Goal: Task Accomplishment & Management: Use online tool/utility

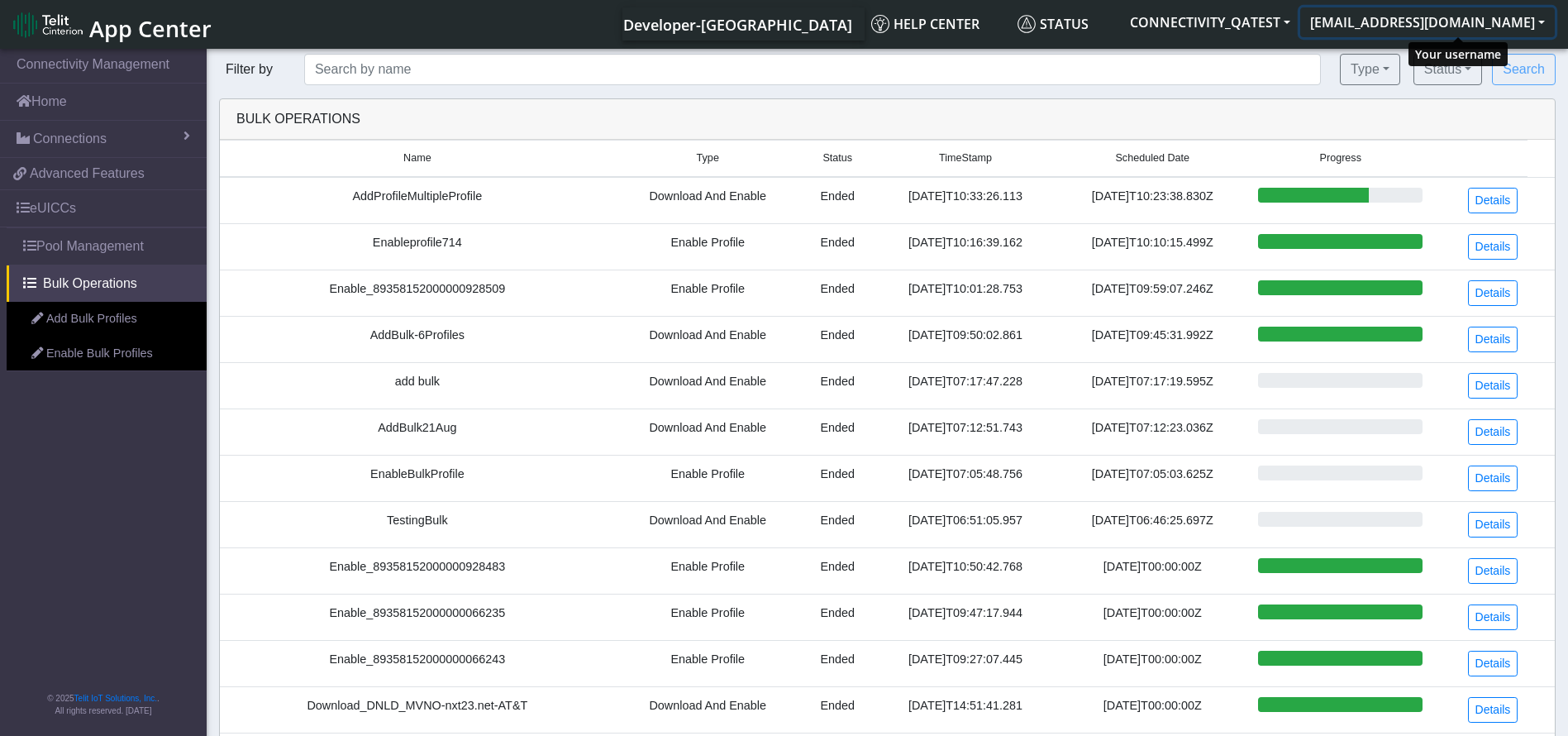
click at [1493, 9] on button "[EMAIL_ADDRESS][DOMAIN_NAME]" at bounding box center [1427, 22] width 254 height 30
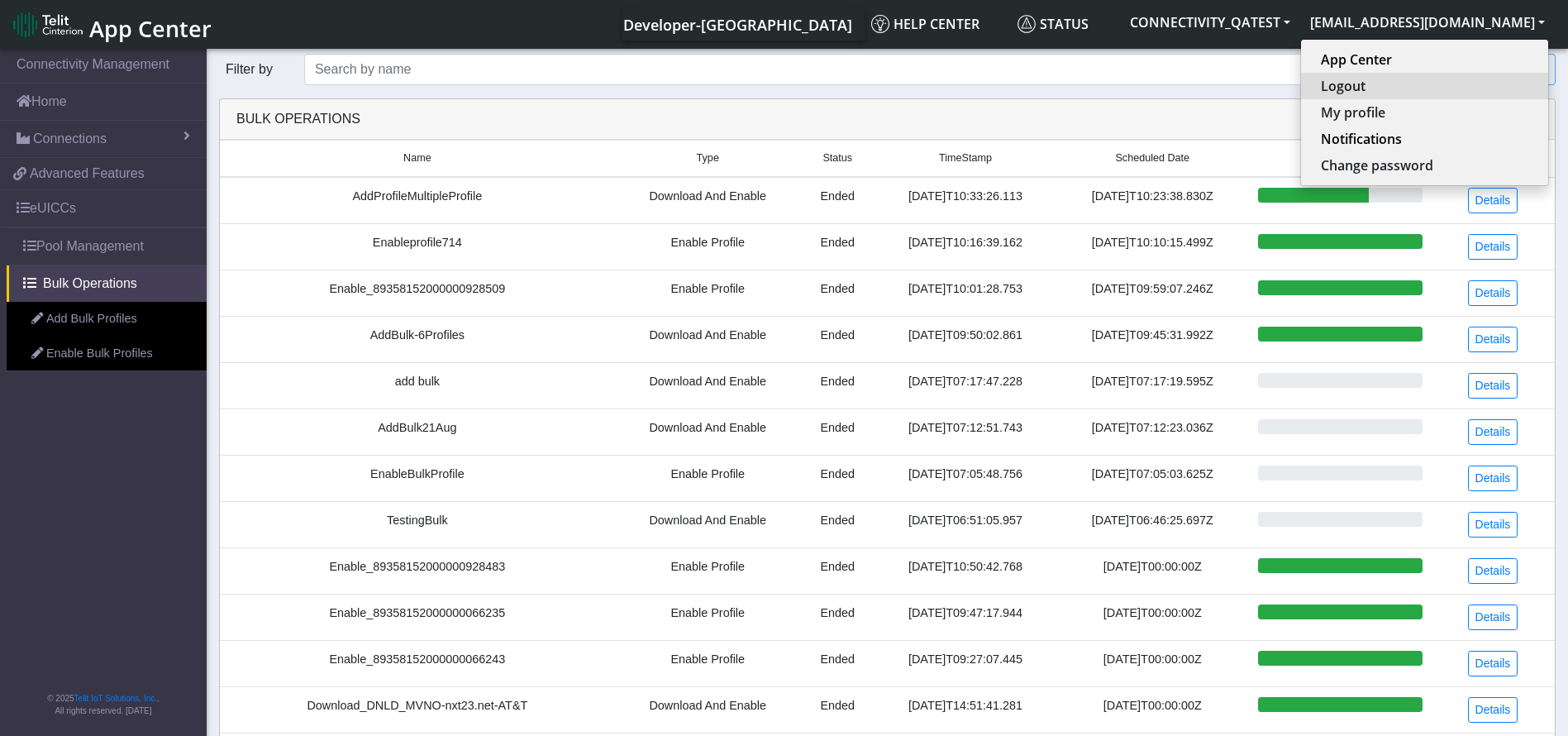
click at [1402, 80] on button "Logout" at bounding box center [1423, 85] width 247 height 26
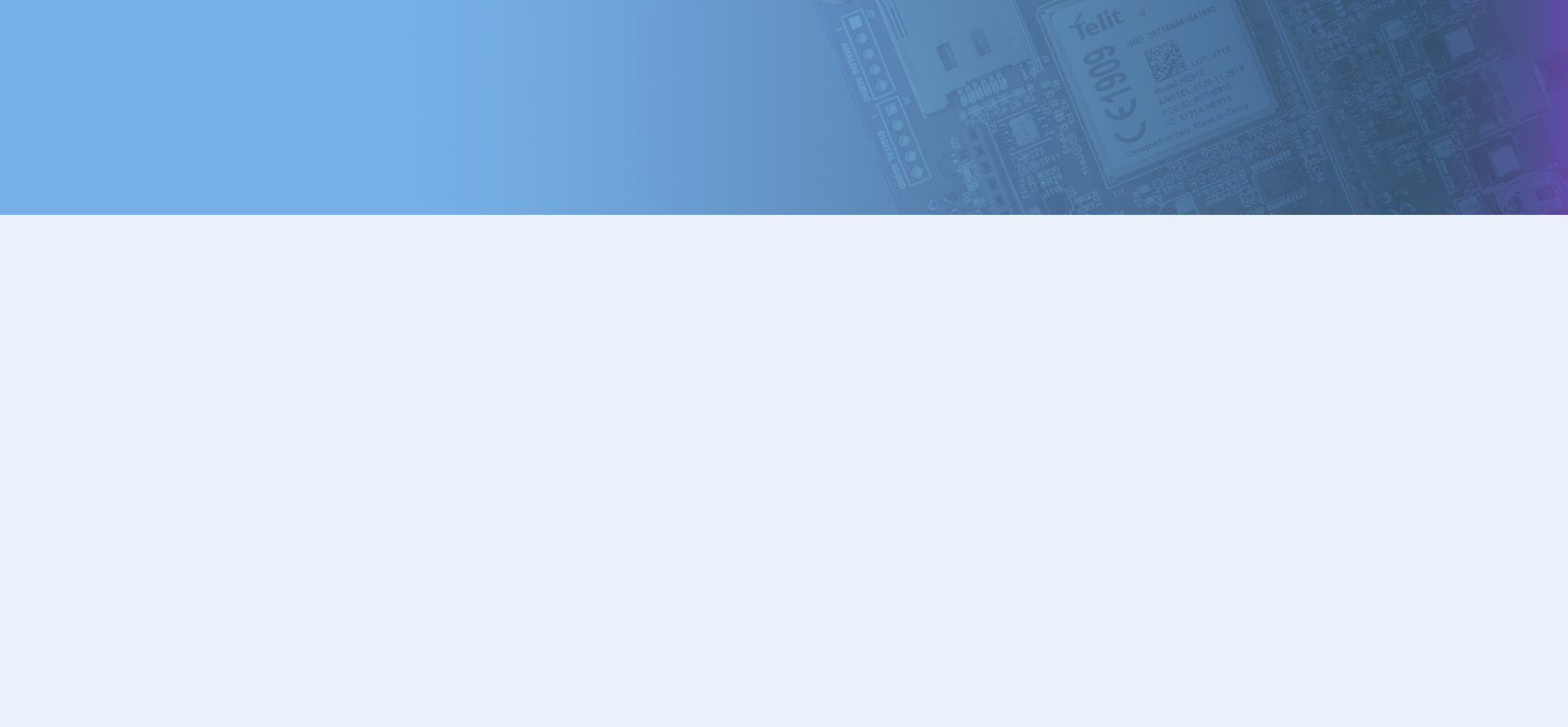
drag, startPoint x: 0, startPoint y: 0, endPoint x: 8, endPoint y: 140, distance: 140.2
click at [8, 140] on body at bounding box center [784, 342] width 1568 height 683
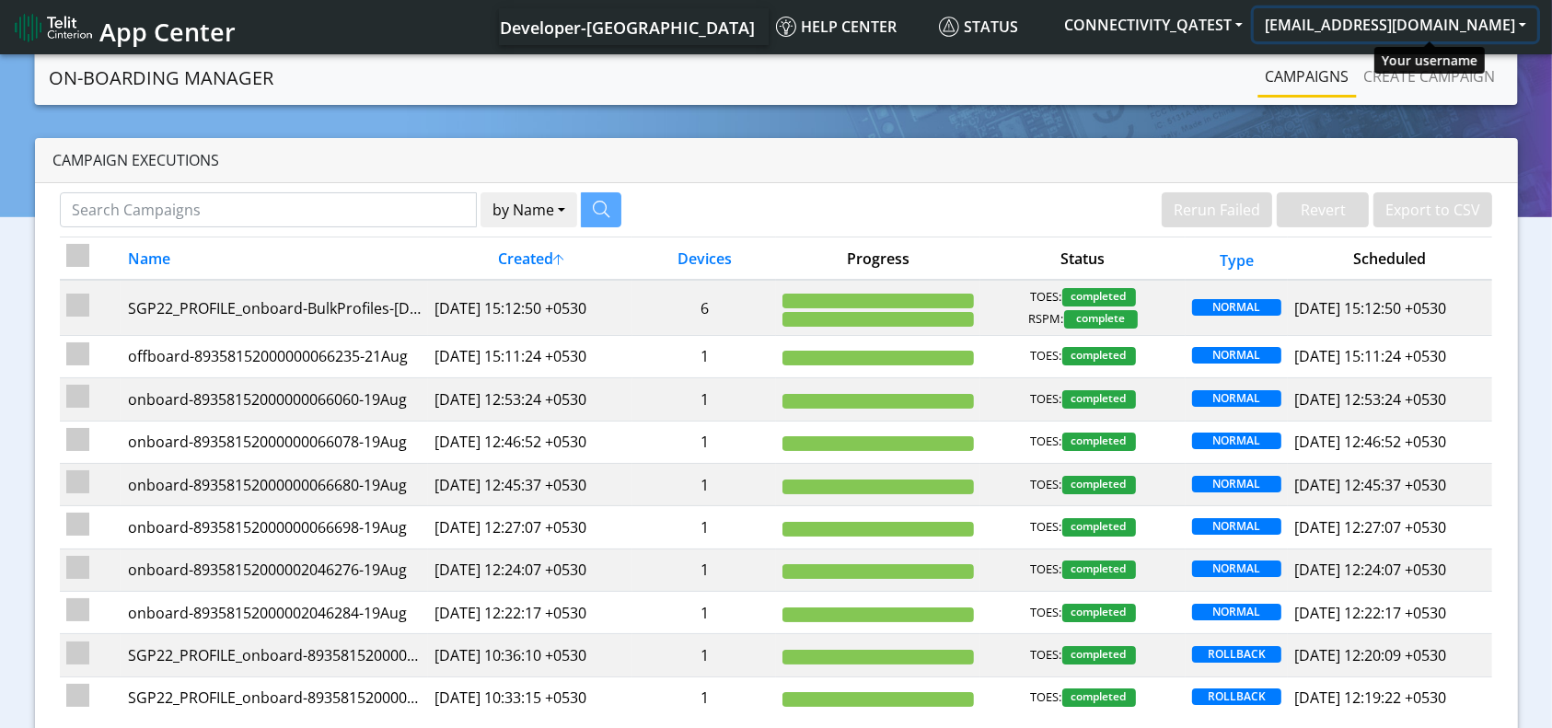
click at [1415, 25] on button "[EMAIL_ADDRESS][DOMAIN_NAME]" at bounding box center [1394, 24] width 283 height 33
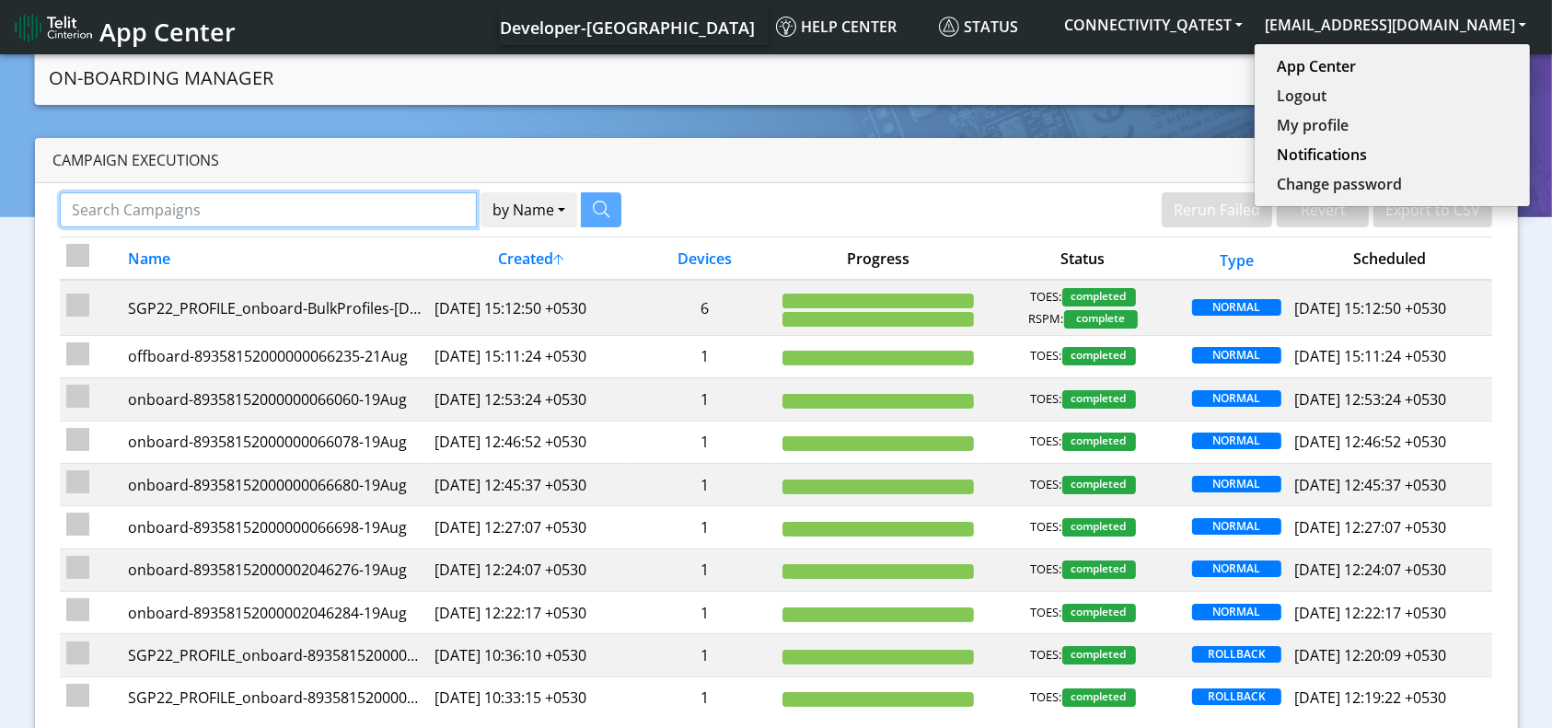
click at [427, 201] on input "Search Campaigns" at bounding box center [269, 209] width 418 height 35
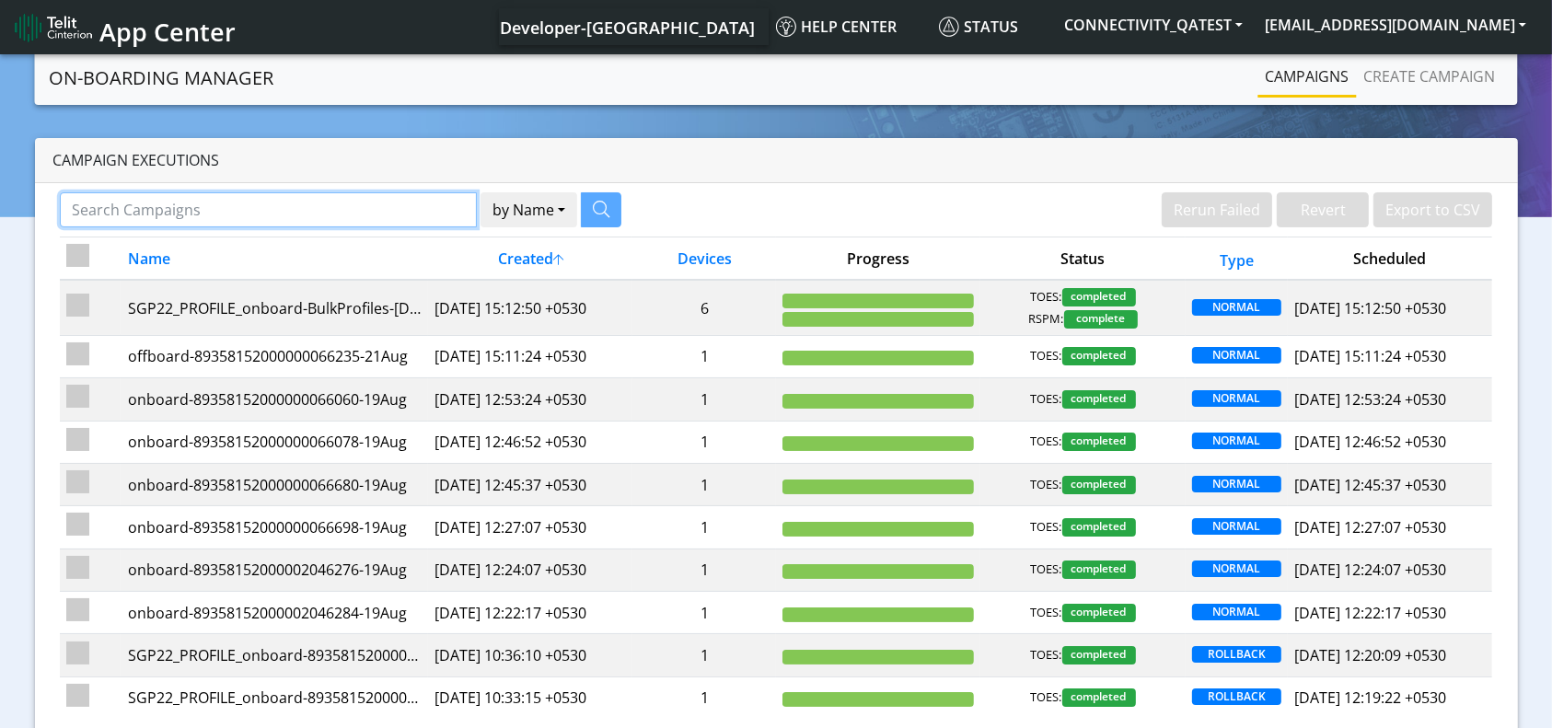
paste input "89358152000000066243"
type input "89358152000000066243"
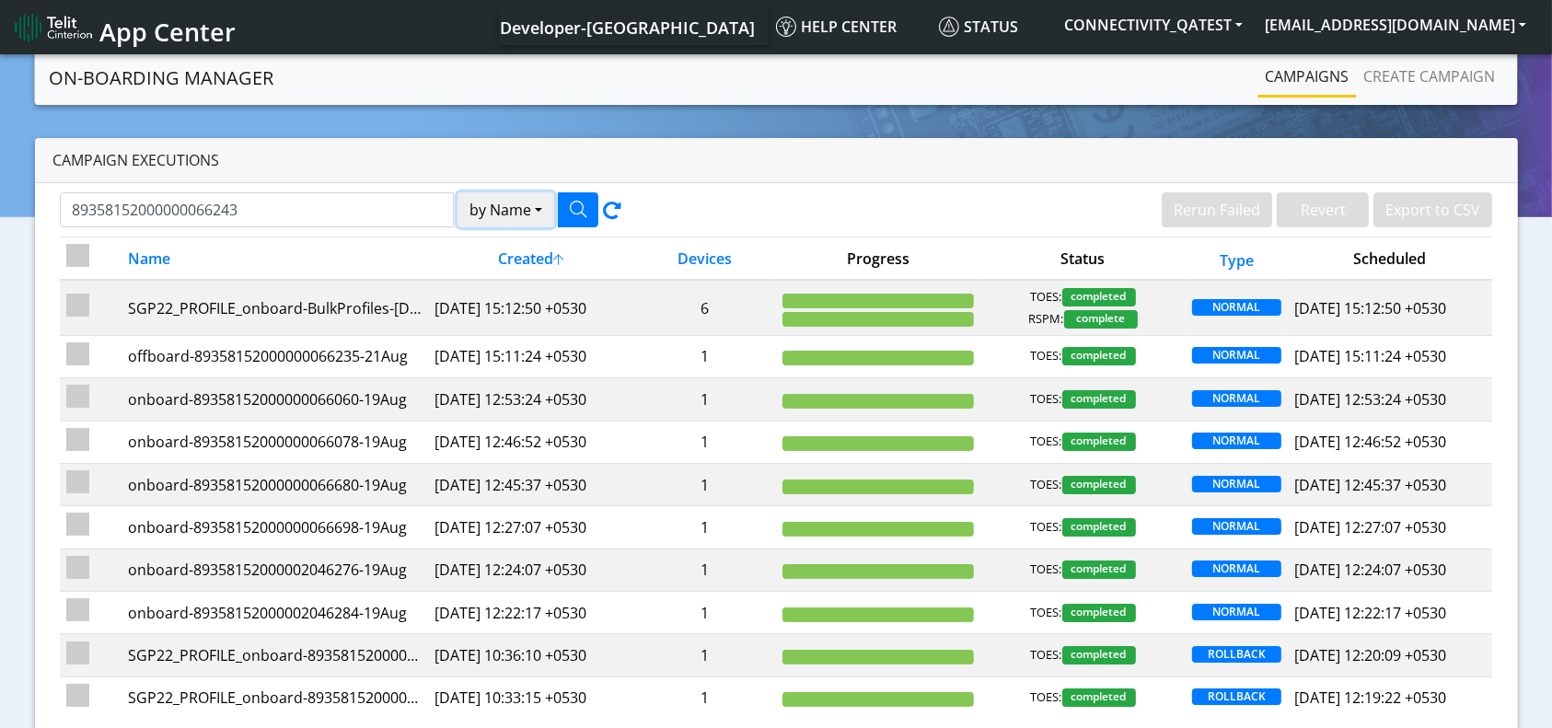
click at [545, 202] on button "by Name" at bounding box center [505, 209] width 97 height 35
click at [514, 285] on button "Device" at bounding box center [530, 281] width 145 height 29
click at [590, 208] on button "button" at bounding box center [578, 209] width 40 height 35
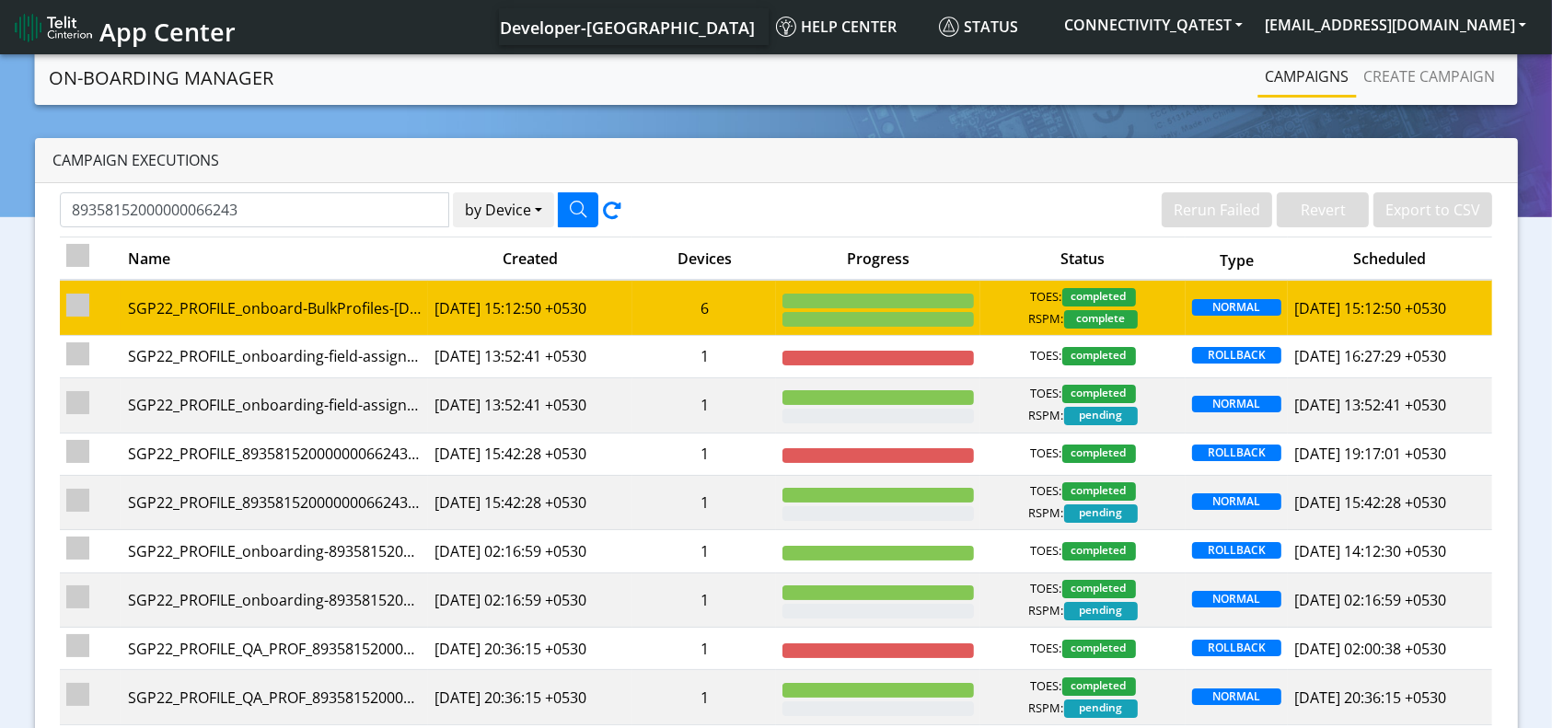
click at [736, 306] on td "6" at bounding box center [704, 307] width 144 height 55
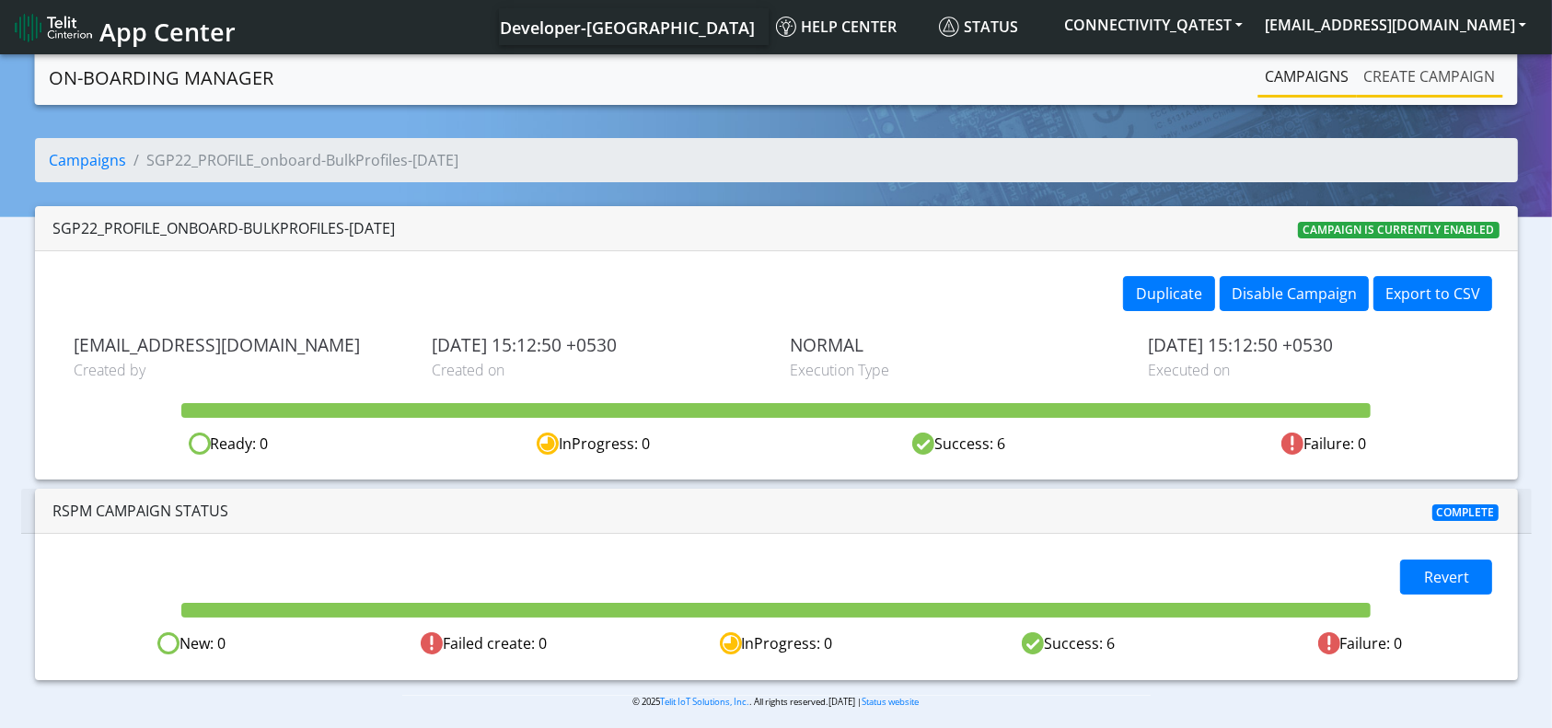
click at [1426, 87] on link "Create campaign" at bounding box center [1429, 76] width 146 height 37
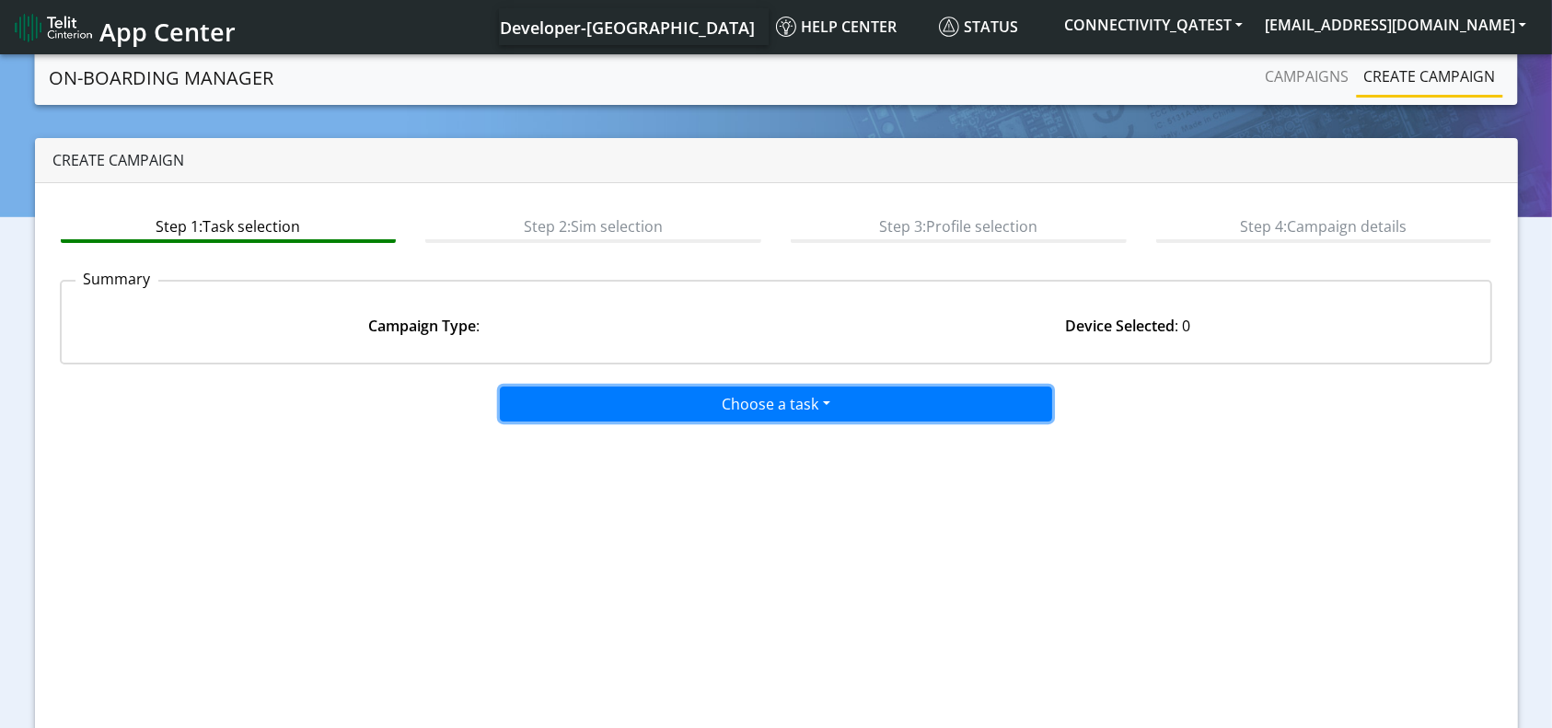
click at [806, 399] on button "Choose a task" at bounding box center [776, 403] width 552 height 35
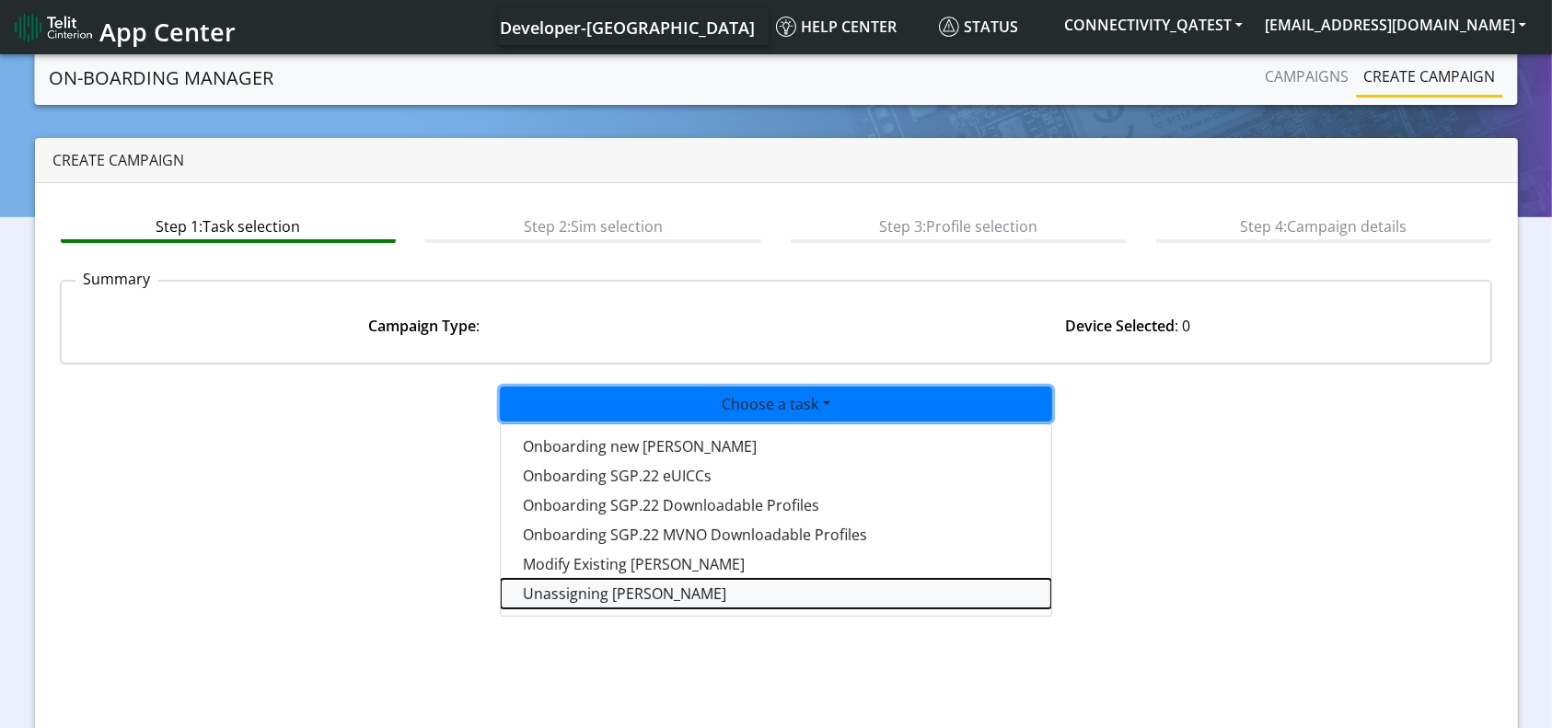
click at [658, 589] on taskunassign-dropdown "Unassigning SIMs" at bounding box center [776, 593] width 550 height 29
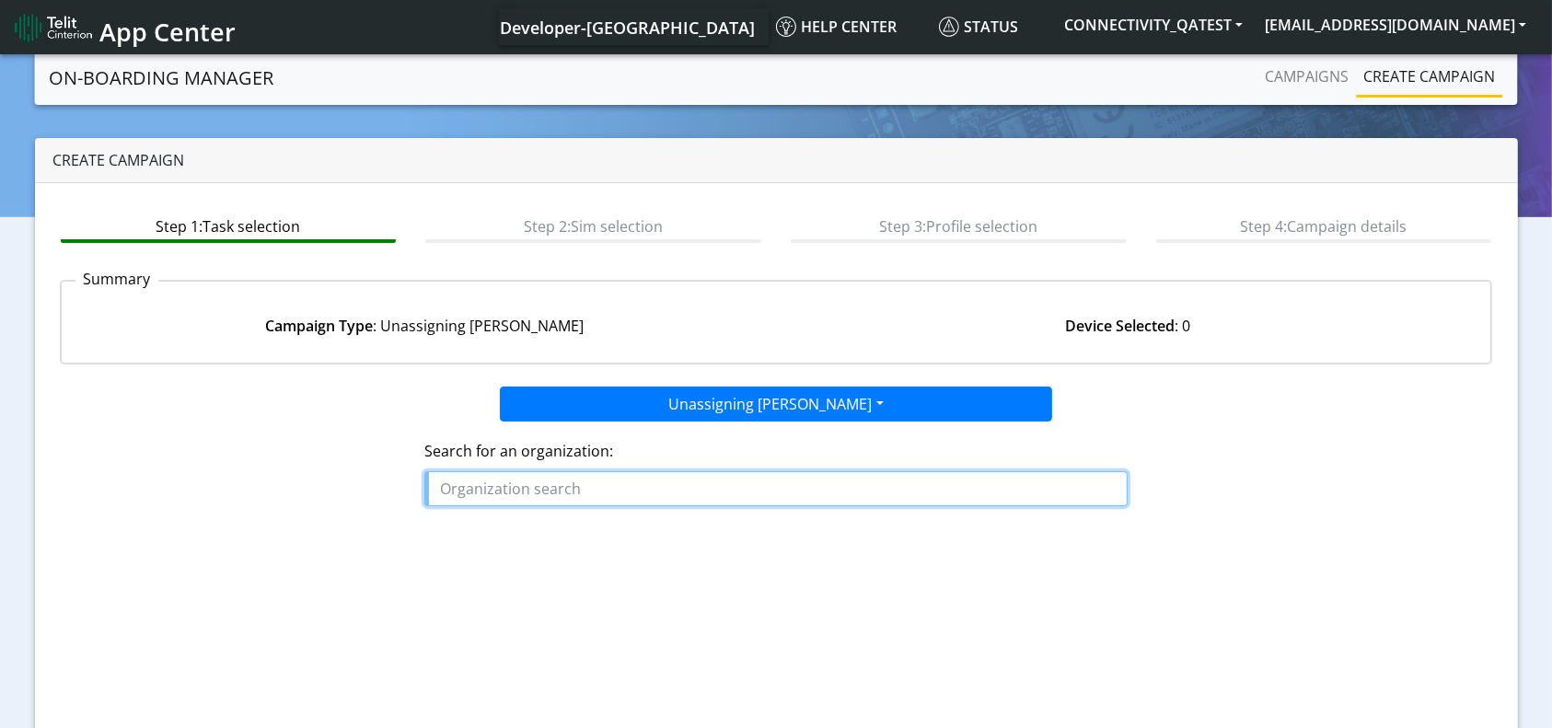
click at [725, 490] on input "text" at bounding box center [775, 488] width 702 height 35
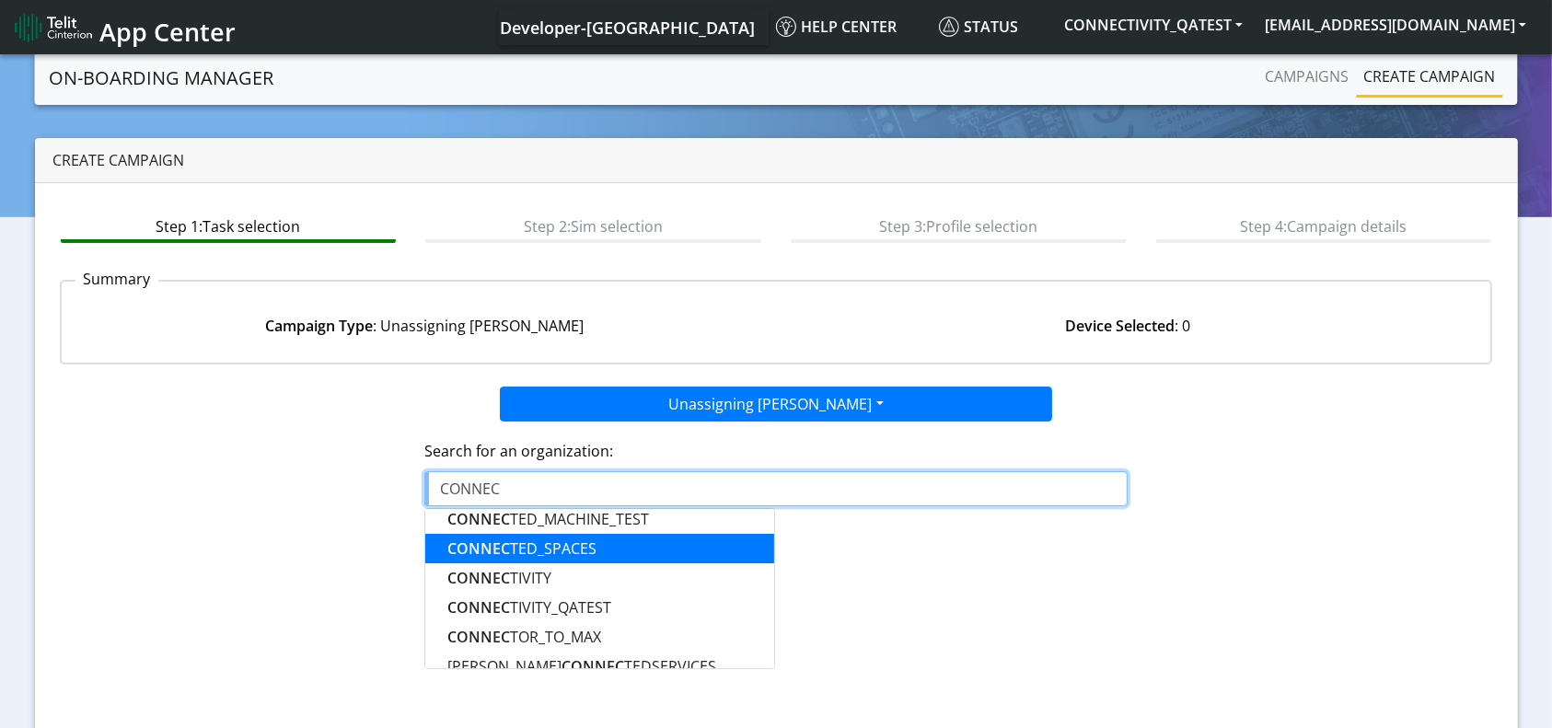
scroll to position [122, 0]
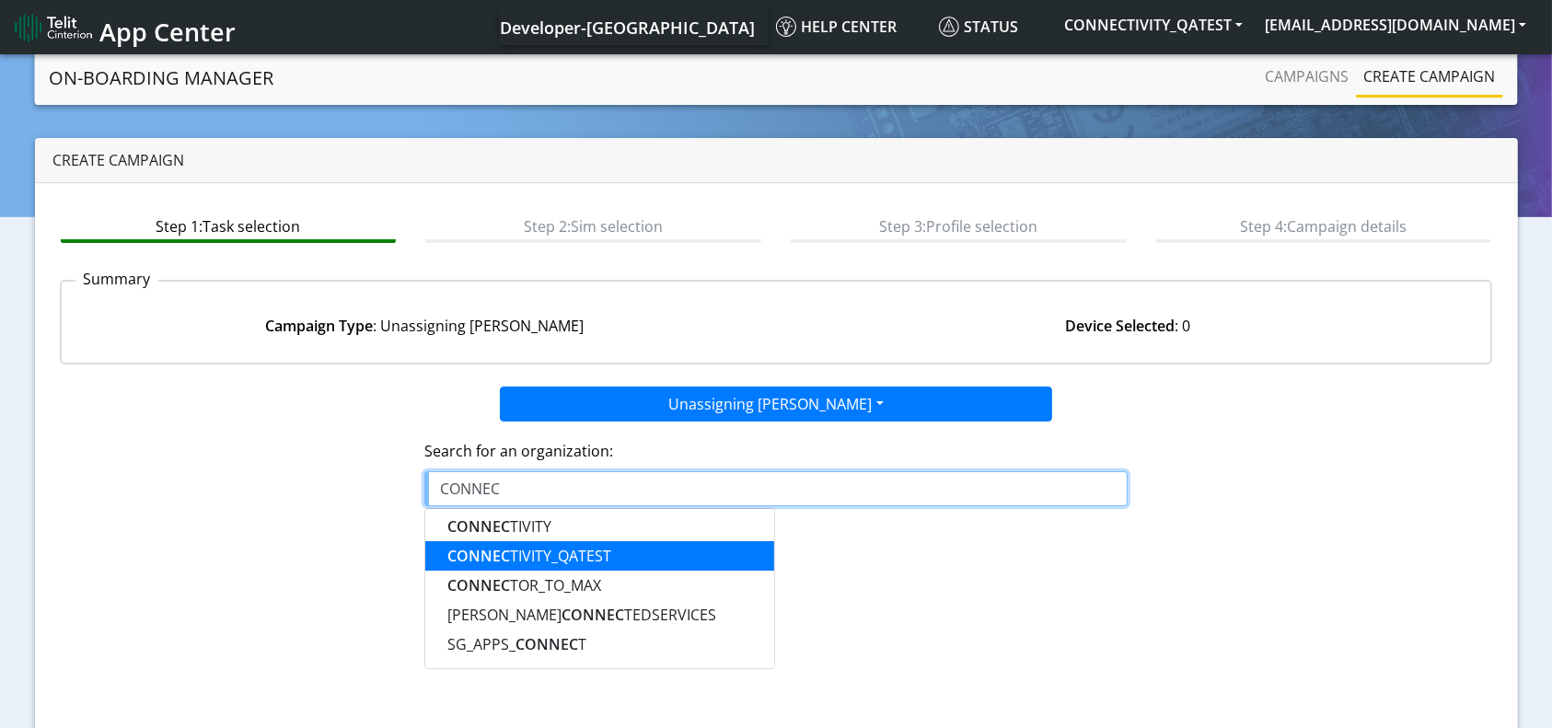
click at [601, 557] on ngb-highlight "CONNEC TIVITY_QATEST" at bounding box center [529, 556] width 164 height 20
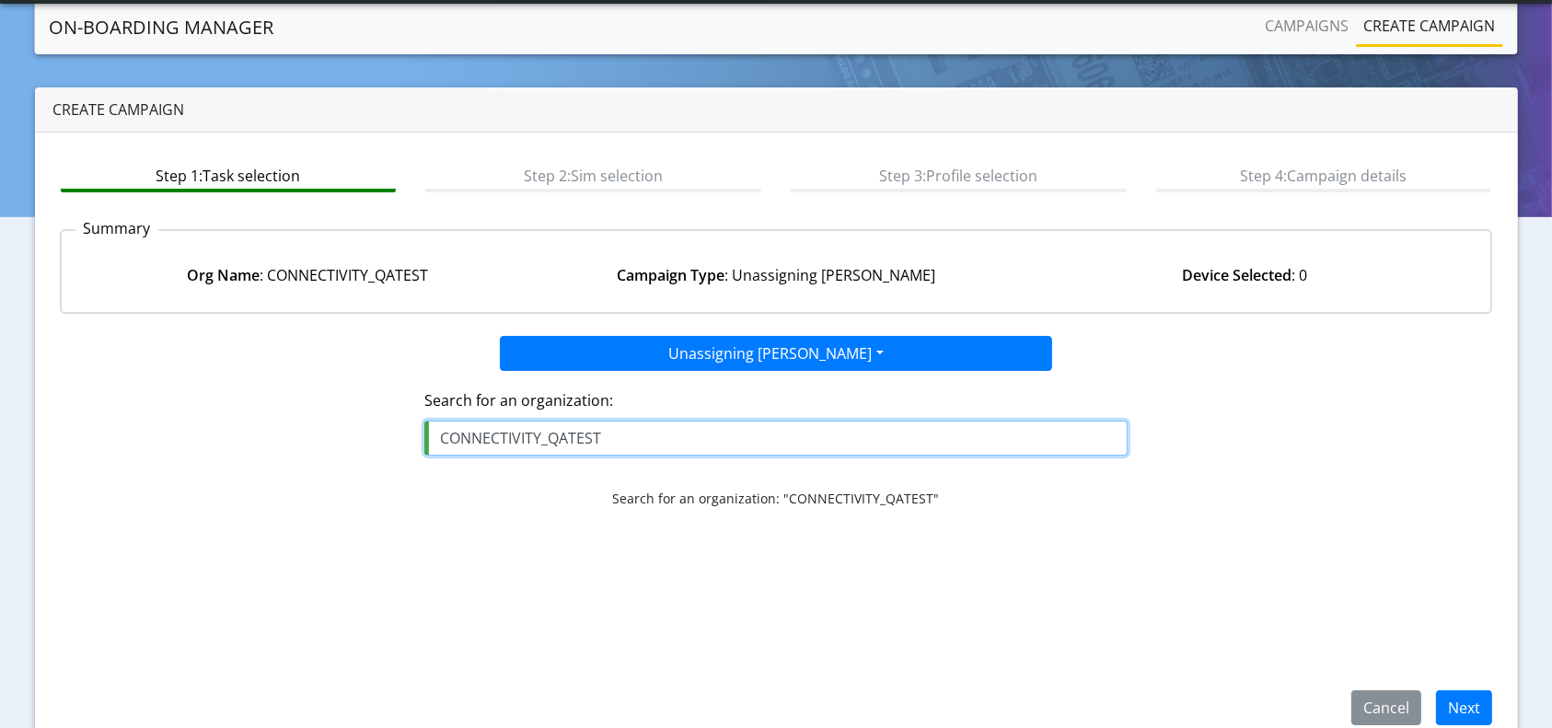
scroll to position [79, 0]
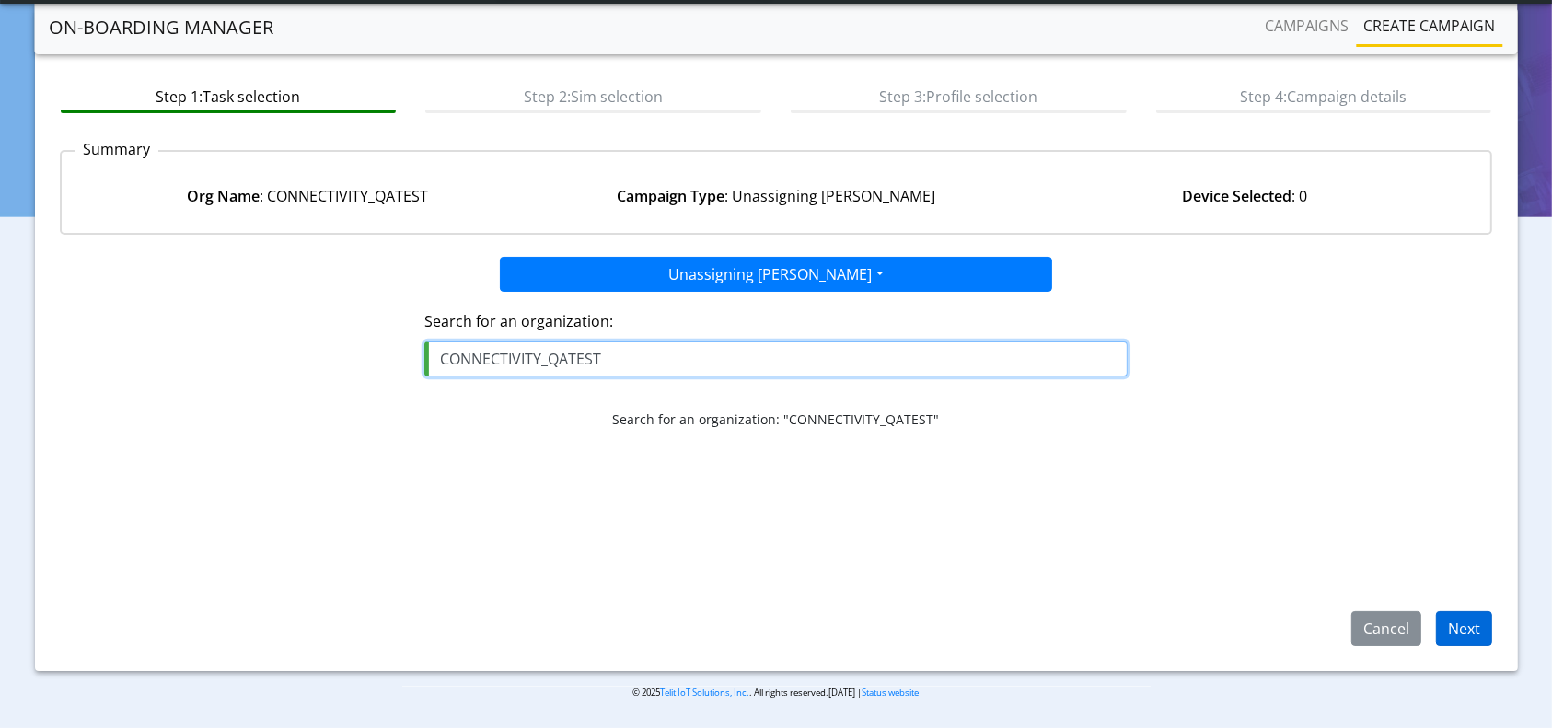
type input "CONNECTIVITY_QATEST"
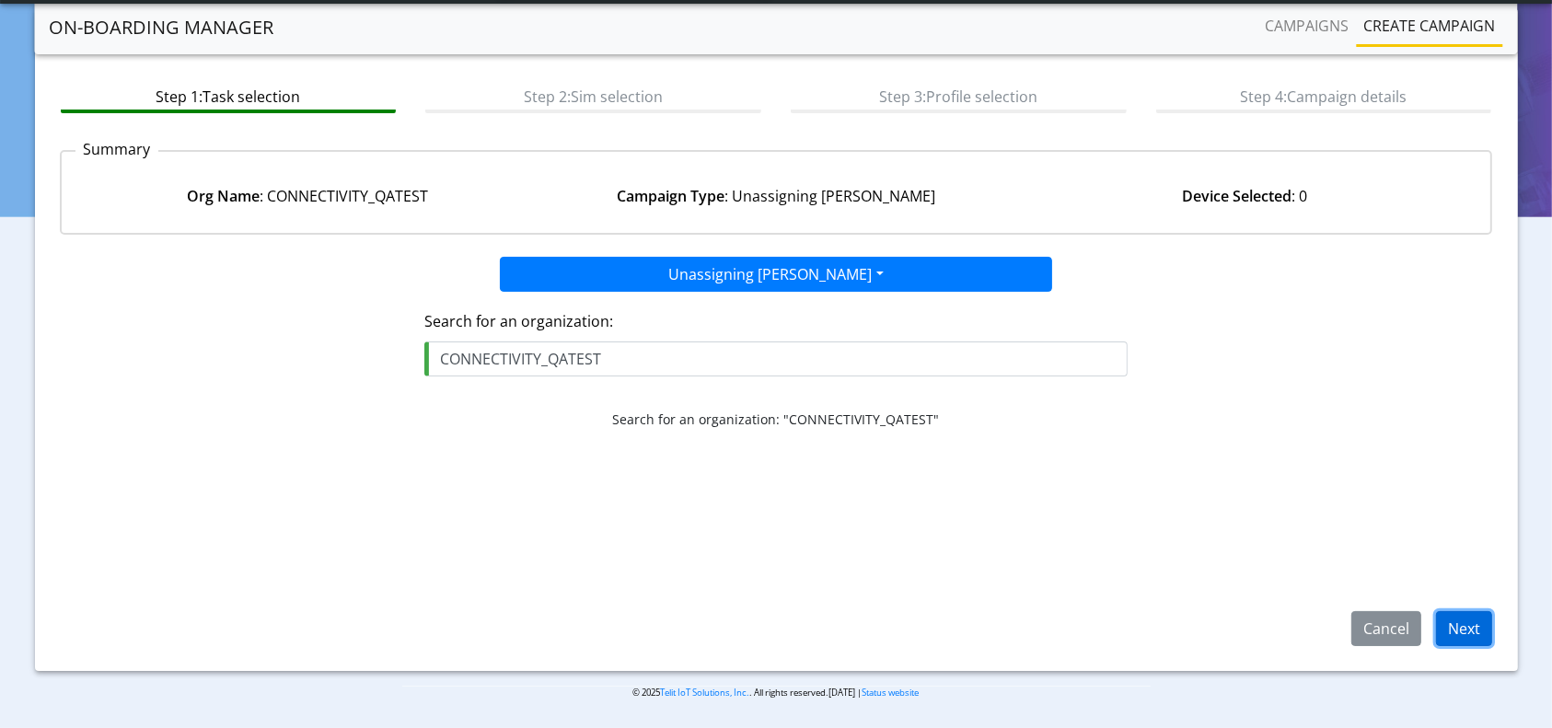
click at [1439, 627] on button "Next" at bounding box center [1464, 628] width 56 height 35
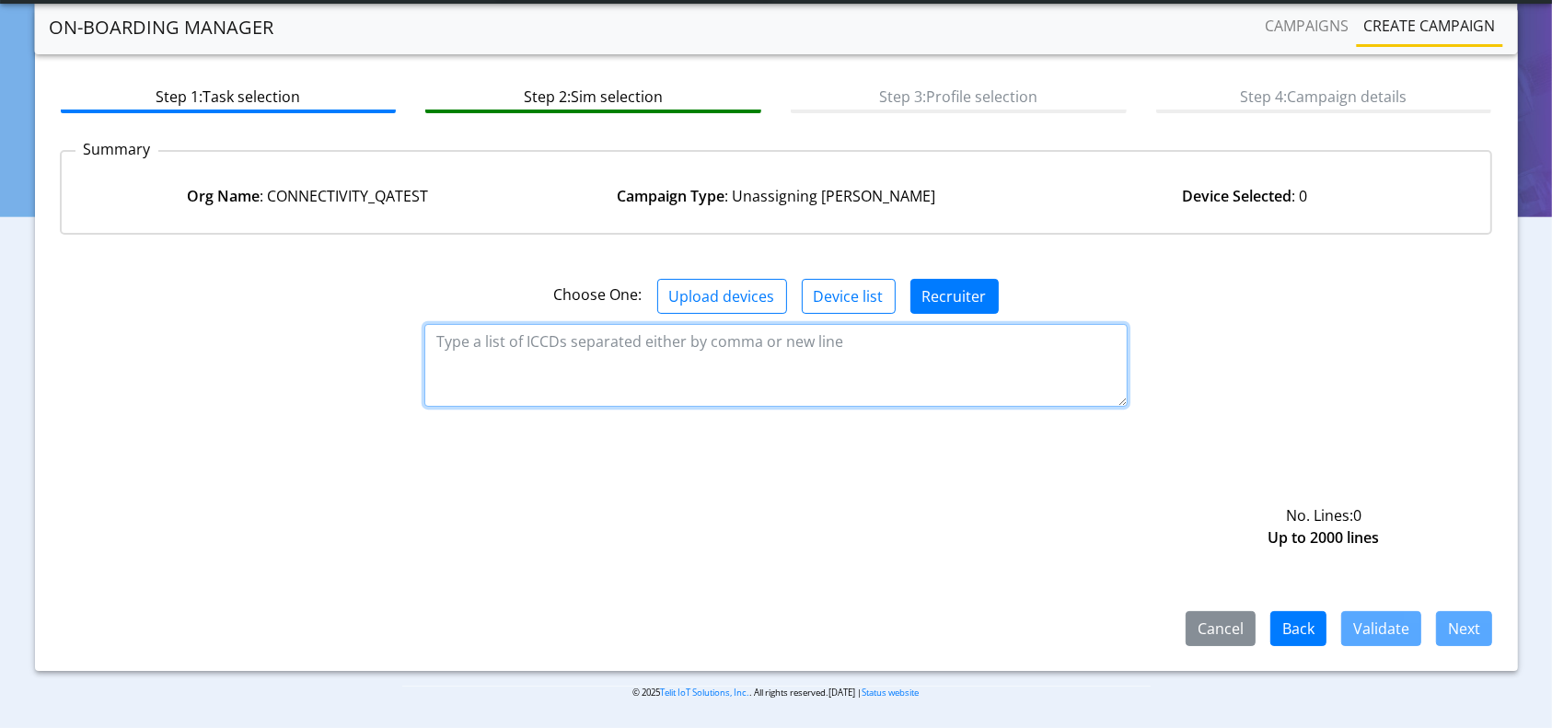
click at [691, 340] on textarea at bounding box center [775, 365] width 702 height 83
paste textarea "89358152000000066243"
type textarea "89358152000000066243"
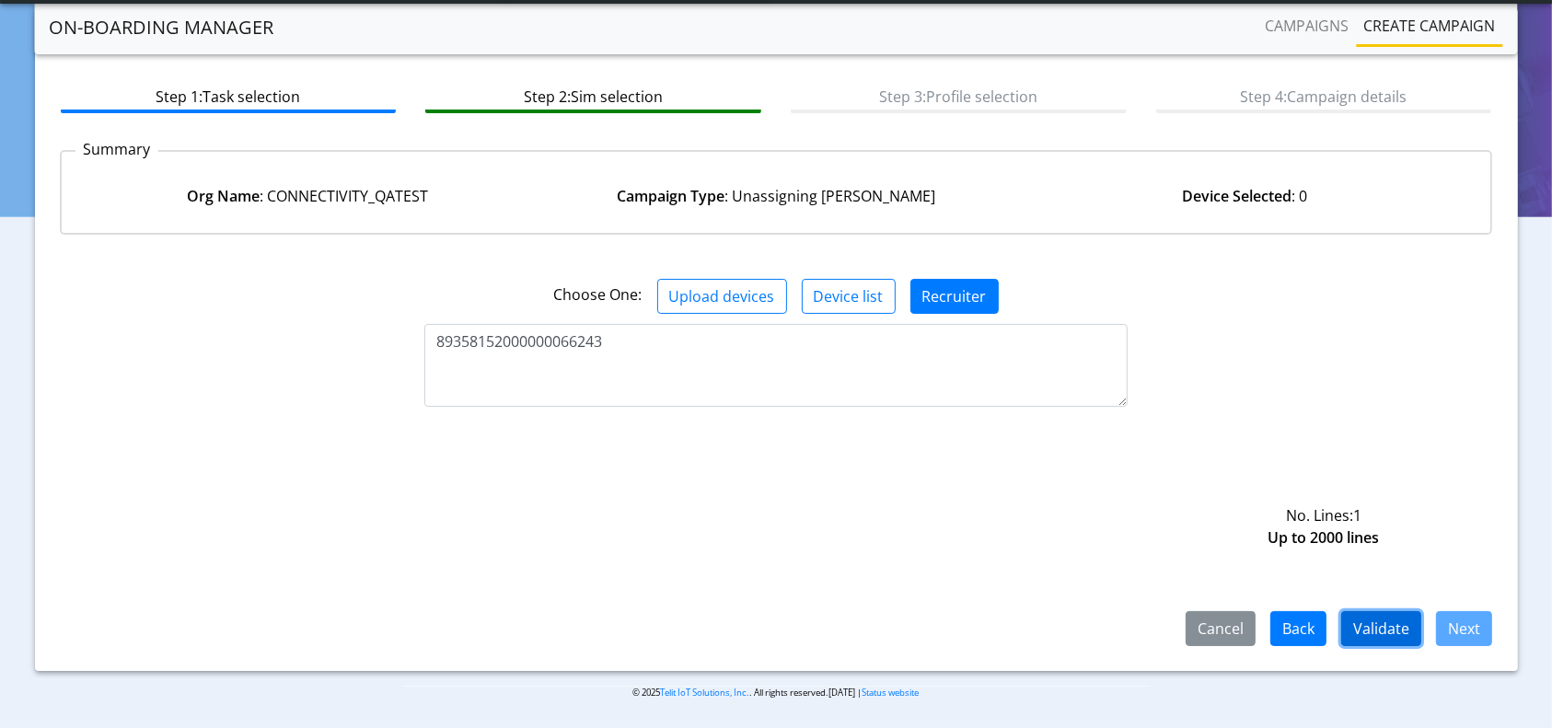
click at [1387, 639] on button "Validate" at bounding box center [1381, 628] width 80 height 35
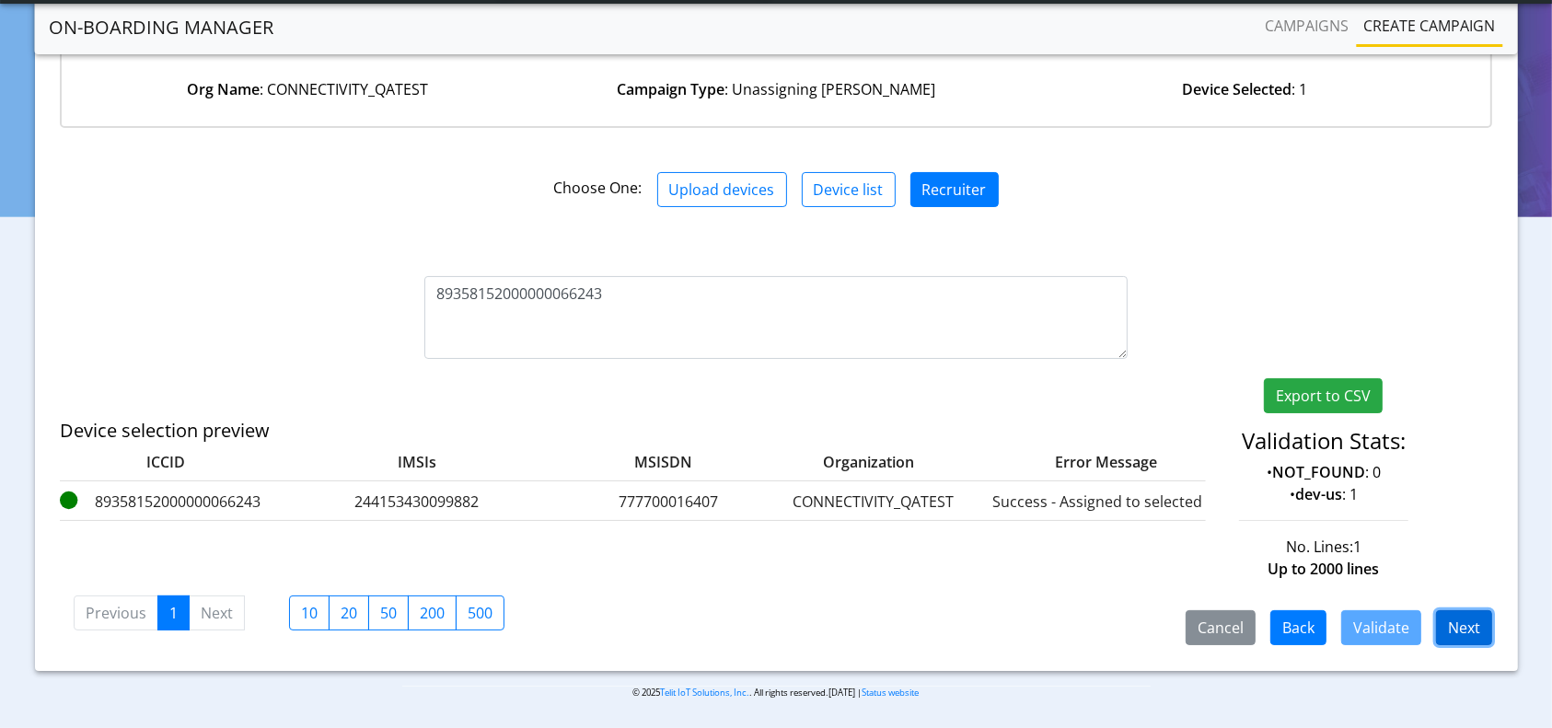
click at [1482, 631] on button "Next" at bounding box center [1464, 627] width 56 height 35
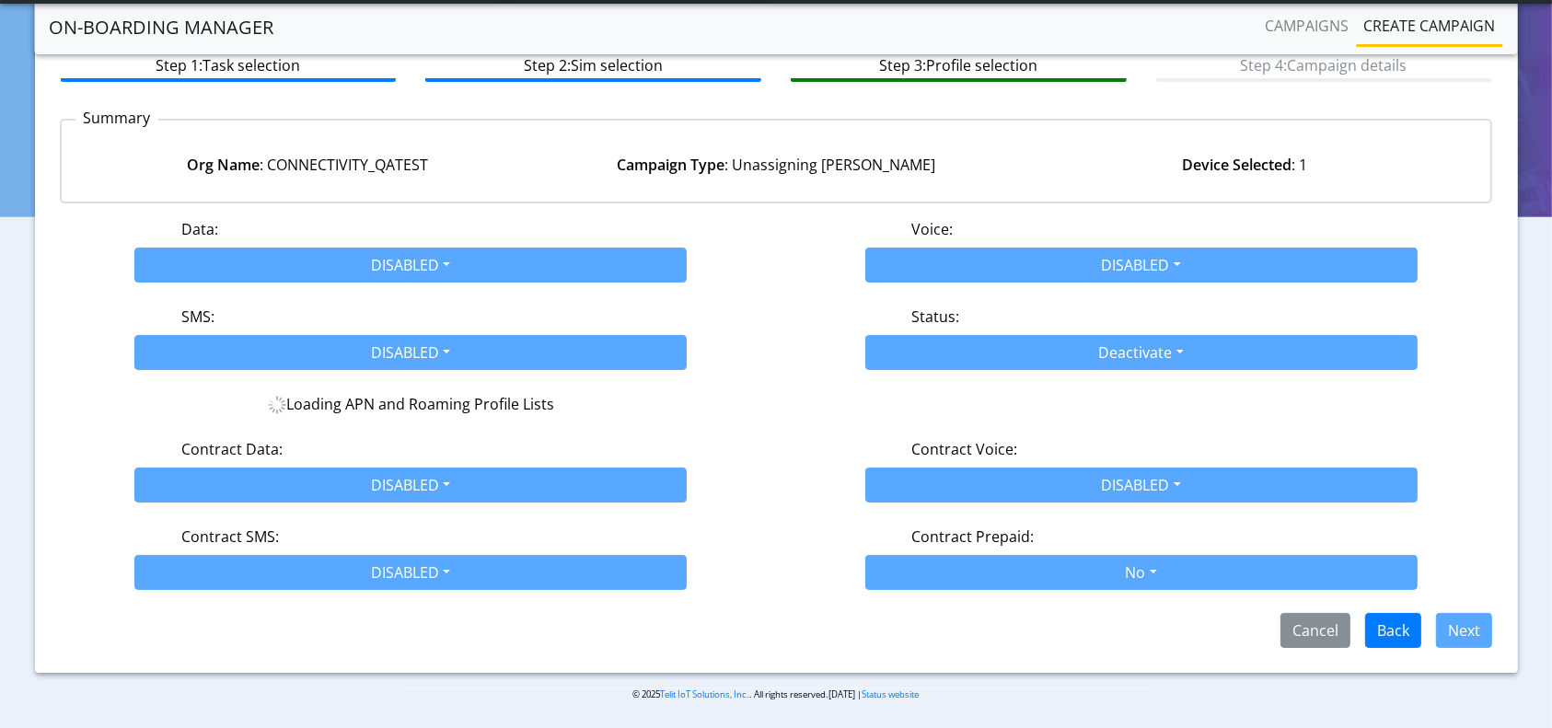
scroll to position [152, 0]
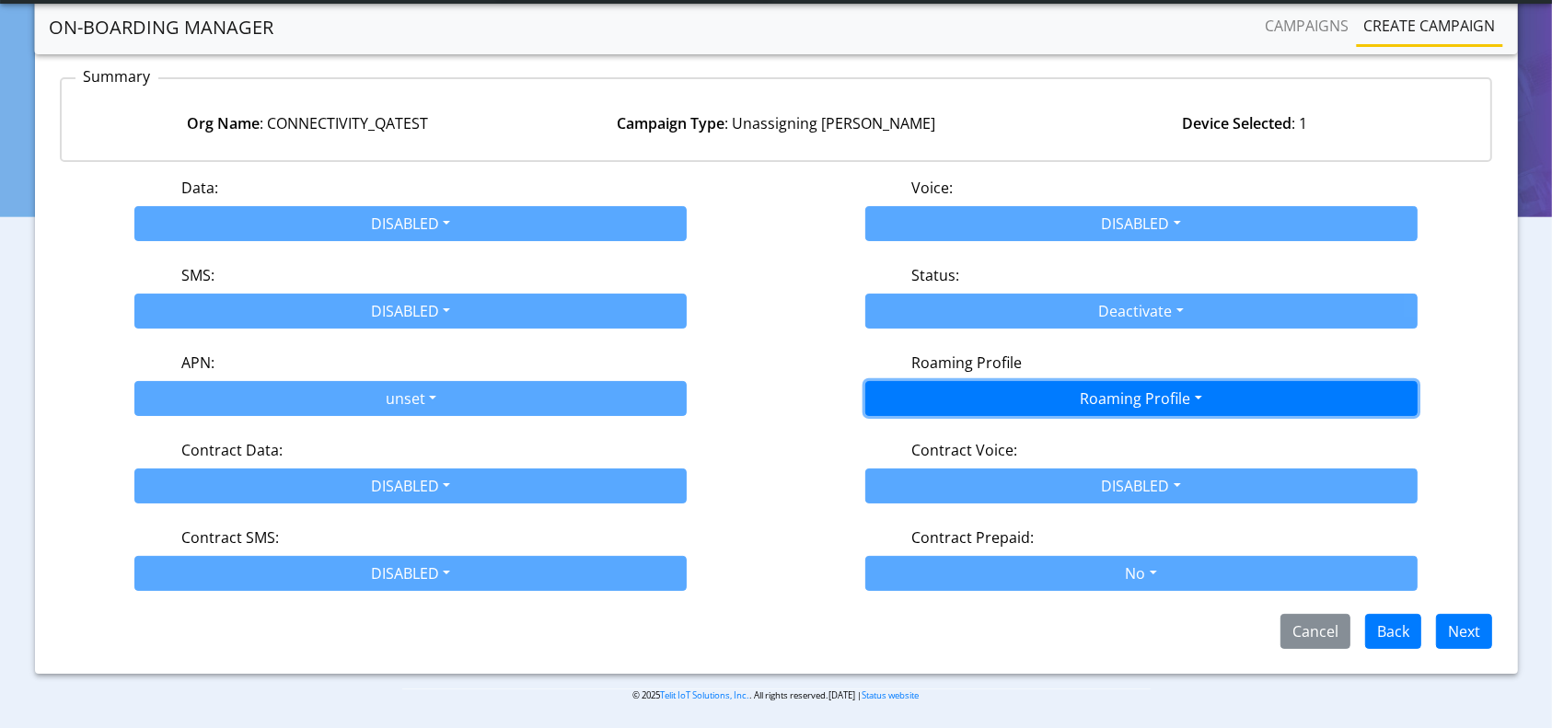
click at [1133, 401] on button "Roaming Profile" at bounding box center [1141, 398] width 552 height 35
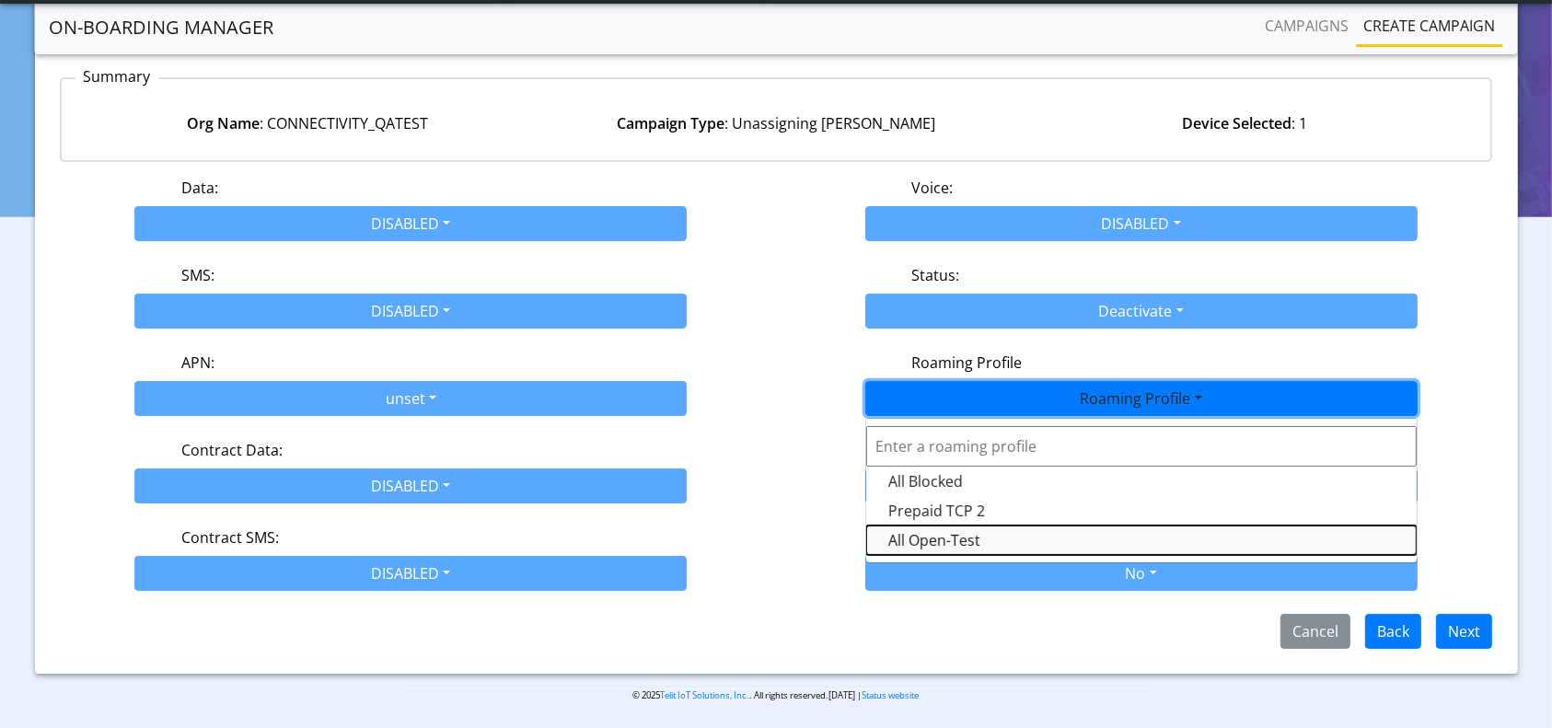
click at [994, 538] on Profile-dropdown "All Open-Test" at bounding box center [1141, 539] width 550 height 29
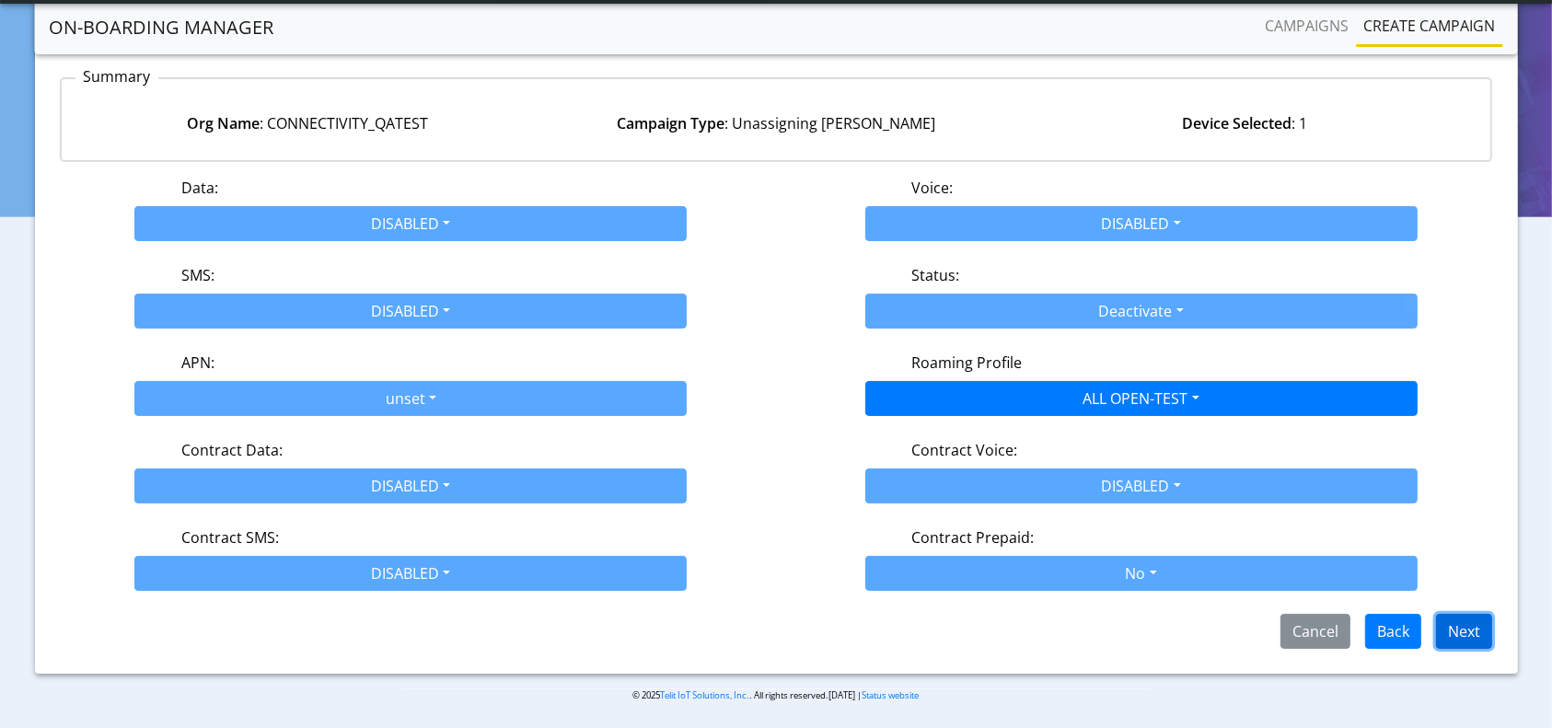
click at [1467, 620] on button "Next" at bounding box center [1464, 631] width 56 height 35
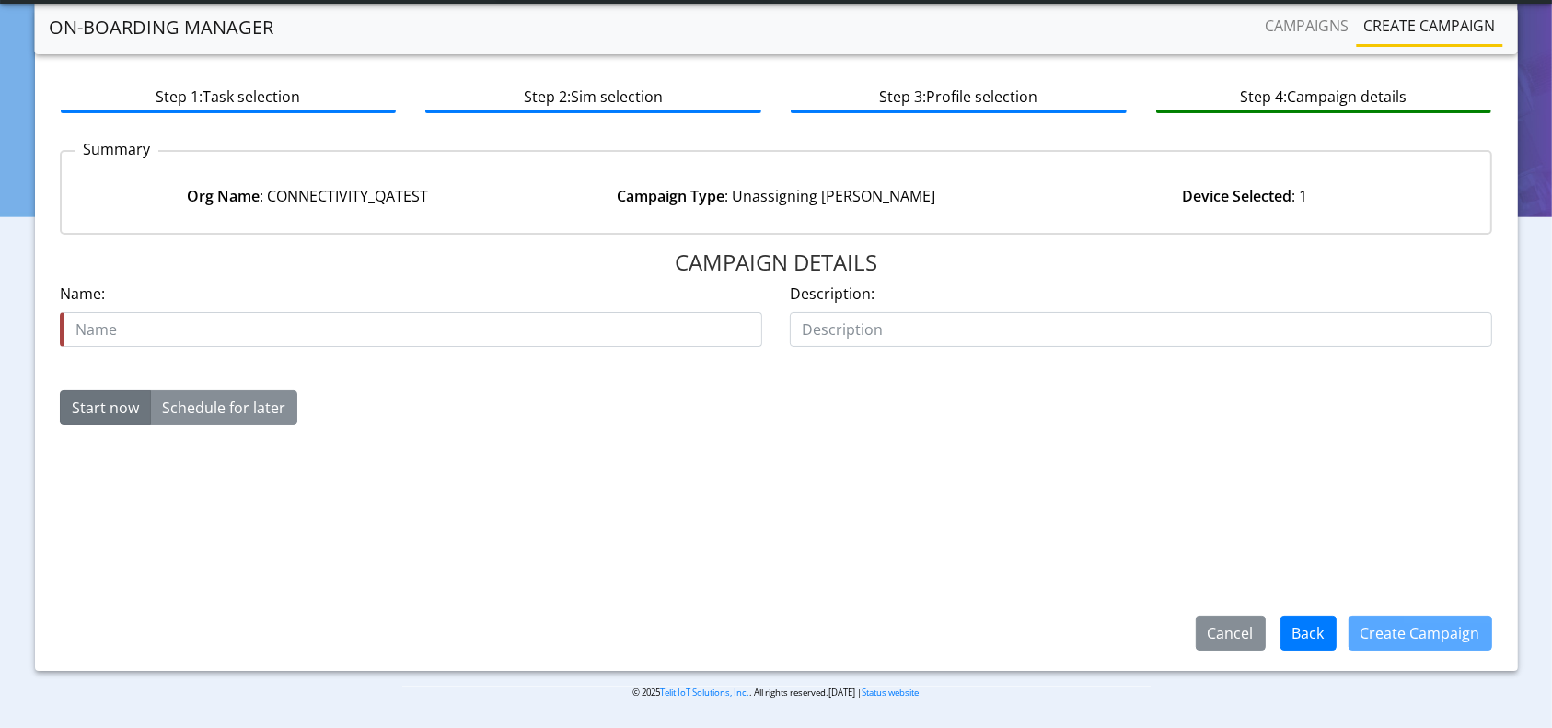
scroll to position [79, 0]
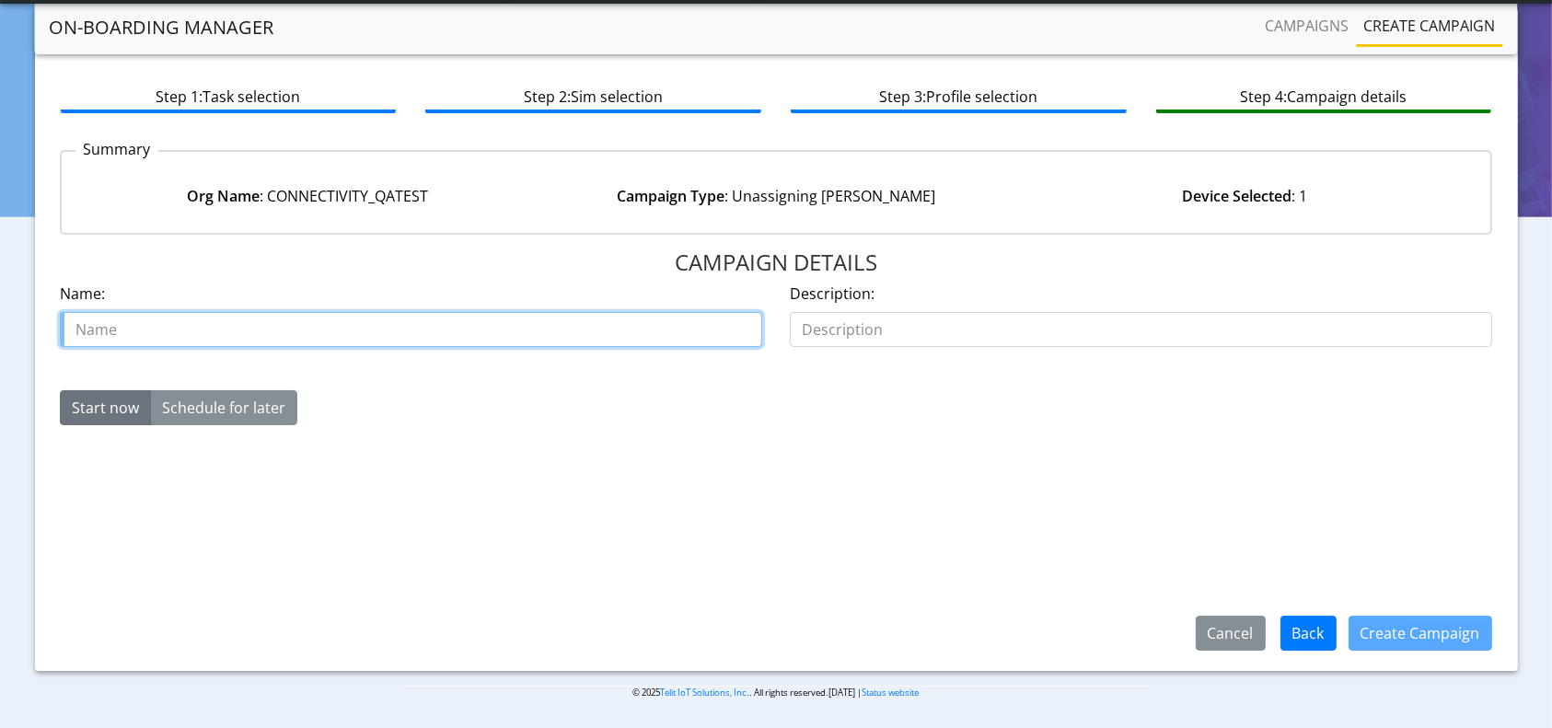
click at [322, 331] on input "text" at bounding box center [411, 329] width 702 height 35
paste input "89358152000000066243"
type input "offboard-89358152000000066243"
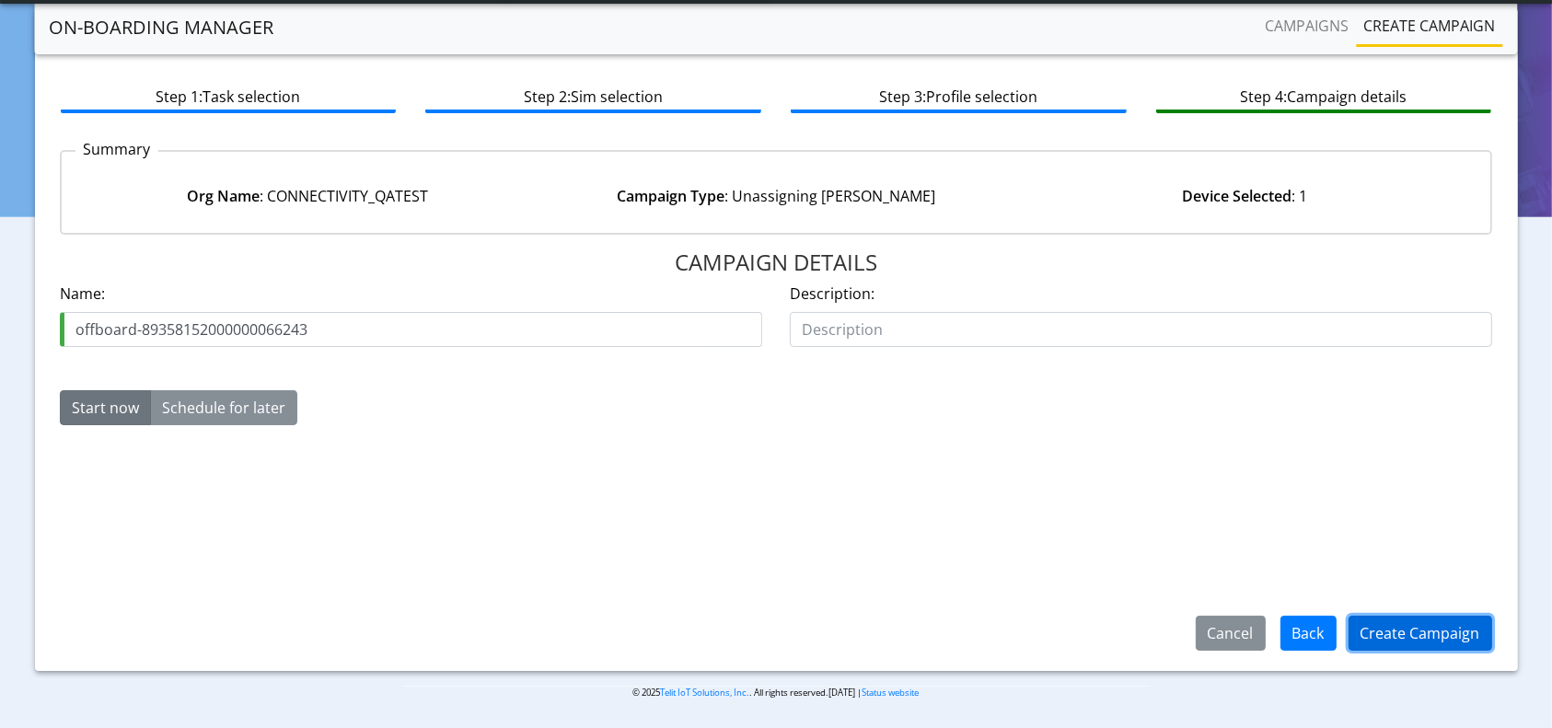
click at [1378, 633] on button "Create Campaign" at bounding box center [1420, 633] width 144 height 35
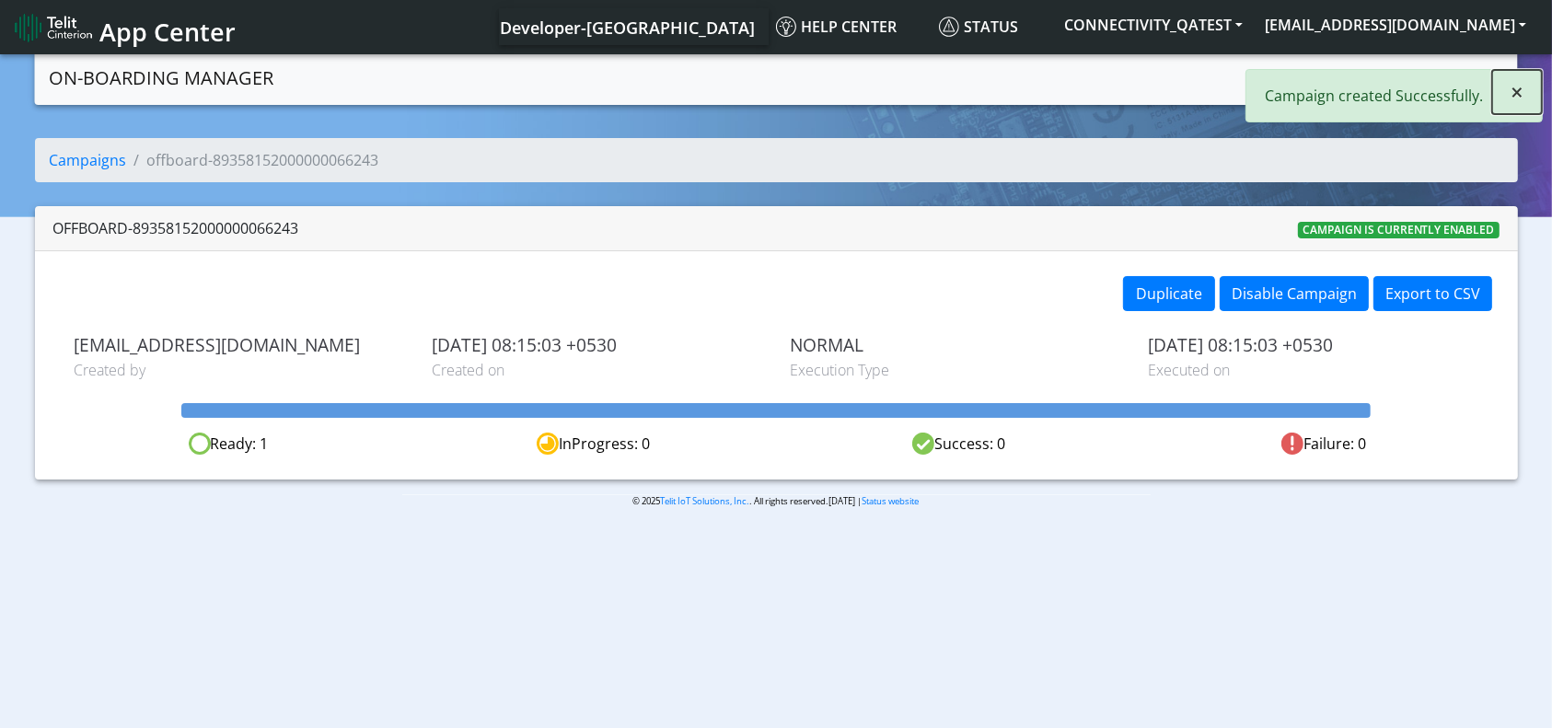
click at [1524, 85] on button "×" at bounding box center [1517, 92] width 50 height 44
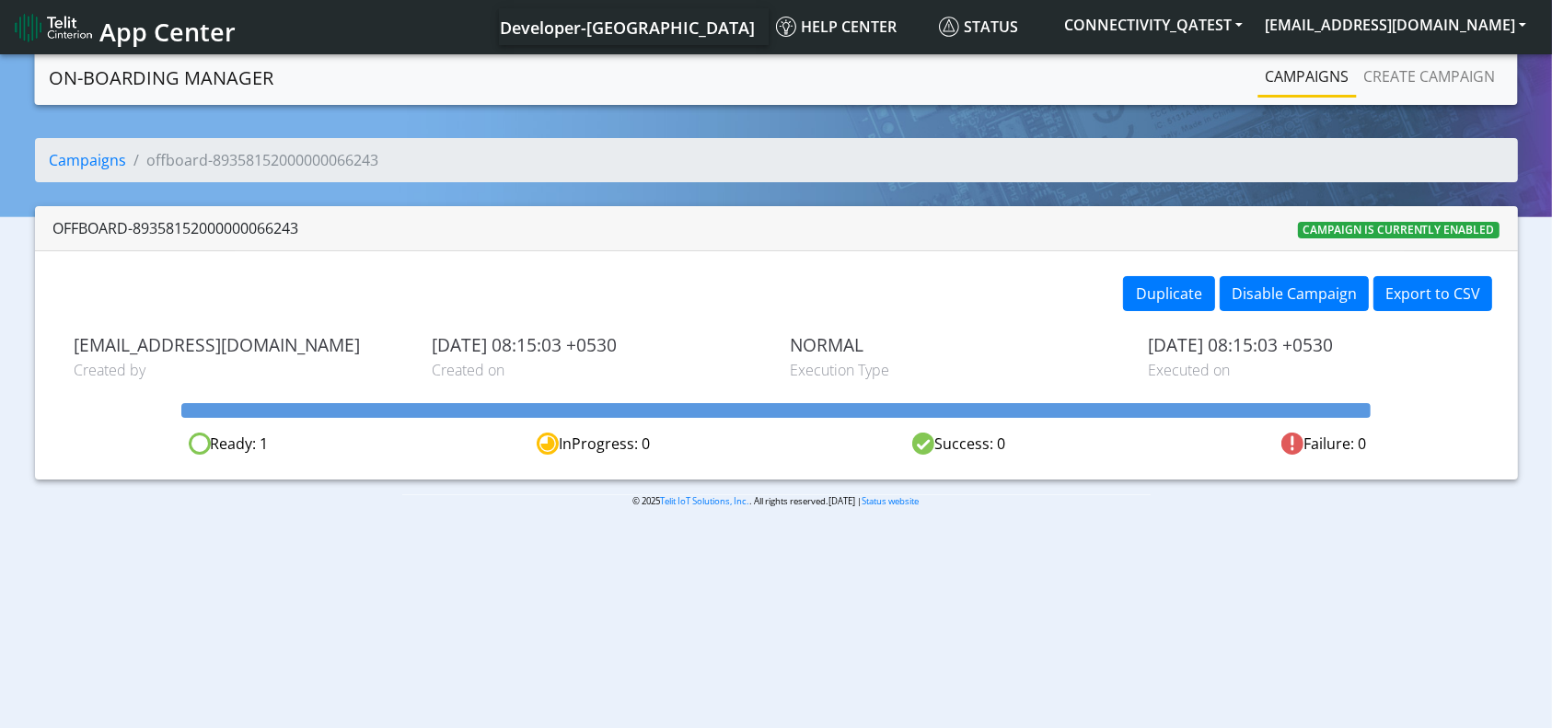
click at [1329, 63] on link "Campaigns" at bounding box center [1307, 76] width 98 height 37
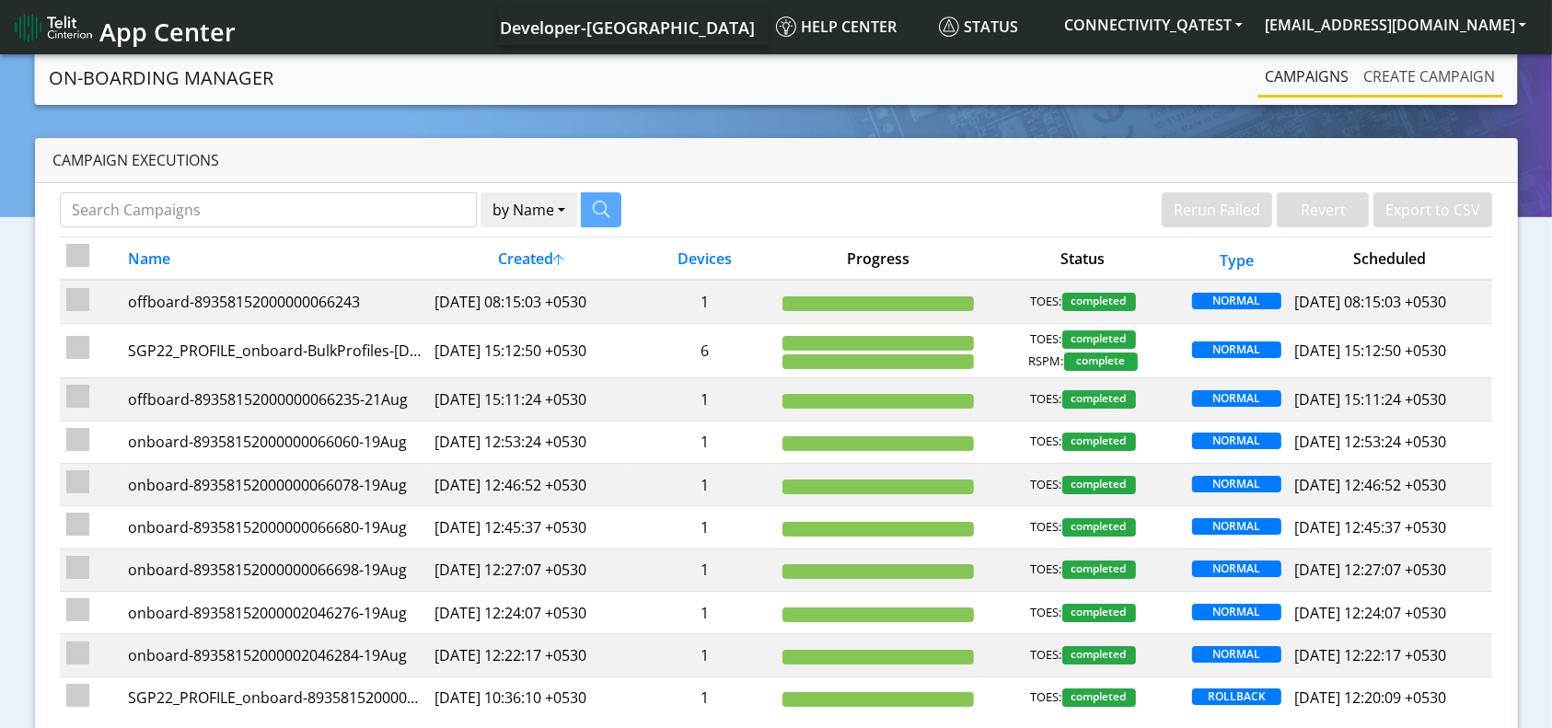
click at [1425, 82] on link "Create campaign" at bounding box center [1429, 76] width 146 height 37
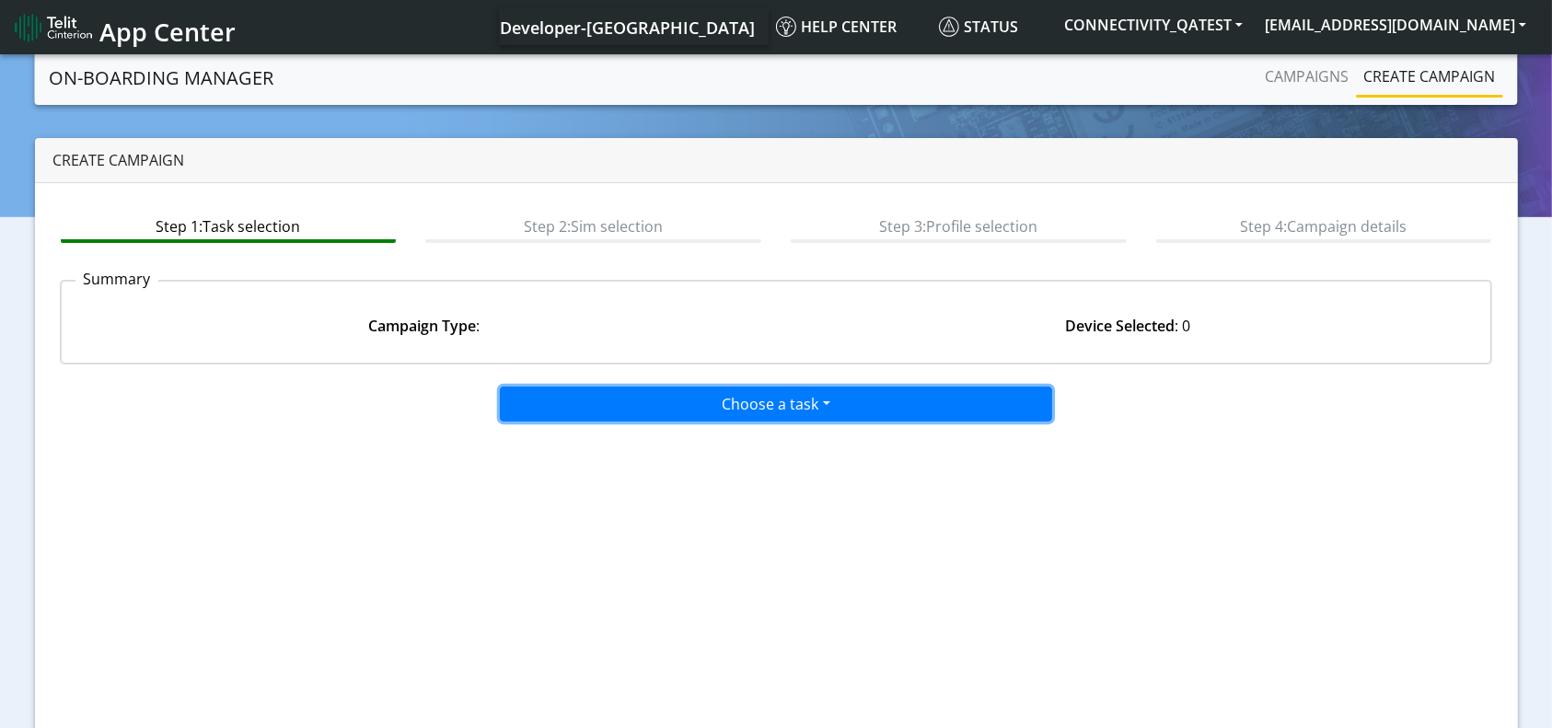
click at [809, 390] on button "Choose a task" at bounding box center [776, 403] width 552 height 35
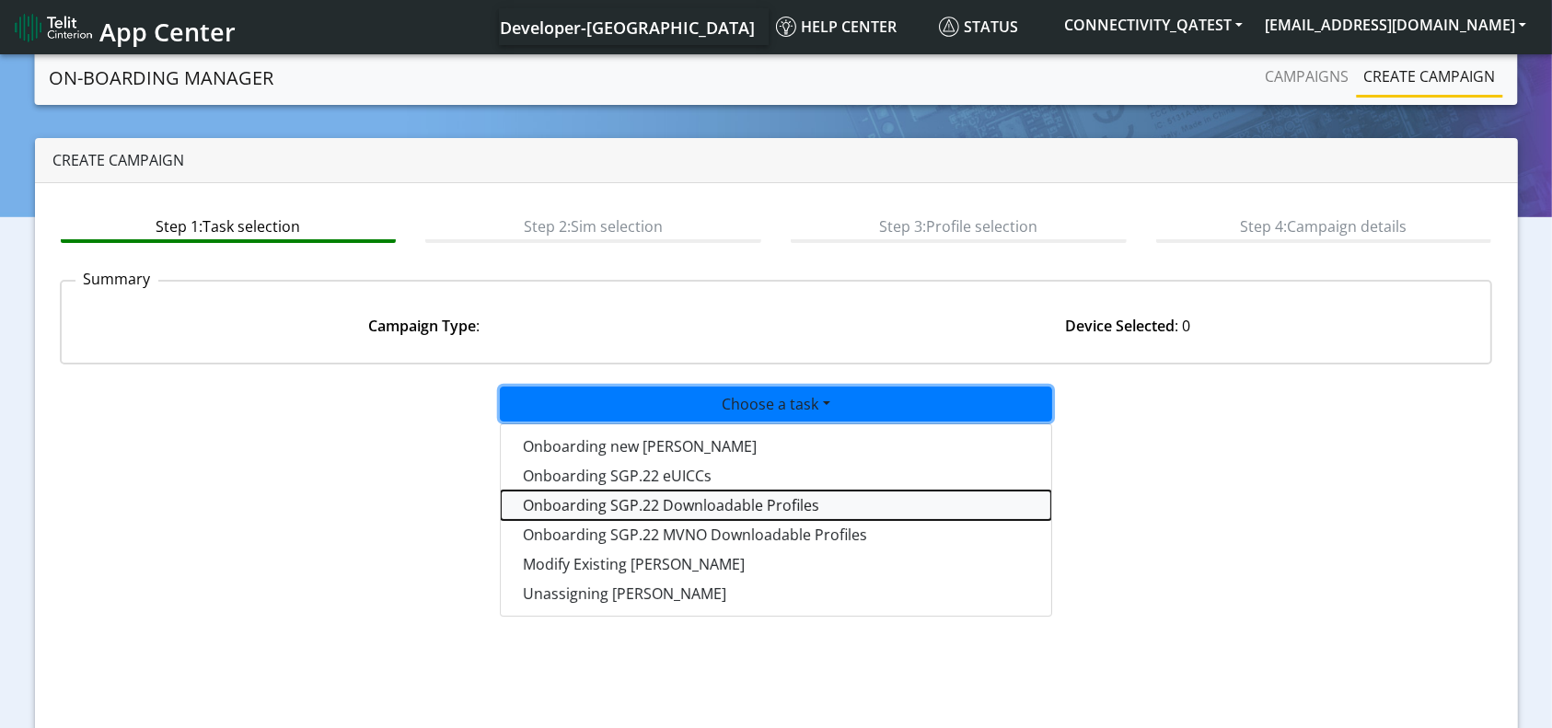
click at [721, 502] on tasksgp22profile-dropdown "Onboarding SGP.22 Downloadable Profiles" at bounding box center [776, 504] width 550 height 29
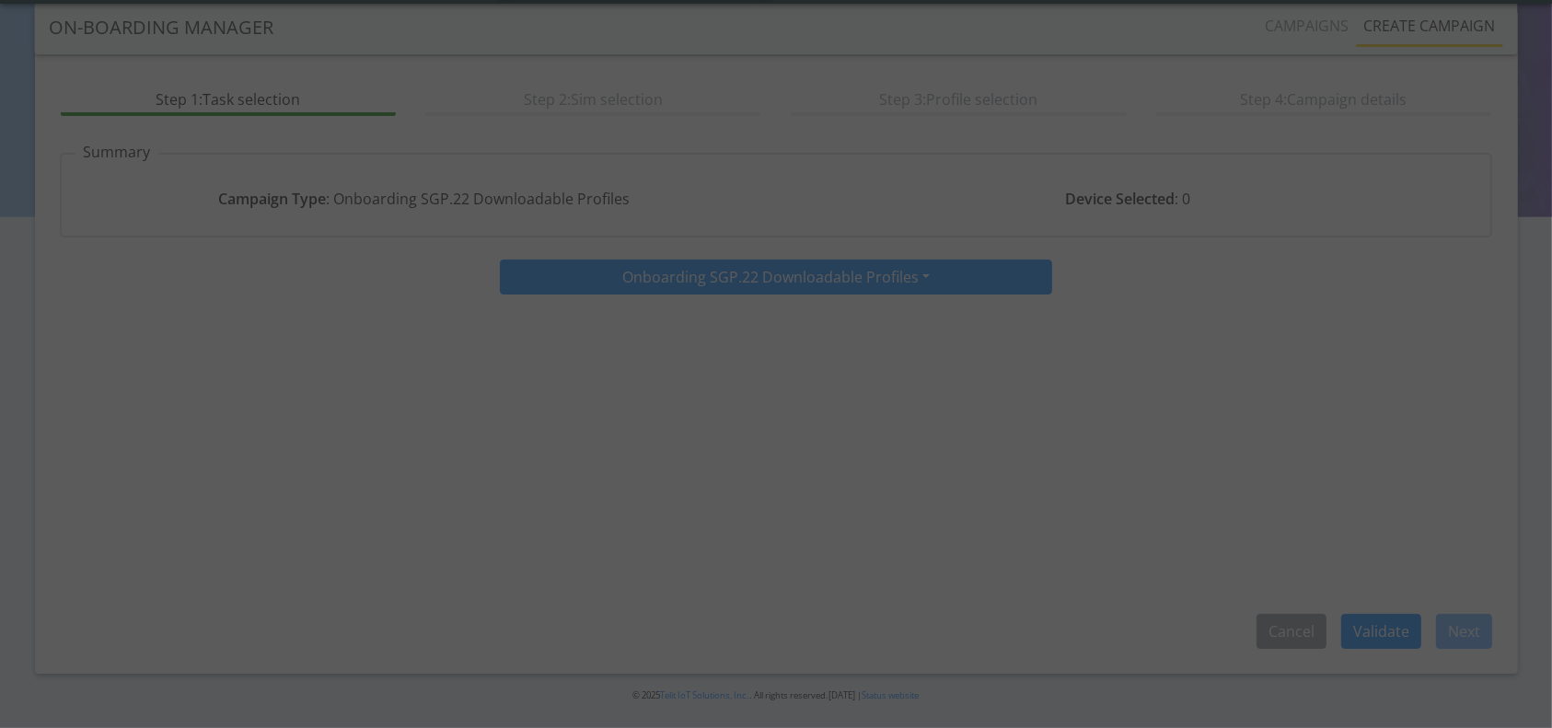
scroll to position [79, 0]
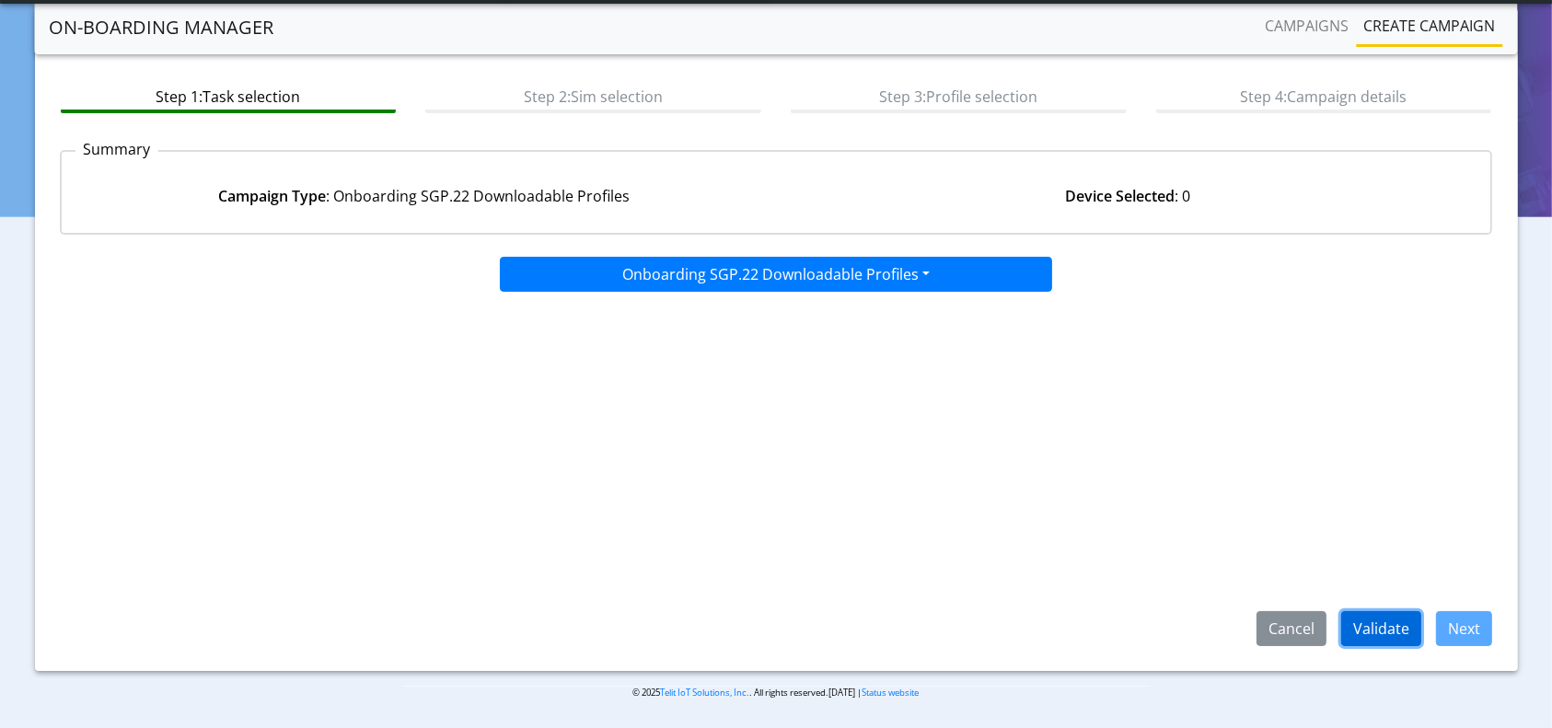
click at [1393, 641] on button "Validate" at bounding box center [1381, 628] width 80 height 35
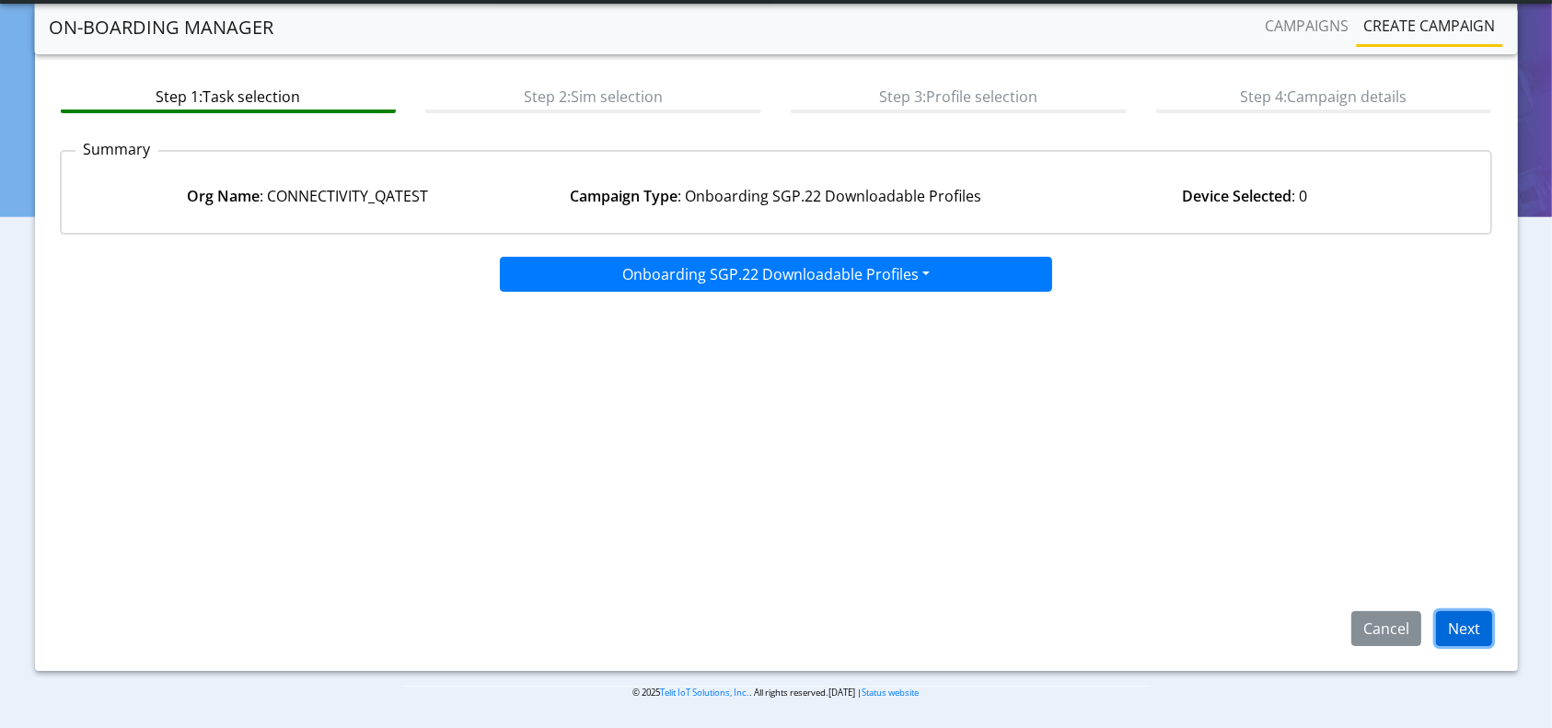
click at [1453, 628] on button "Next" at bounding box center [1464, 628] width 56 height 35
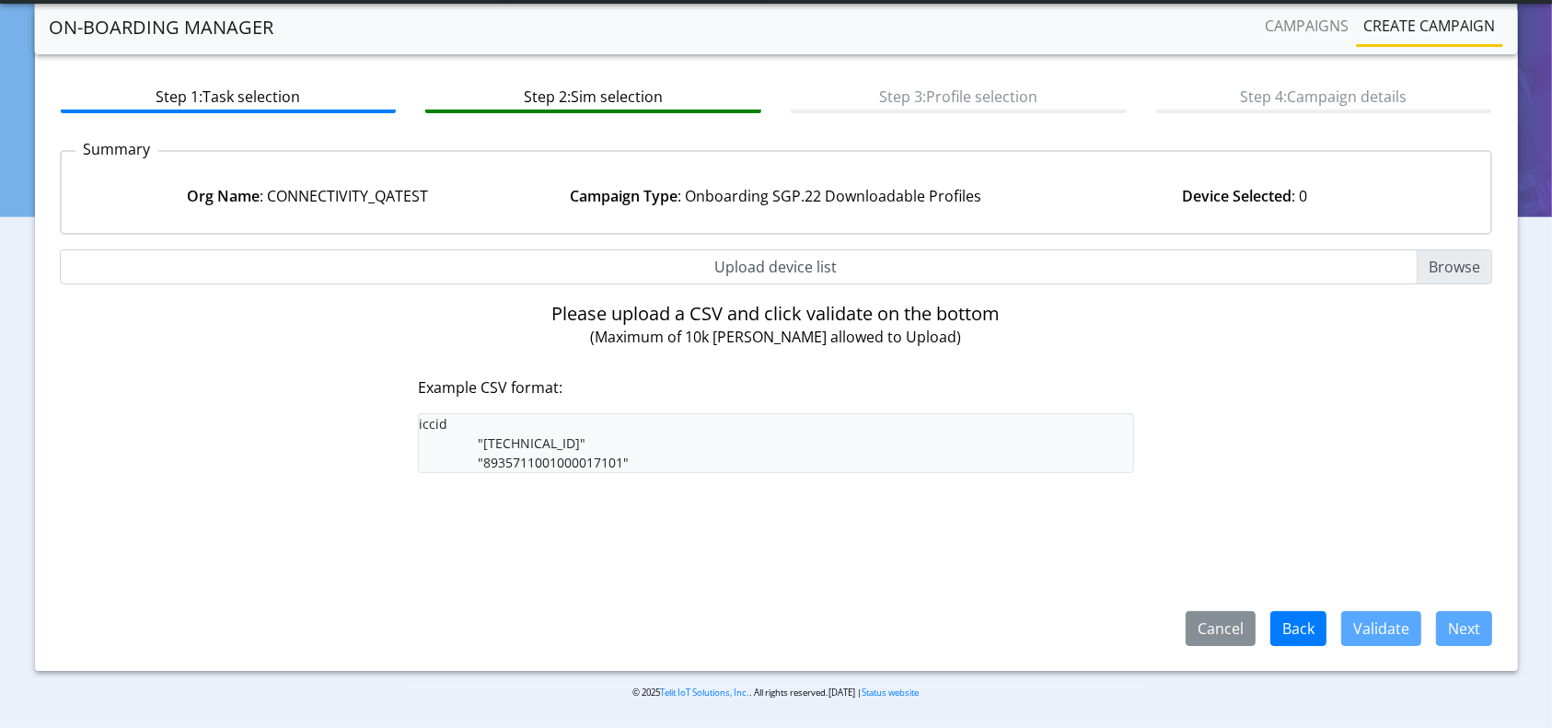
click at [847, 272] on input "Upload device list" at bounding box center [776, 266] width 1433 height 35
click at [956, 263] on input "Upload device list" at bounding box center [776, 266] width 1433 height 35
type input "C:\fakepath\Dev_LiveSim_89358152000000066243.csv"
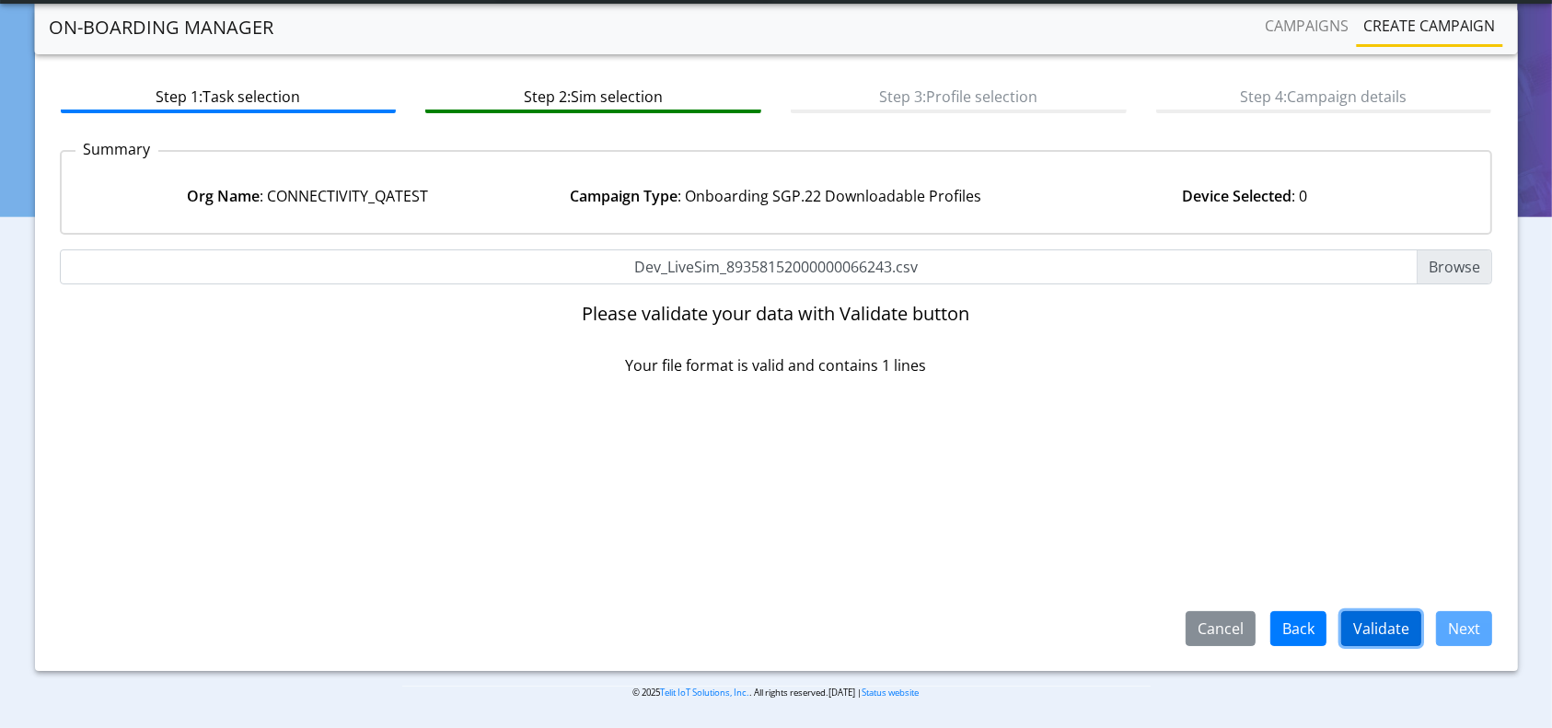
click at [1364, 618] on button "Validate" at bounding box center [1381, 628] width 80 height 35
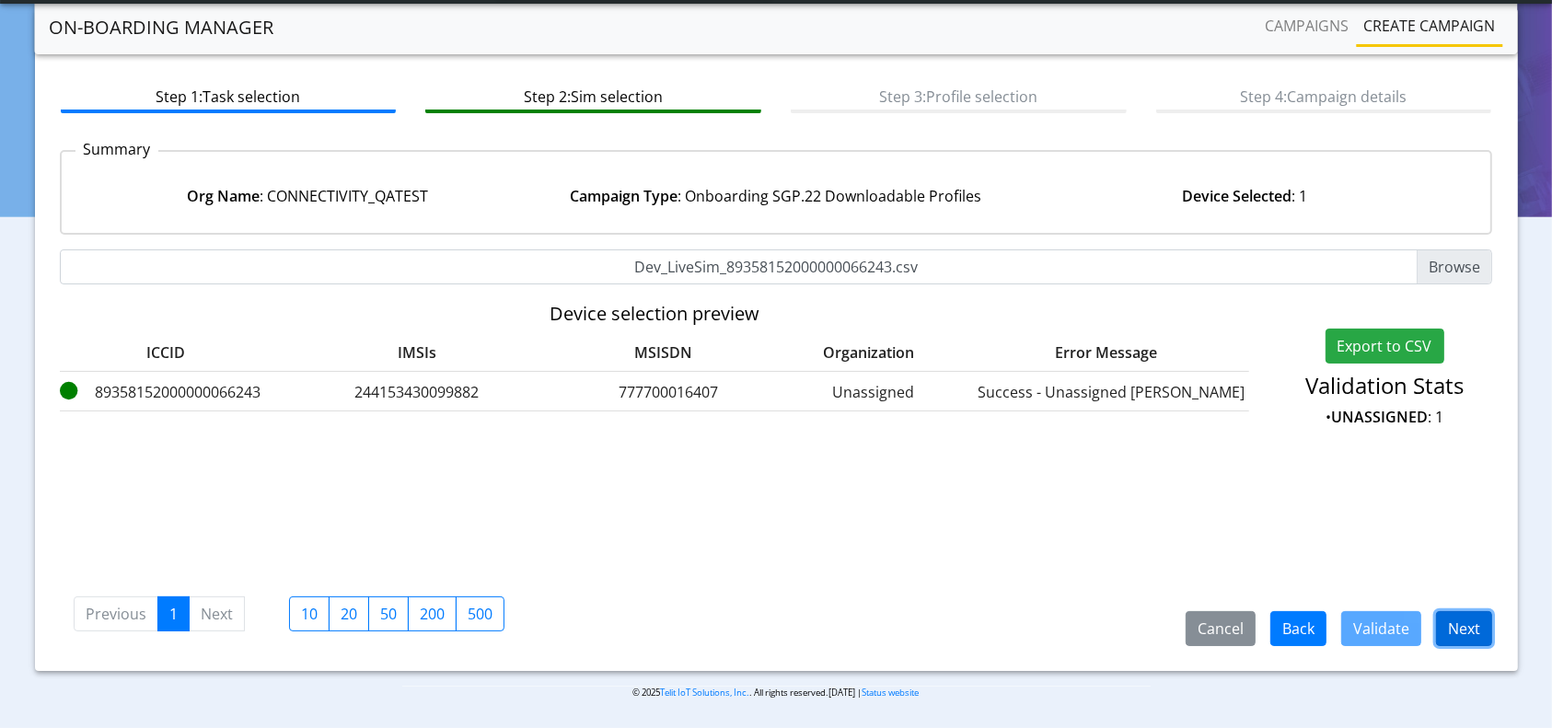
click at [1480, 629] on button "Next" at bounding box center [1464, 628] width 56 height 35
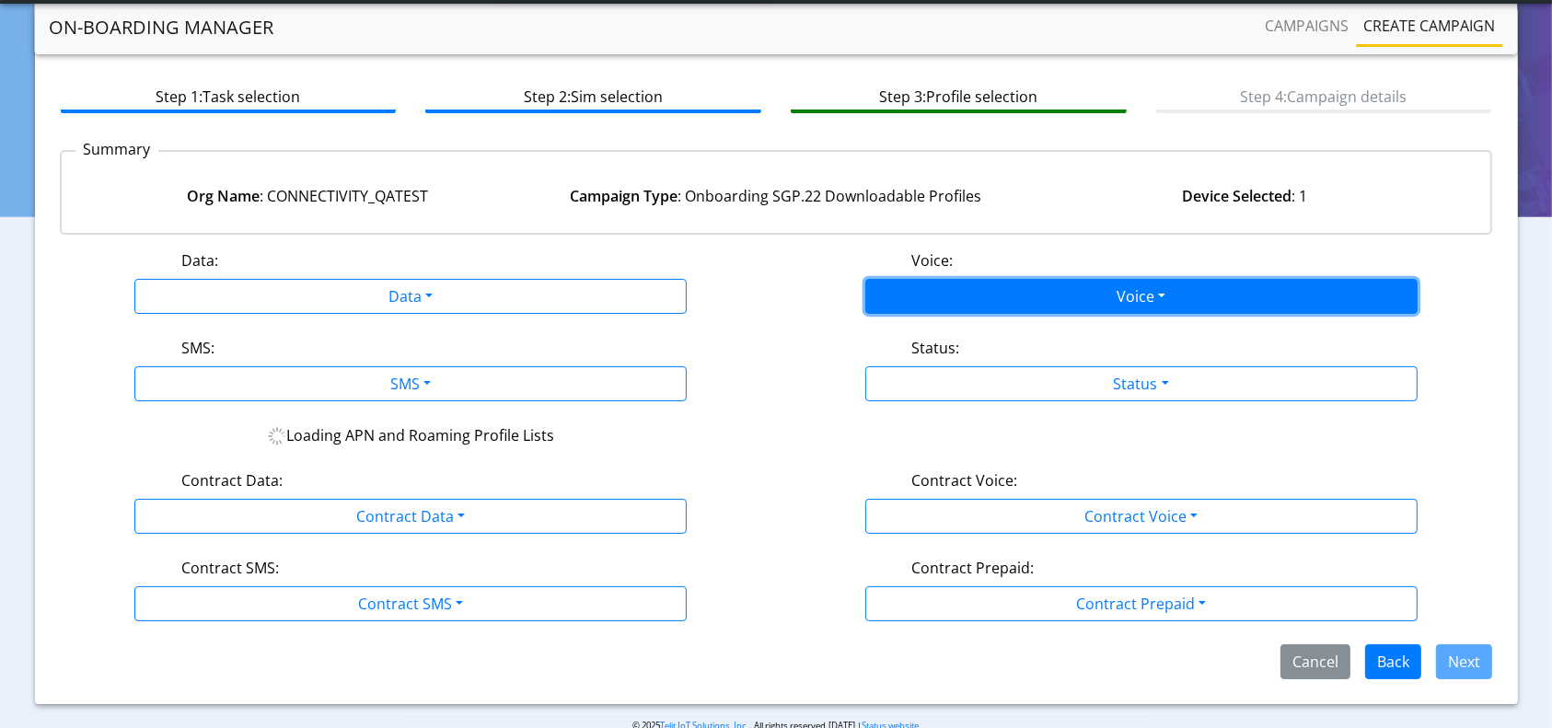
click at [1141, 279] on button "Voice" at bounding box center [1141, 296] width 552 height 35
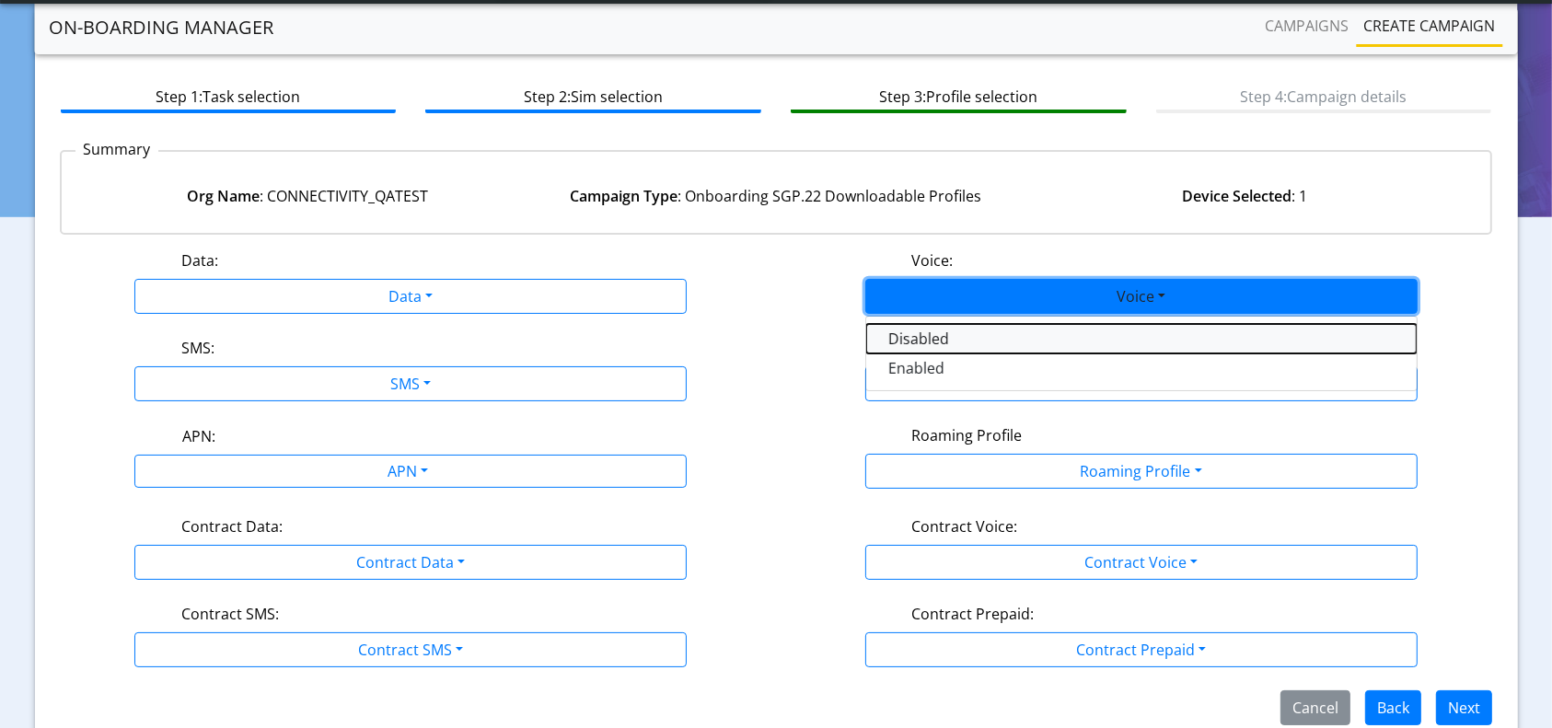
click at [998, 329] on button "Disabled" at bounding box center [1141, 338] width 550 height 29
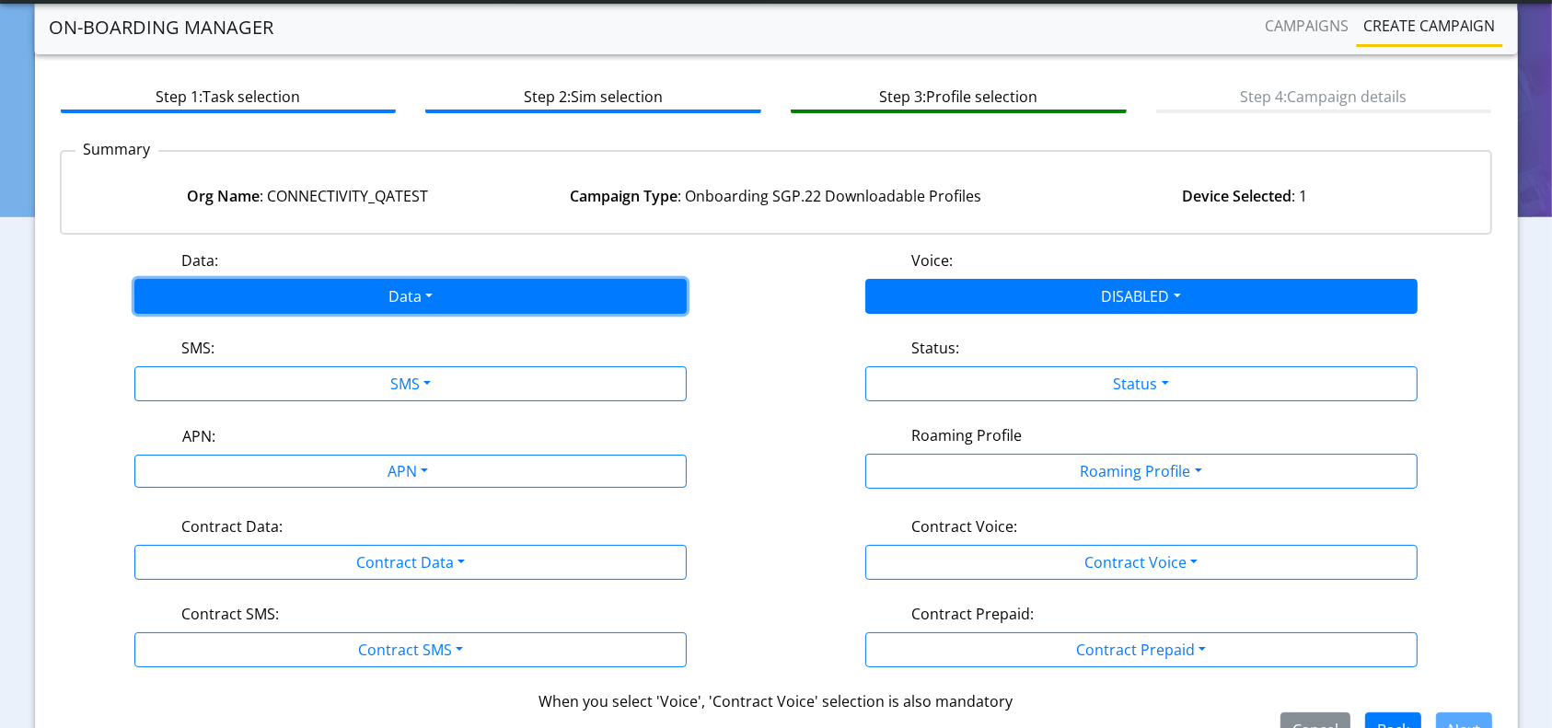
click at [500, 296] on button "Data" at bounding box center [410, 296] width 552 height 35
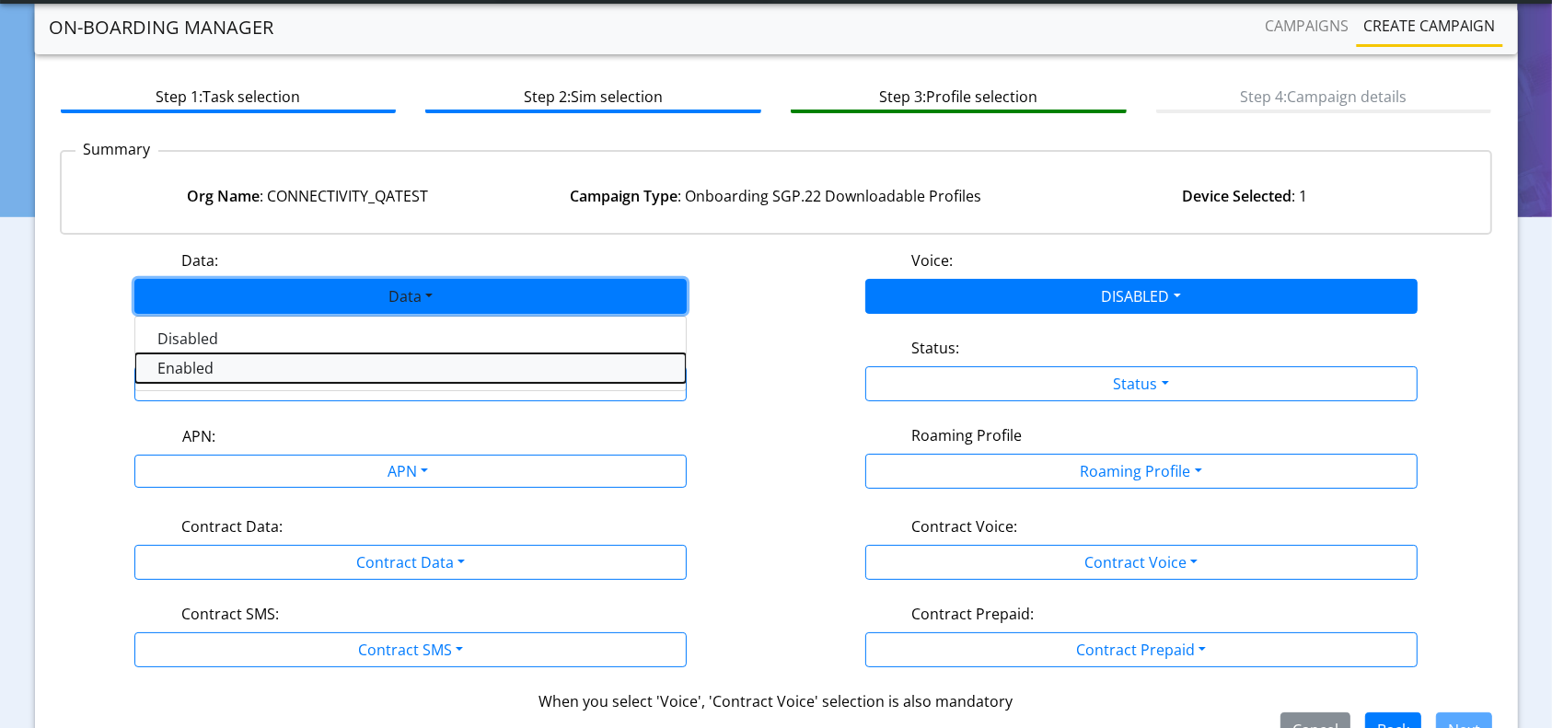
click at [259, 378] on button "Enabled" at bounding box center [410, 367] width 550 height 29
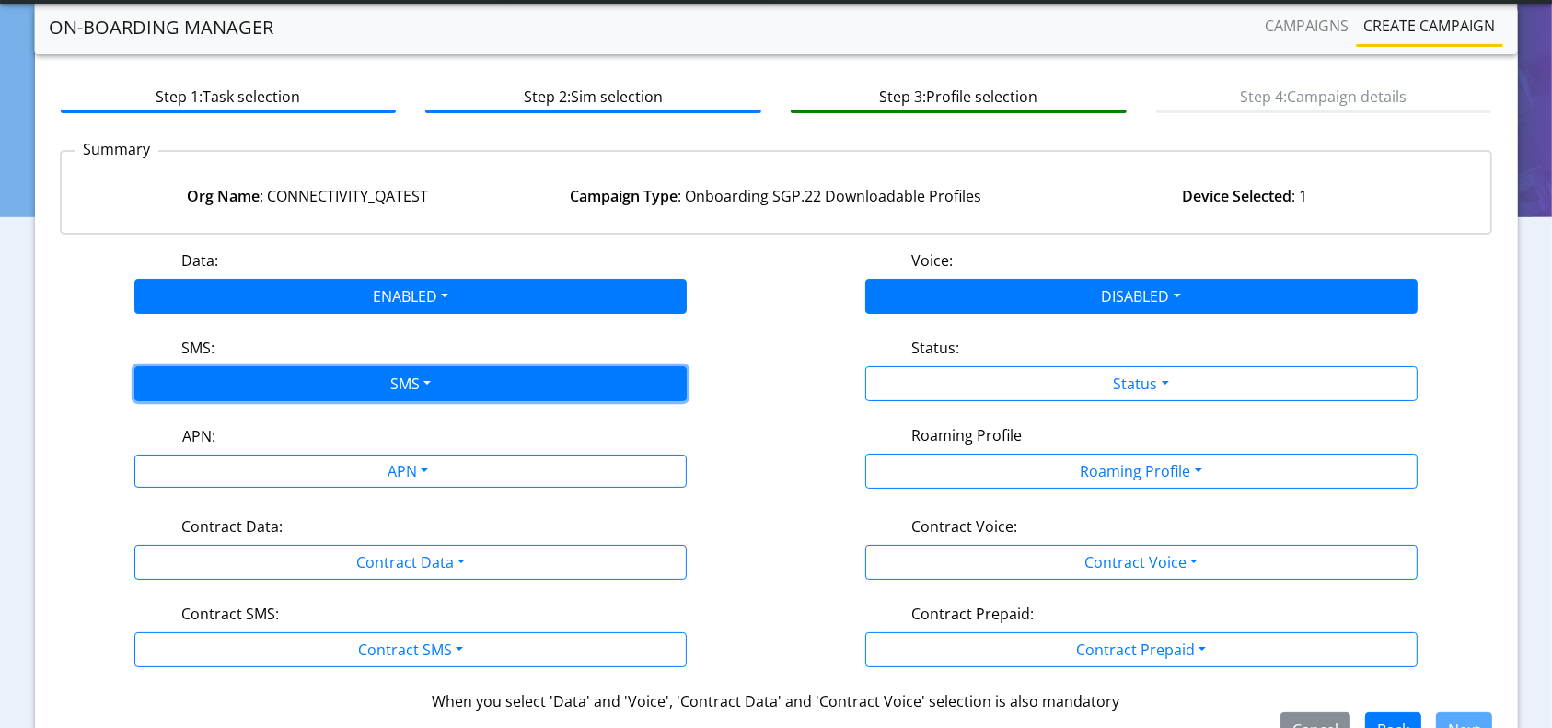
click at [340, 378] on button "SMS" at bounding box center [410, 383] width 552 height 35
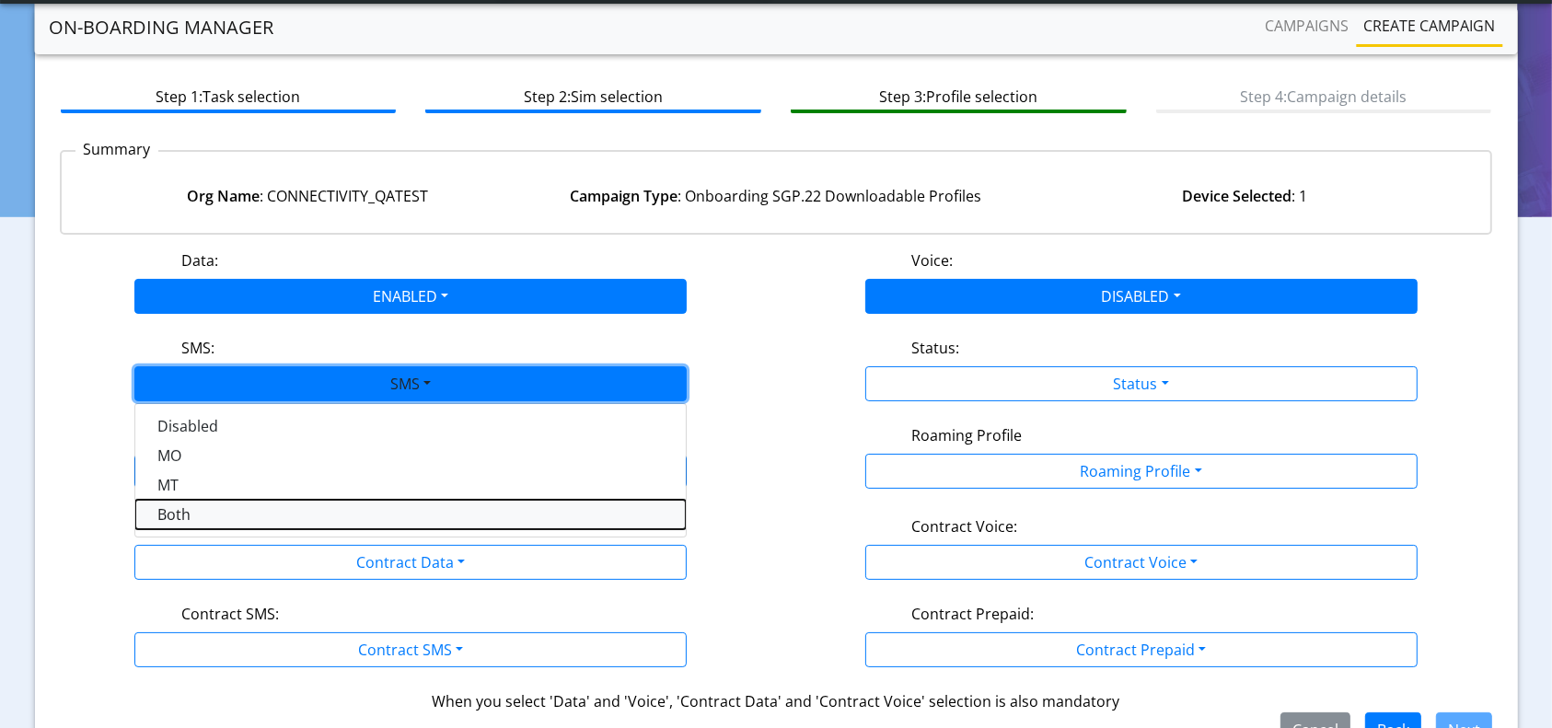
click at [197, 512] on button "Both" at bounding box center [410, 514] width 550 height 29
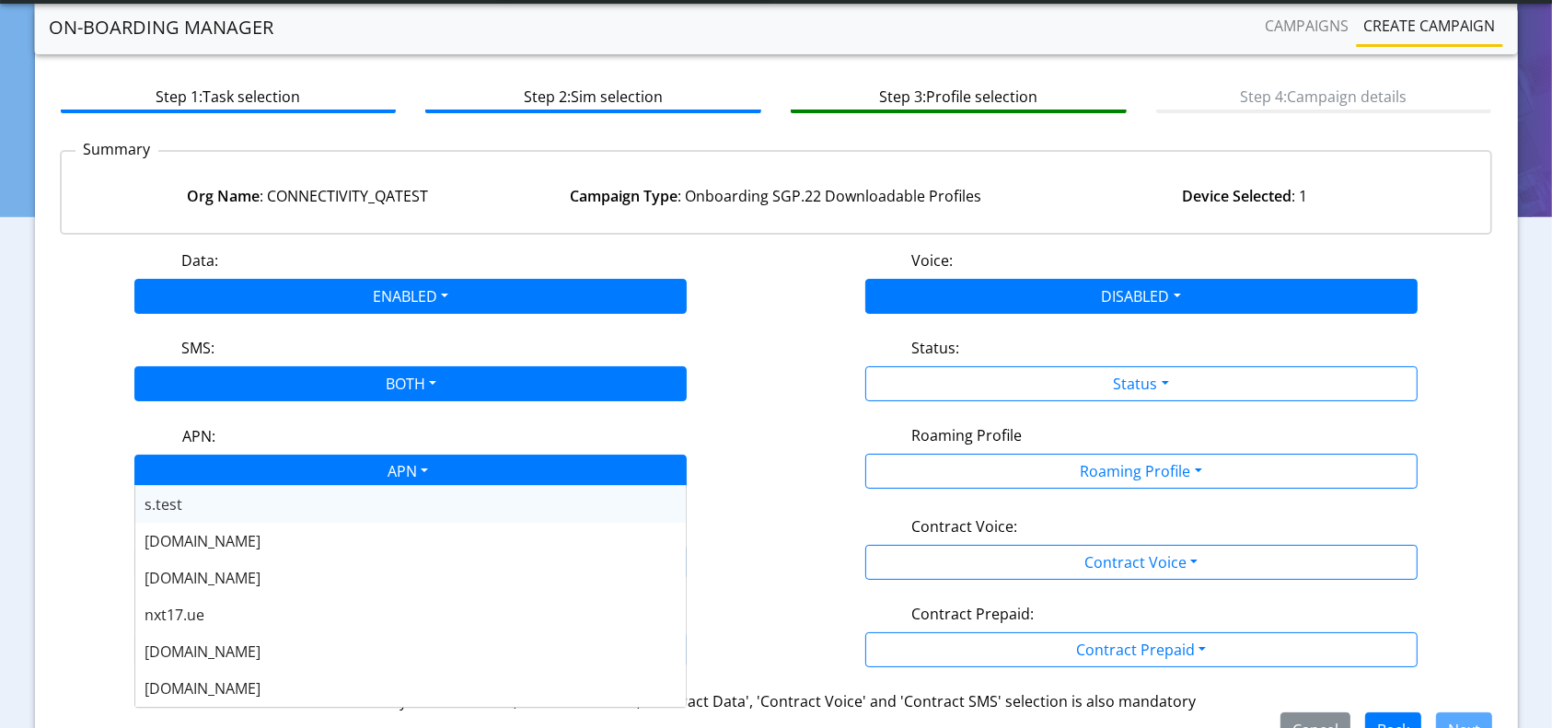
click at [328, 479] on div "APN" at bounding box center [405, 474] width 583 height 36
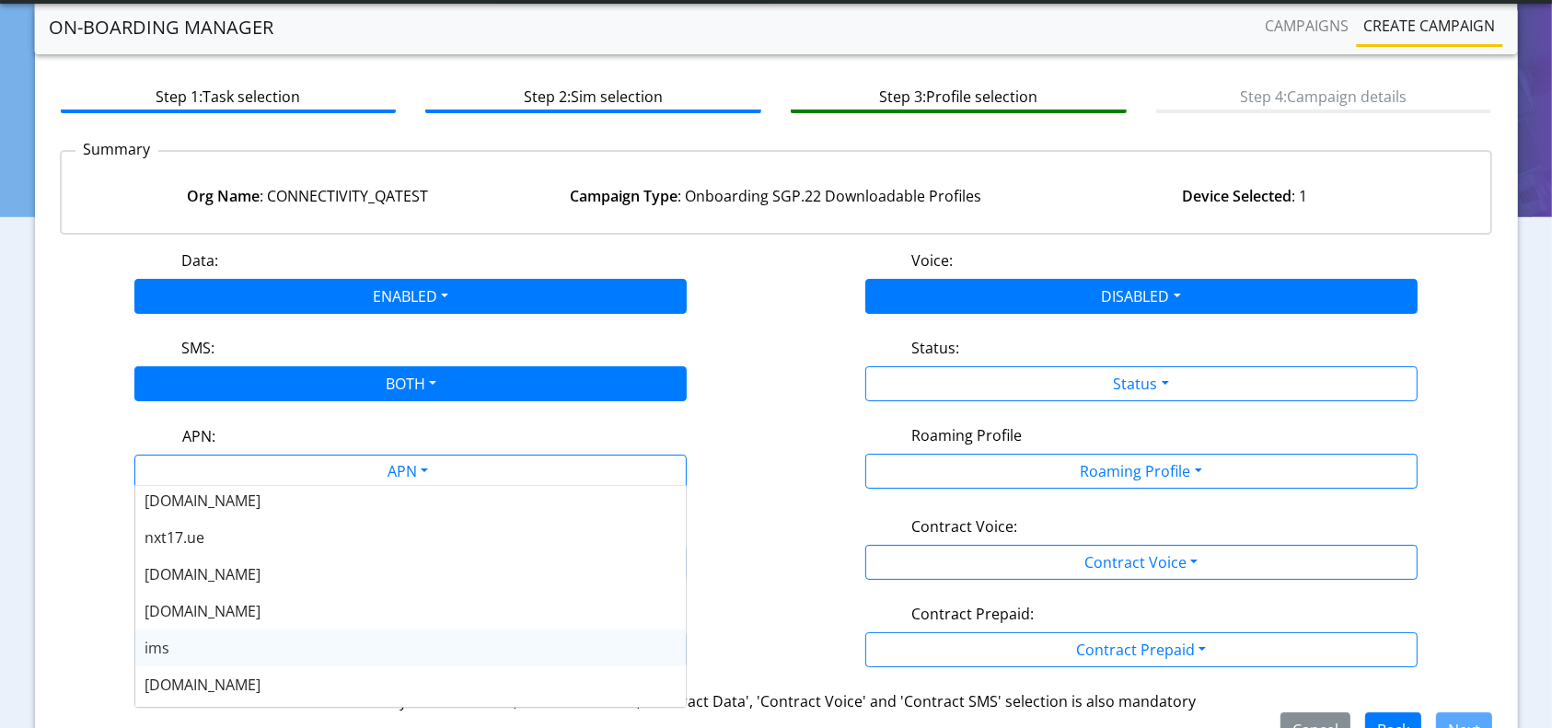
scroll to position [147, 0]
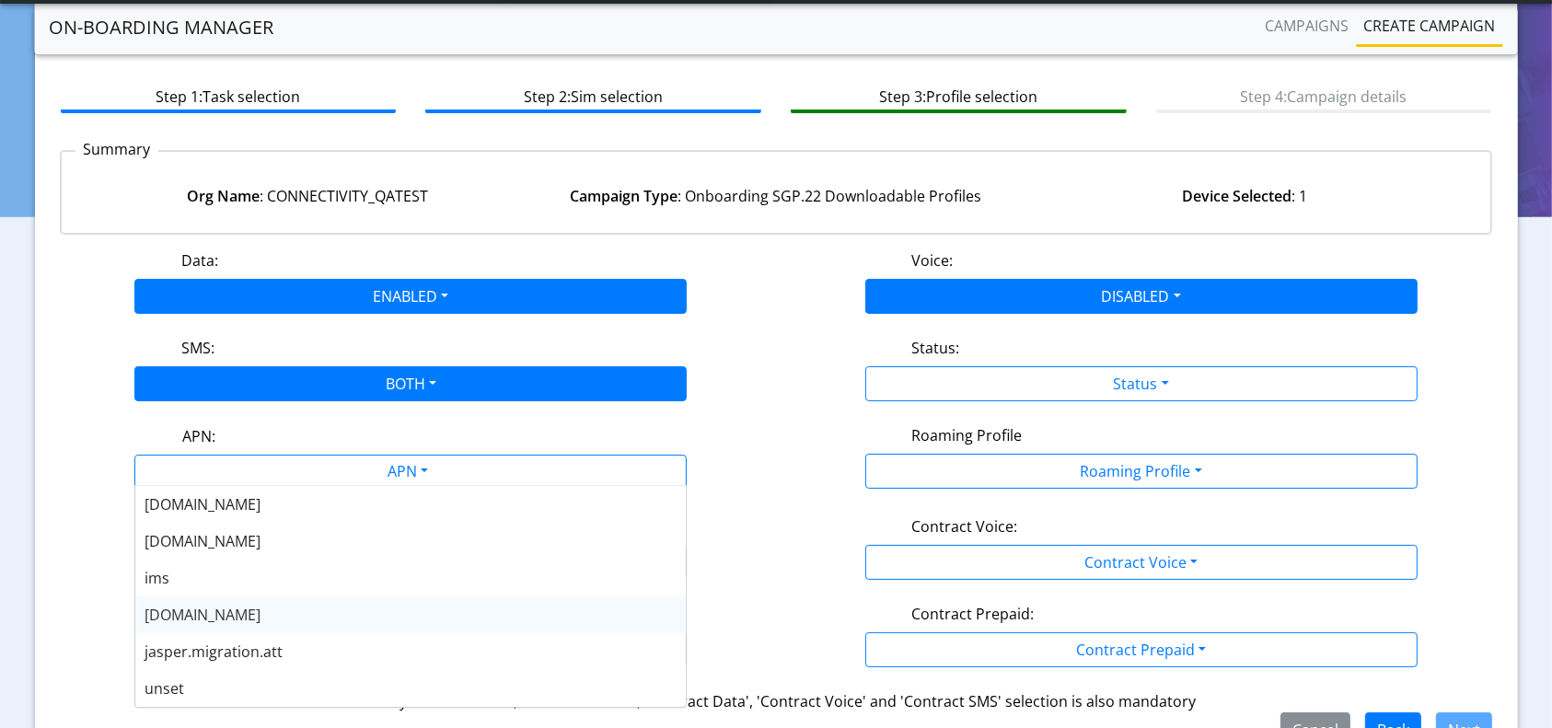
click at [161, 619] on span "nxt23.net" at bounding box center [202, 615] width 116 height 20
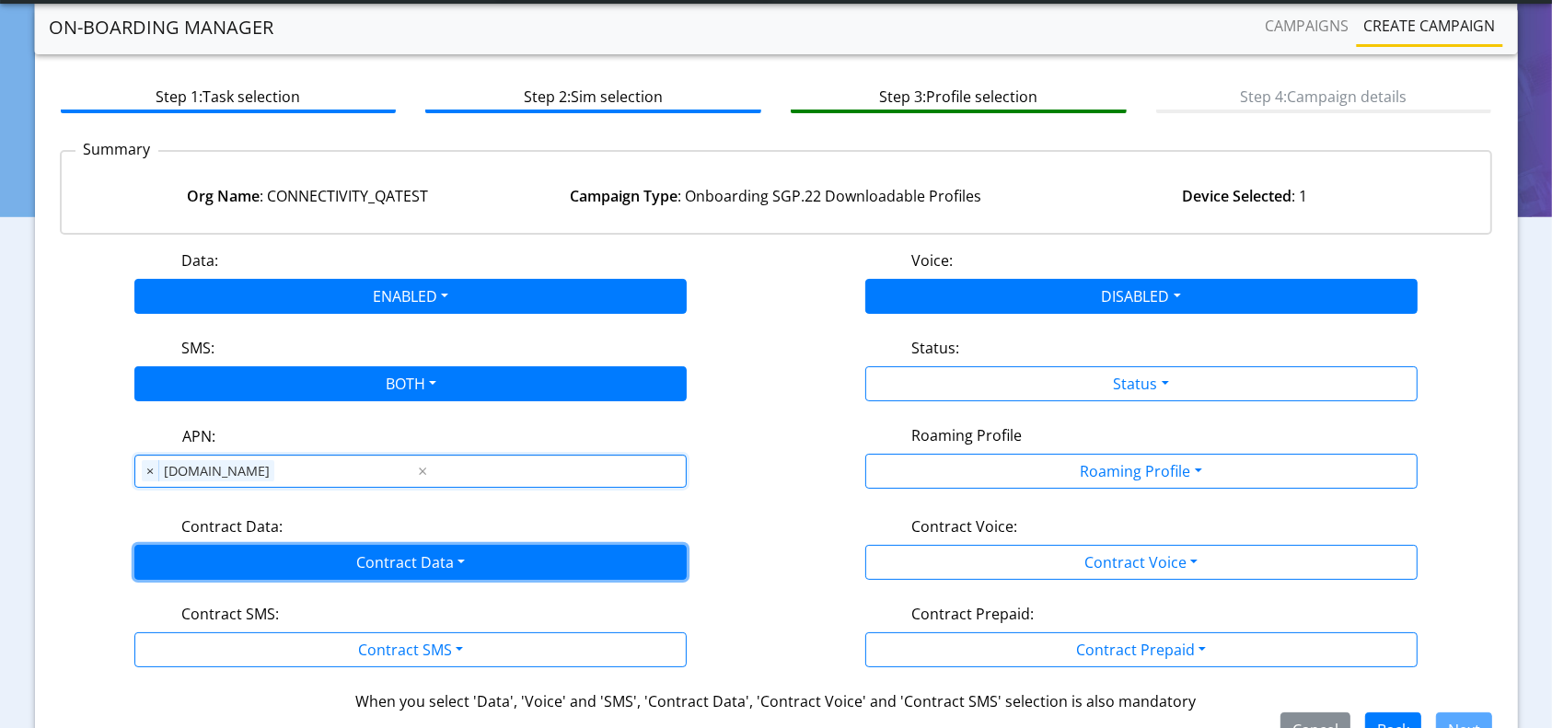
click at [292, 545] on button "Contract Data" at bounding box center [410, 562] width 552 height 35
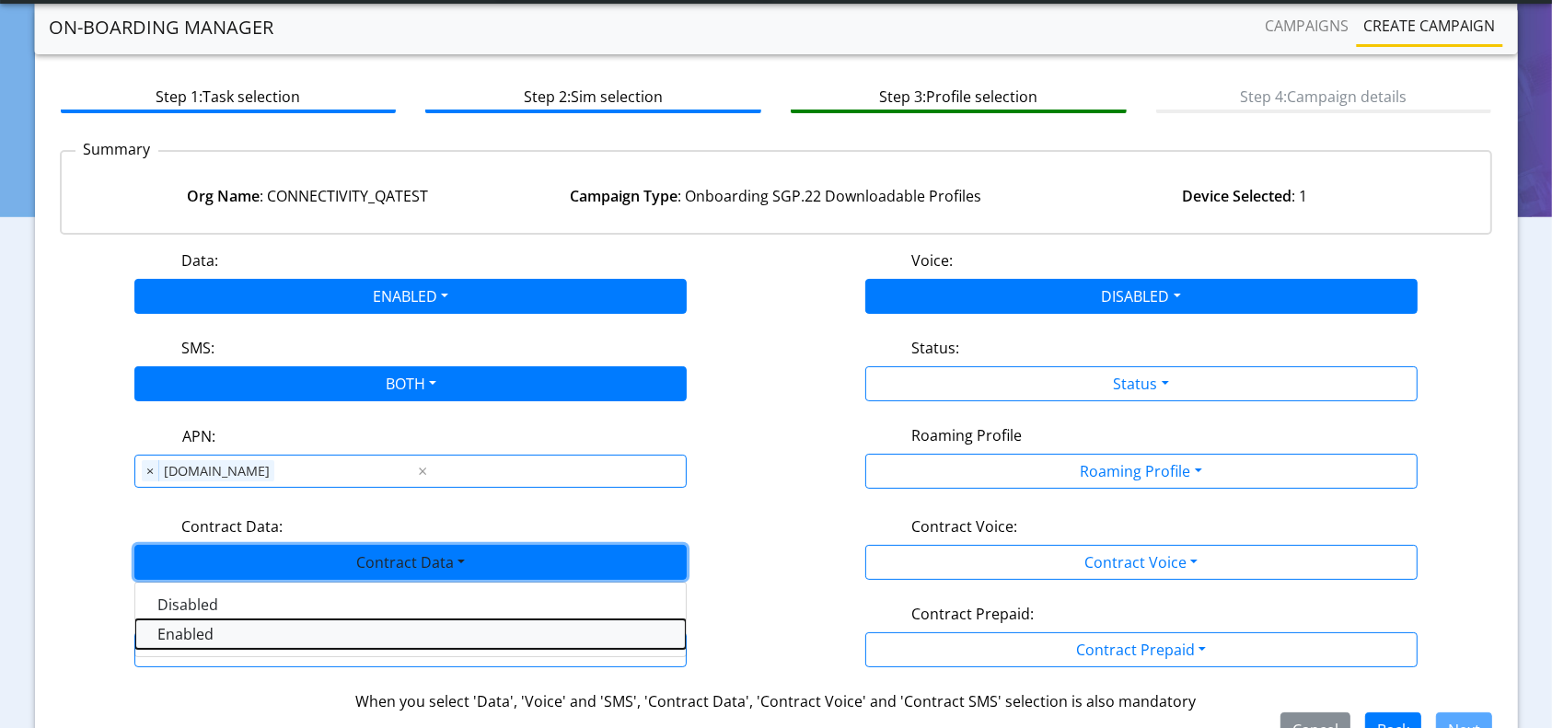
click at [177, 640] on Dataenabled-dropdown "Enabled" at bounding box center [410, 633] width 550 height 29
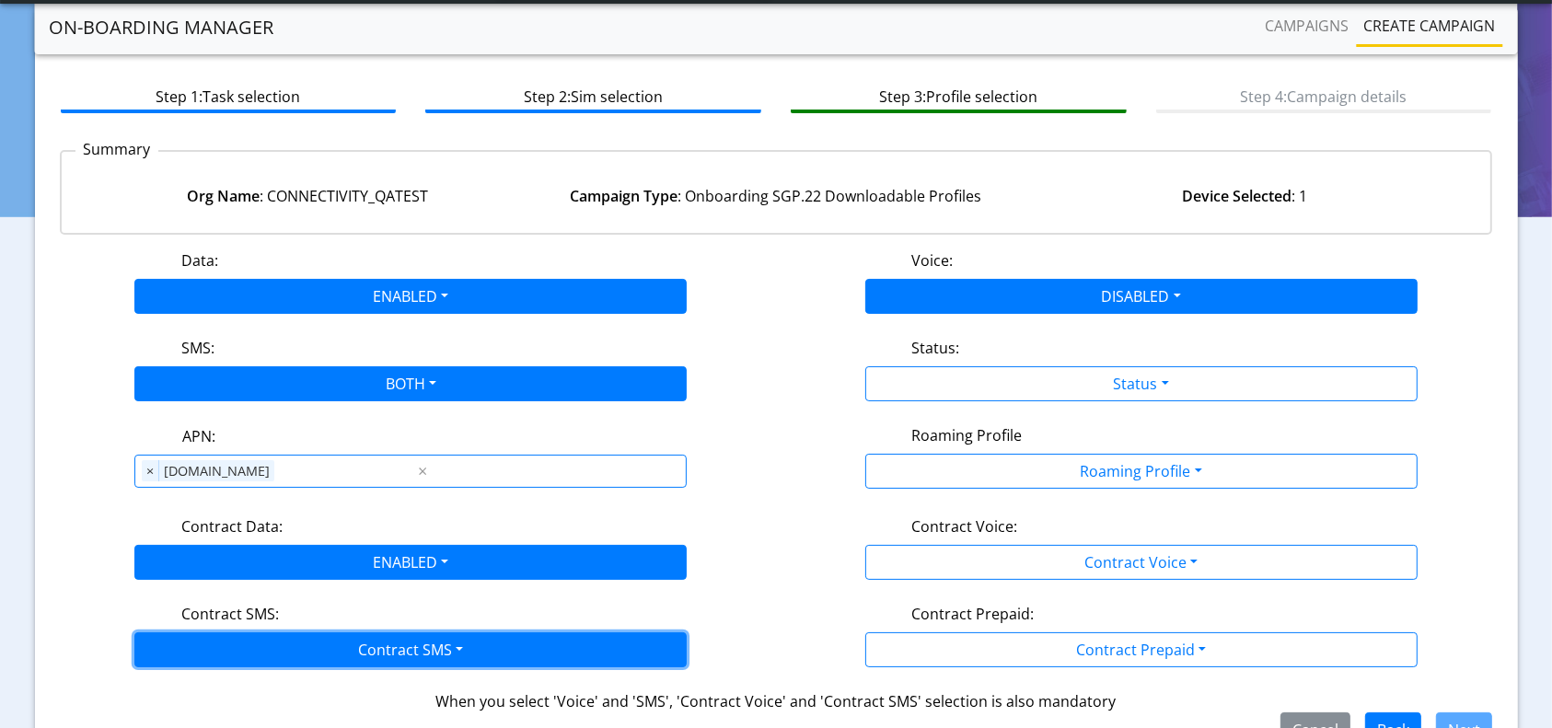
click at [240, 649] on button "Contract SMS" at bounding box center [410, 649] width 552 height 35
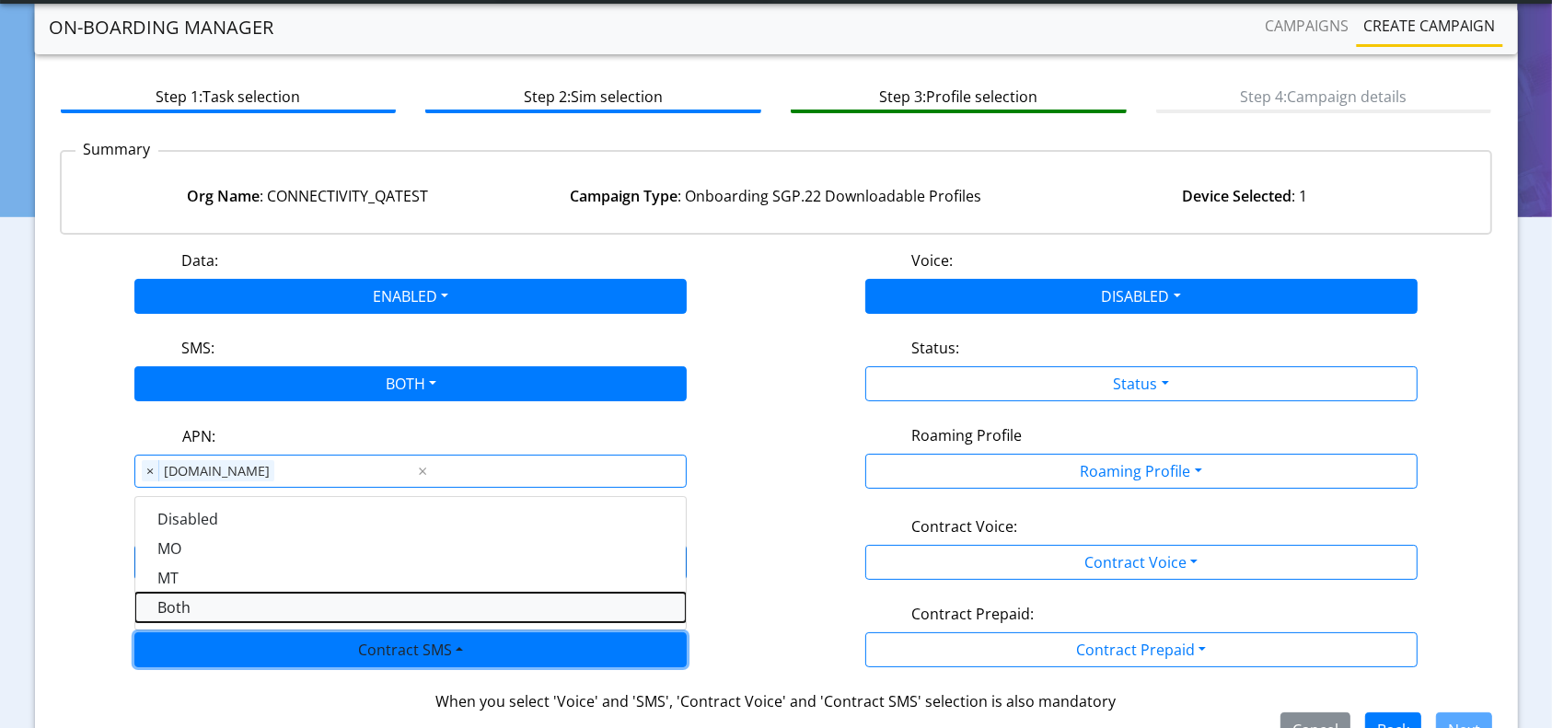
click at [200, 604] on SMSboth-dropdown "Both" at bounding box center [410, 607] width 550 height 29
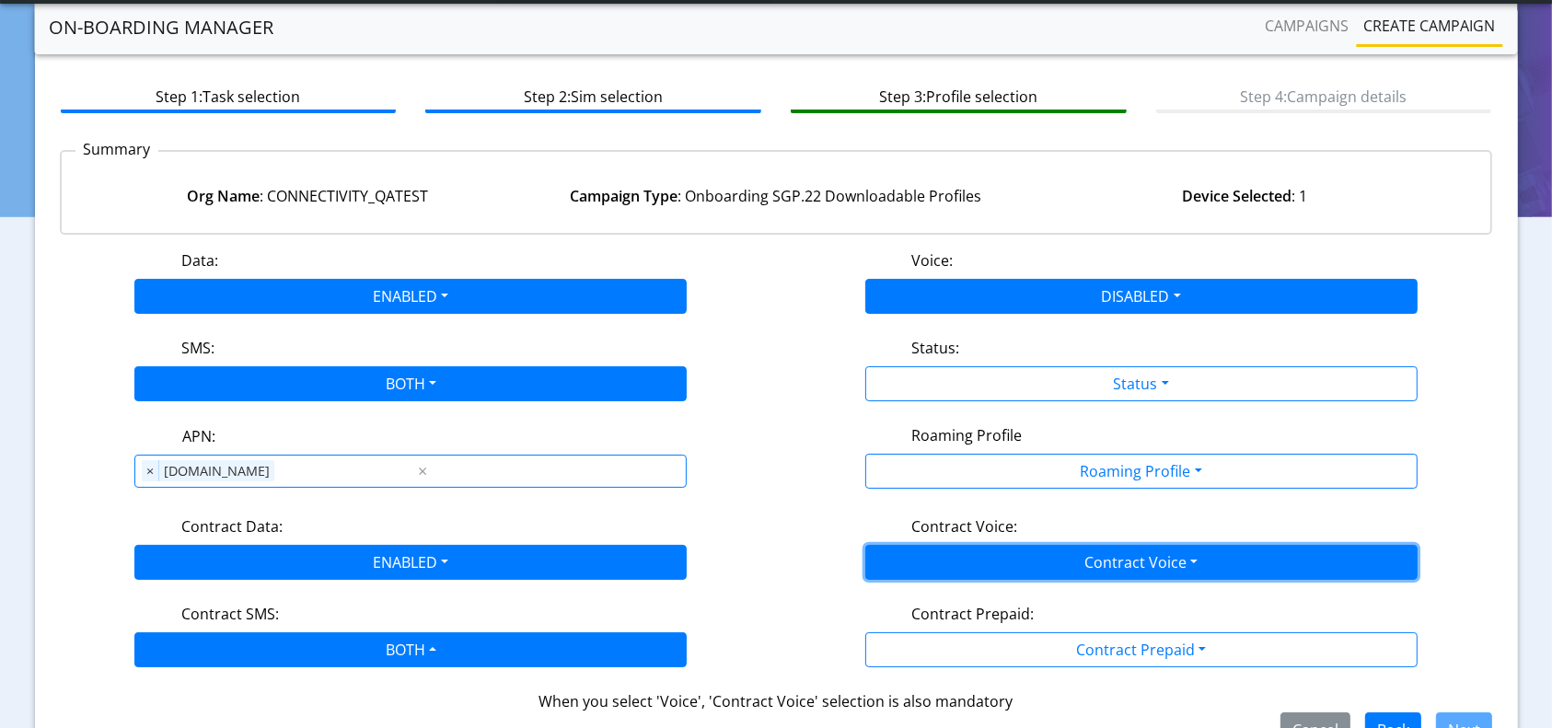
click at [1030, 557] on button "Contract Voice" at bounding box center [1141, 562] width 552 height 35
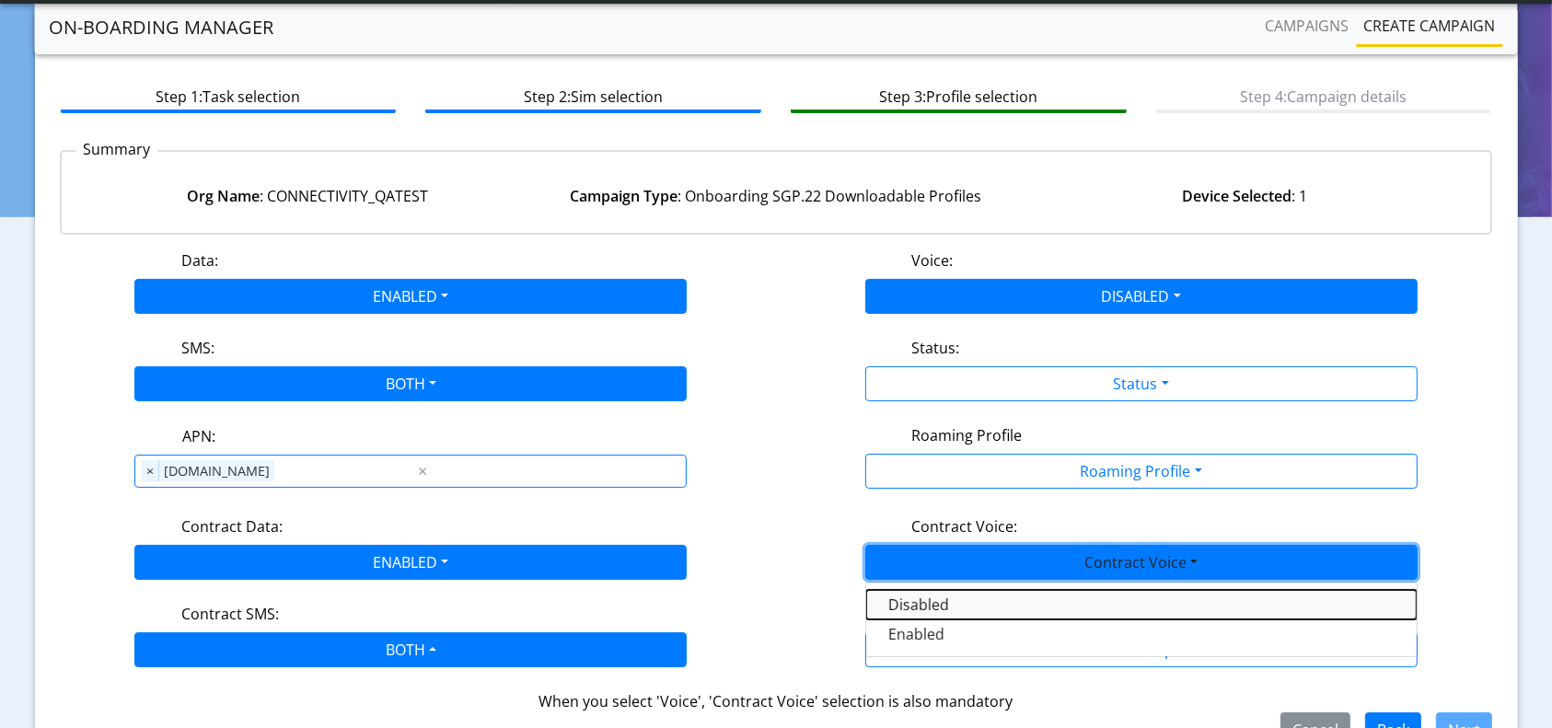
click at [940, 594] on Voicedisabled-dropdown "Disabled" at bounding box center [1141, 604] width 550 height 29
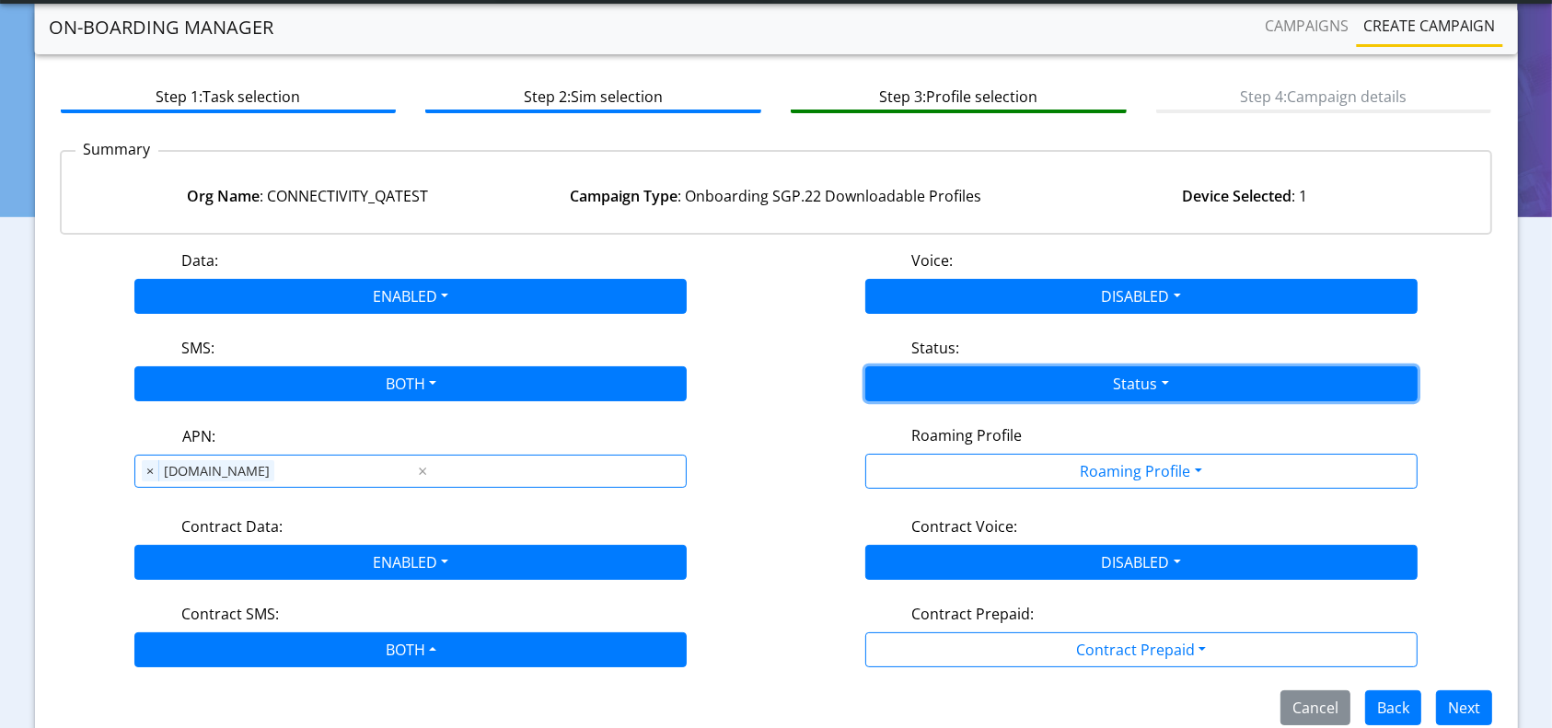
click at [1036, 371] on button "Status" at bounding box center [1141, 383] width 552 height 35
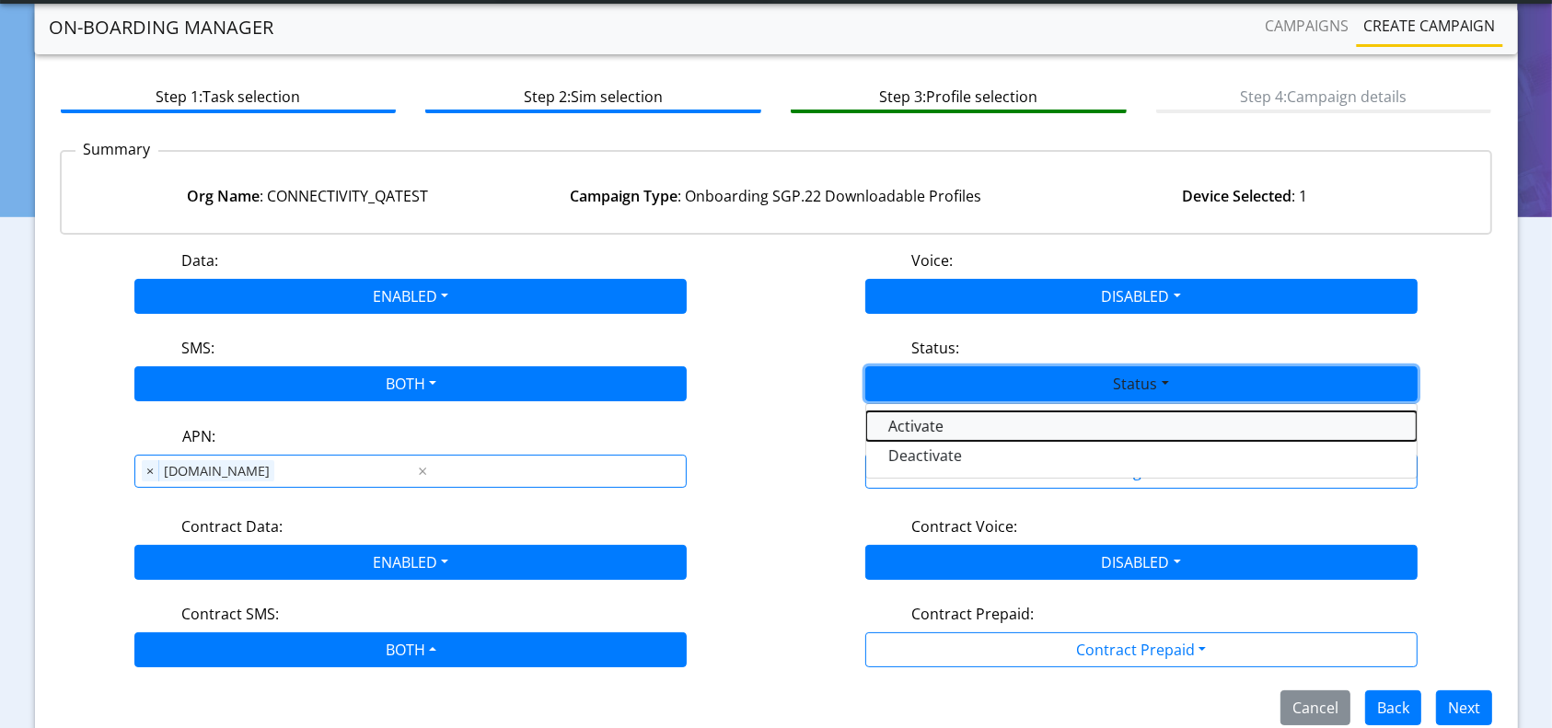
click at [960, 433] on button "Activate" at bounding box center [1141, 425] width 550 height 29
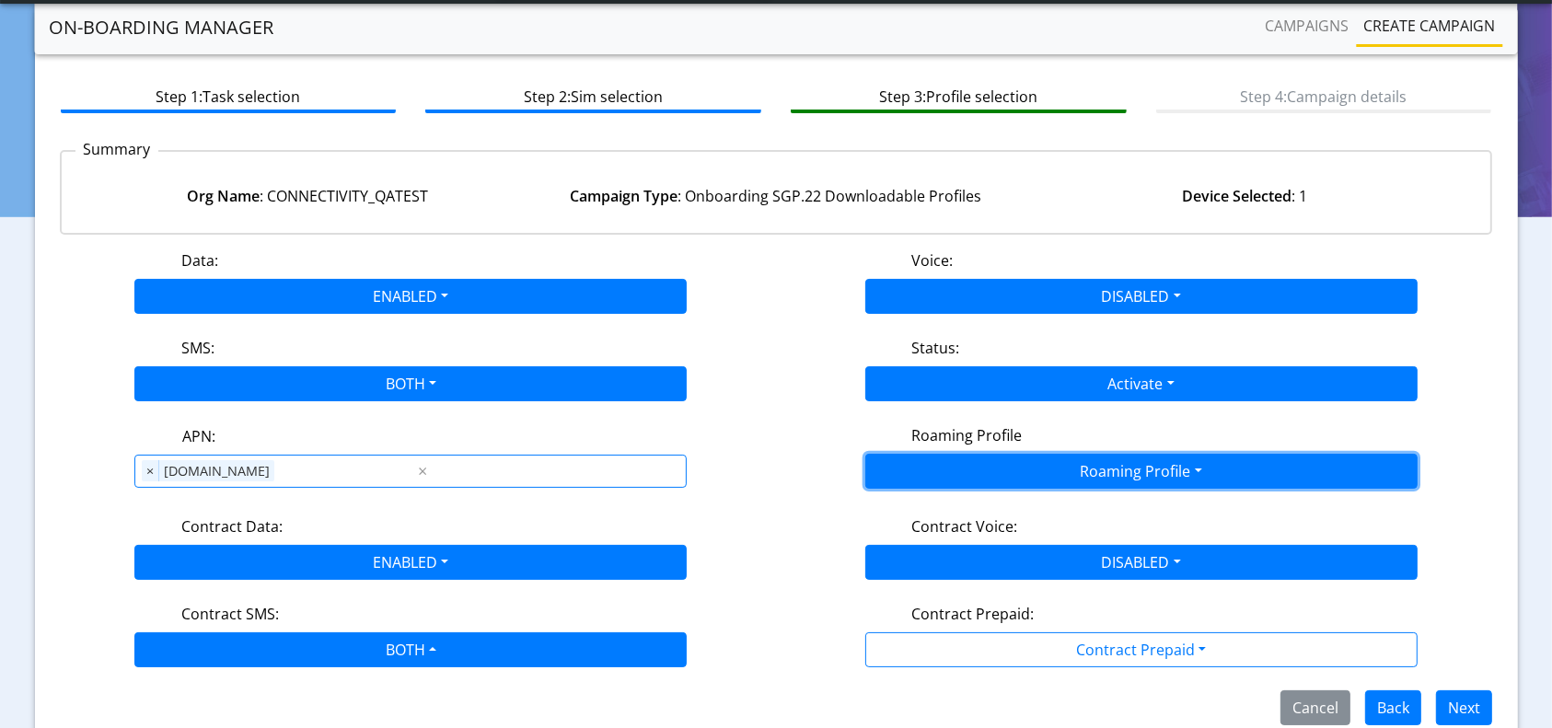
click at [1013, 469] on button "Roaming Profile" at bounding box center [1141, 471] width 552 height 35
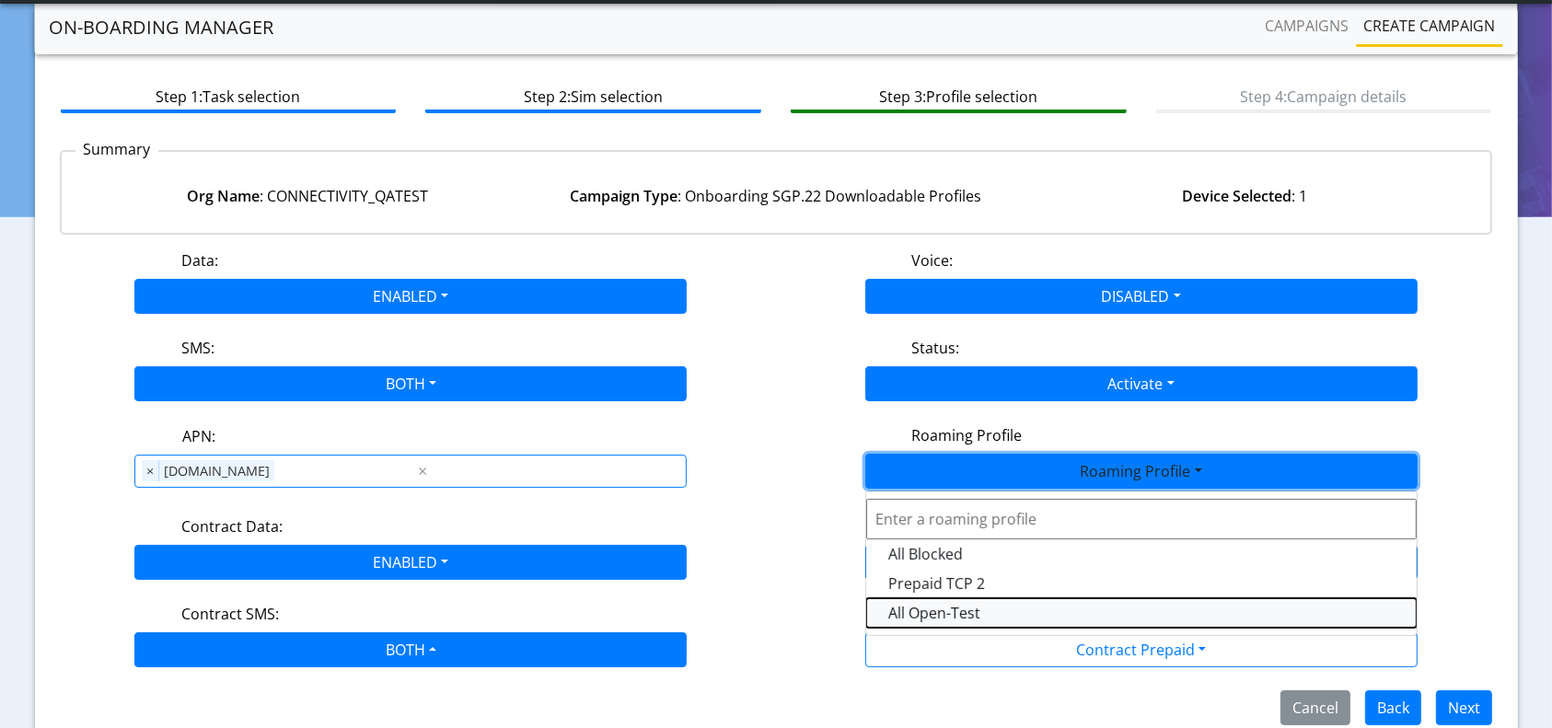
click at [948, 606] on Profile-dropdown "All Open-Test" at bounding box center [1141, 612] width 550 height 29
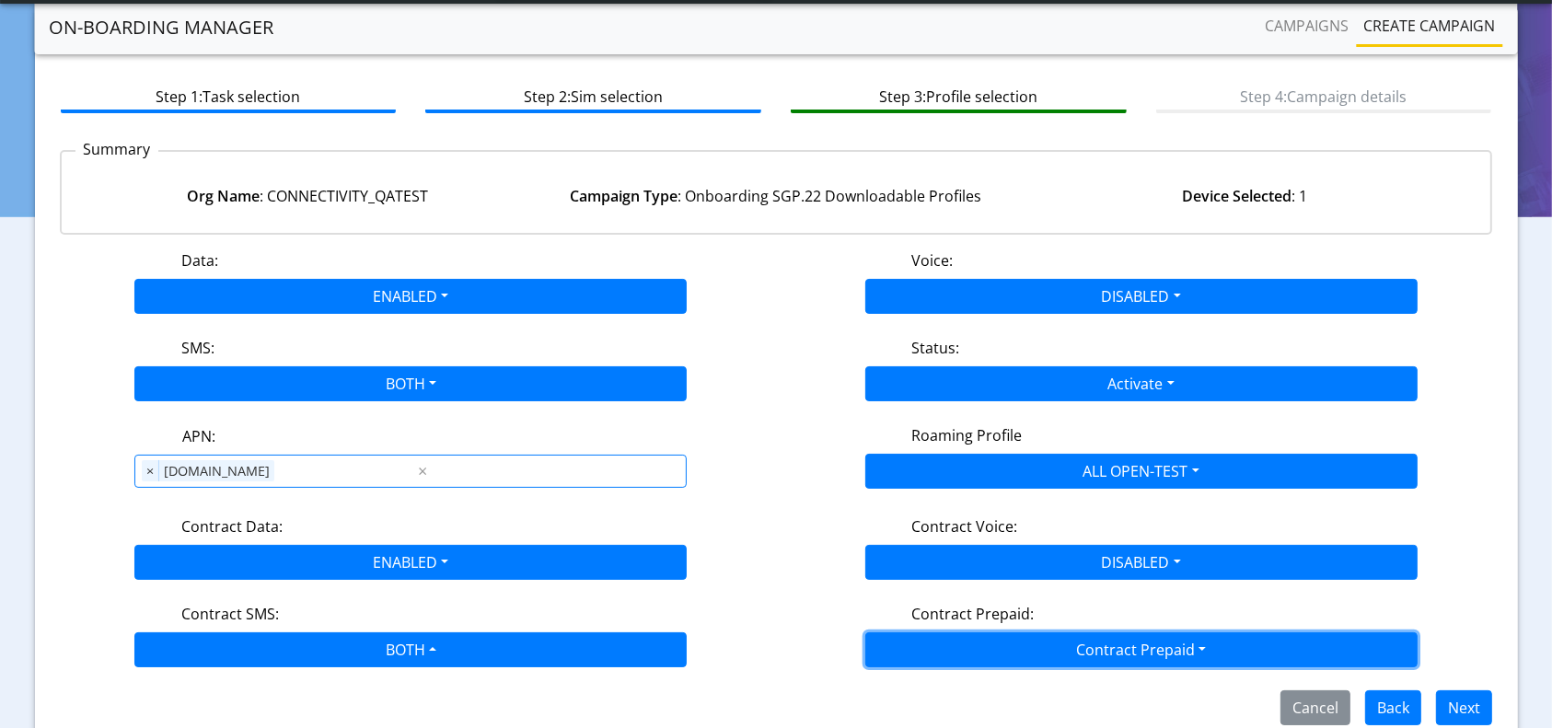
click at [1034, 651] on button "Contract Prepaid" at bounding box center [1141, 649] width 552 height 35
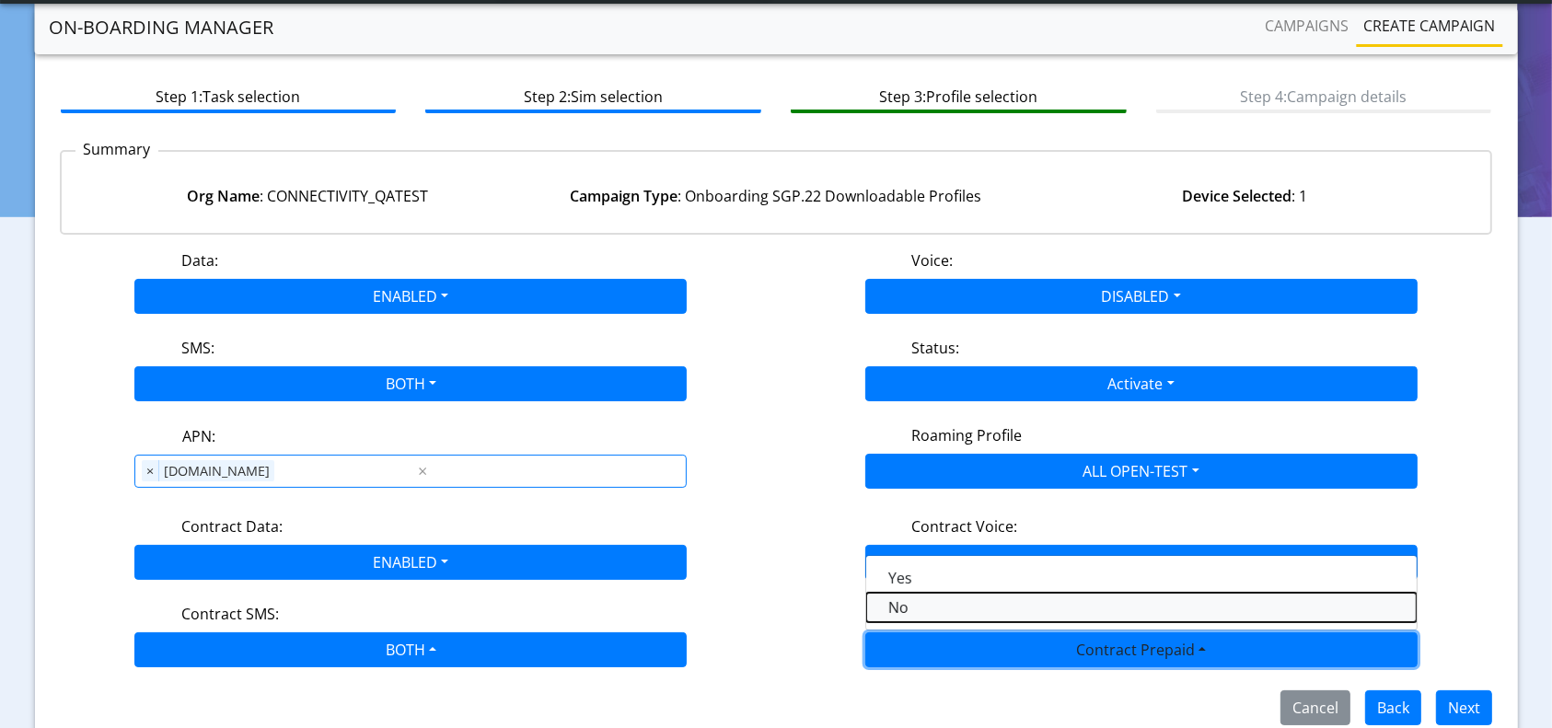
drag, startPoint x: 911, startPoint y: 610, endPoint x: 1180, endPoint y: 646, distance: 271.1
click at [909, 608] on Prepaidnotprepaid-dropdown "No" at bounding box center [1141, 607] width 550 height 29
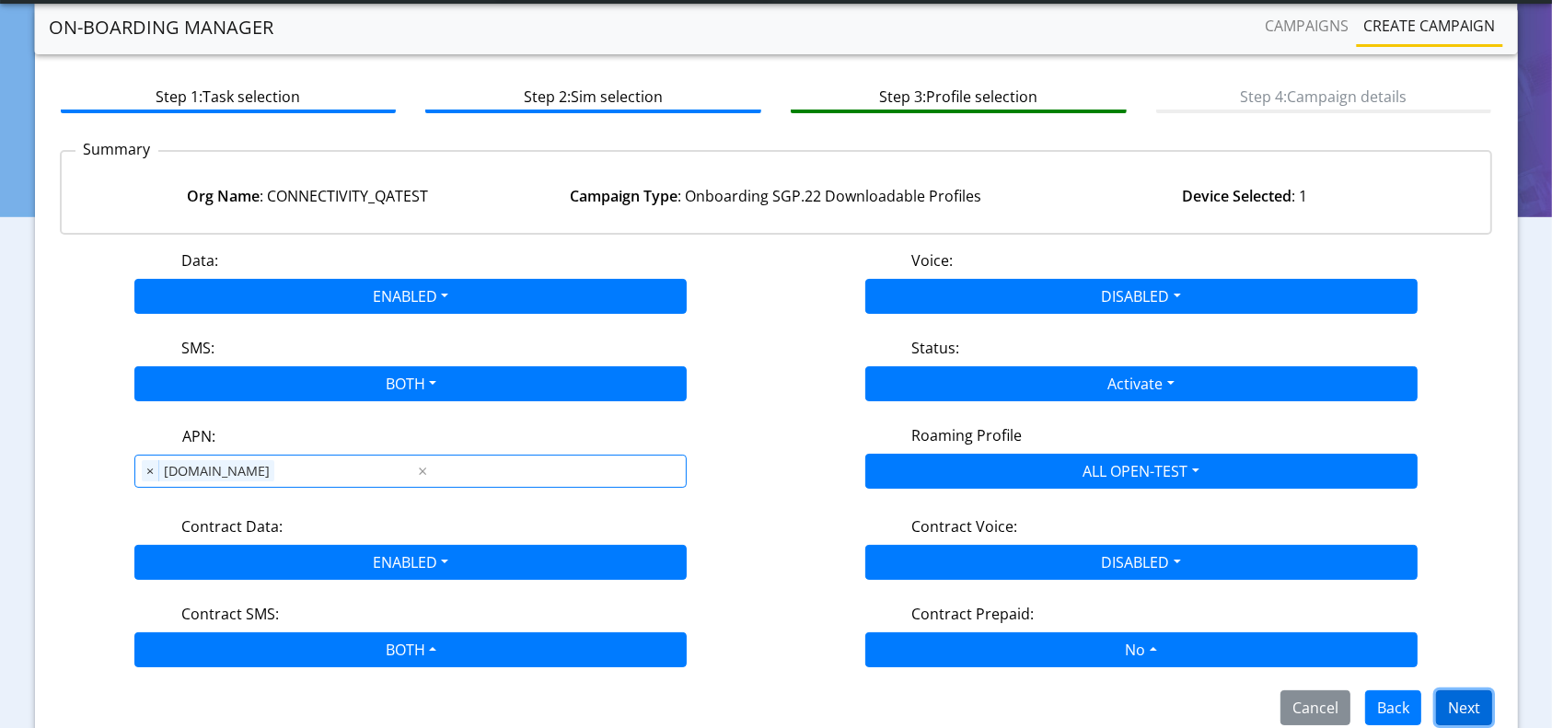
click at [1442, 693] on button "Next" at bounding box center [1464, 707] width 56 height 35
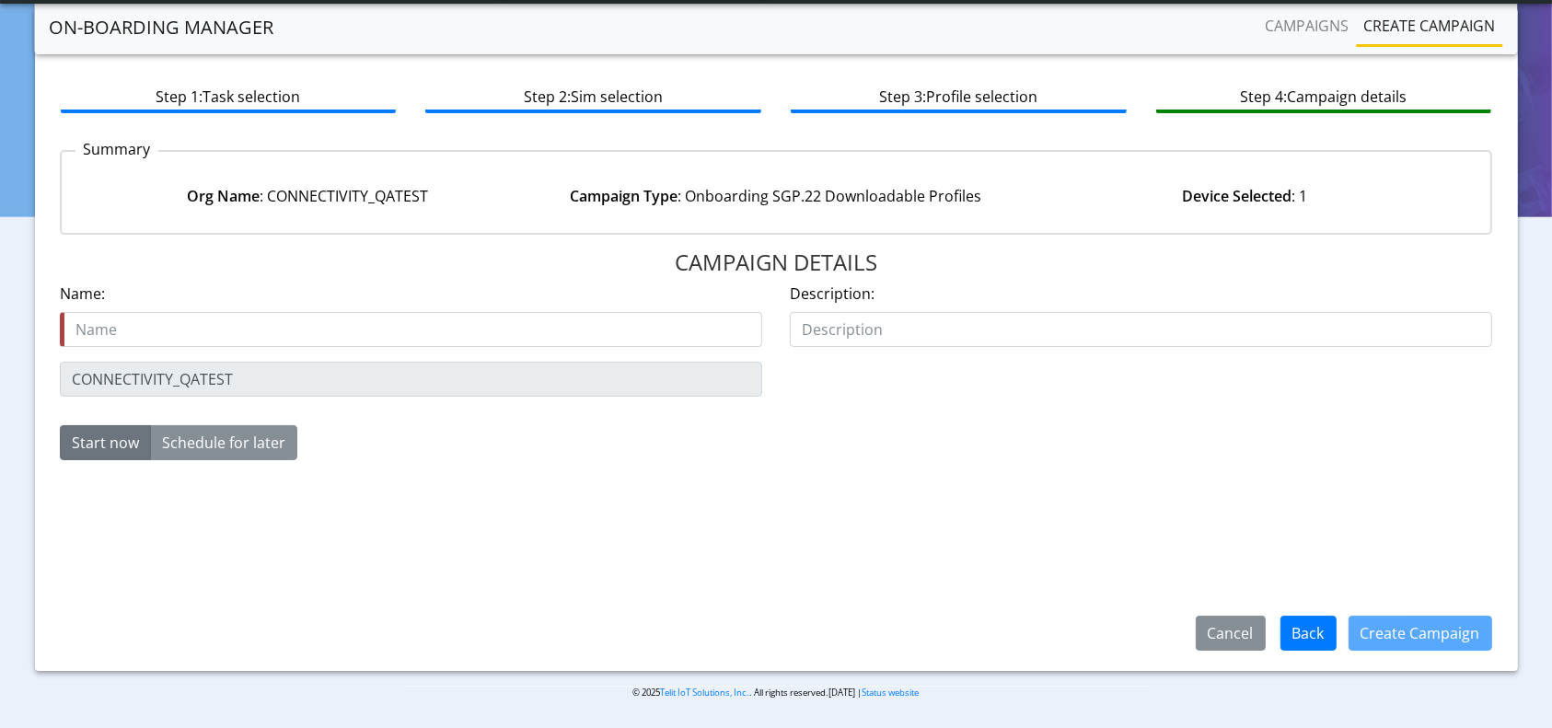
click at [450, 335] on input "text" at bounding box center [411, 329] width 702 height 35
type input "onboard-89358152000000066243-22Aug"
click at [1379, 625] on button "Create Campaign" at bounding box center [1420, 633] width 144 height 35
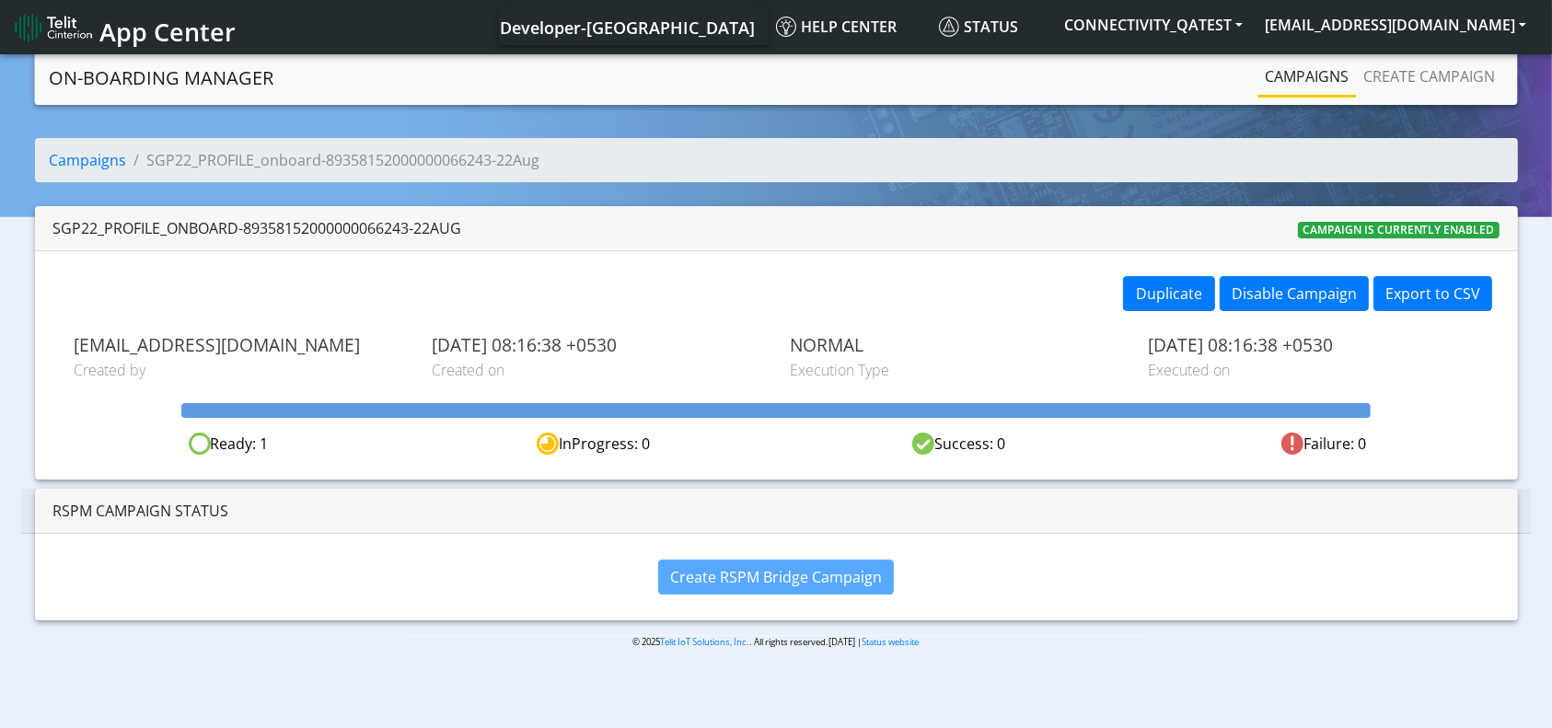
click at [1332, 63] on link "Campaigns" at bounding box center [1307, 76] width 98 height 37
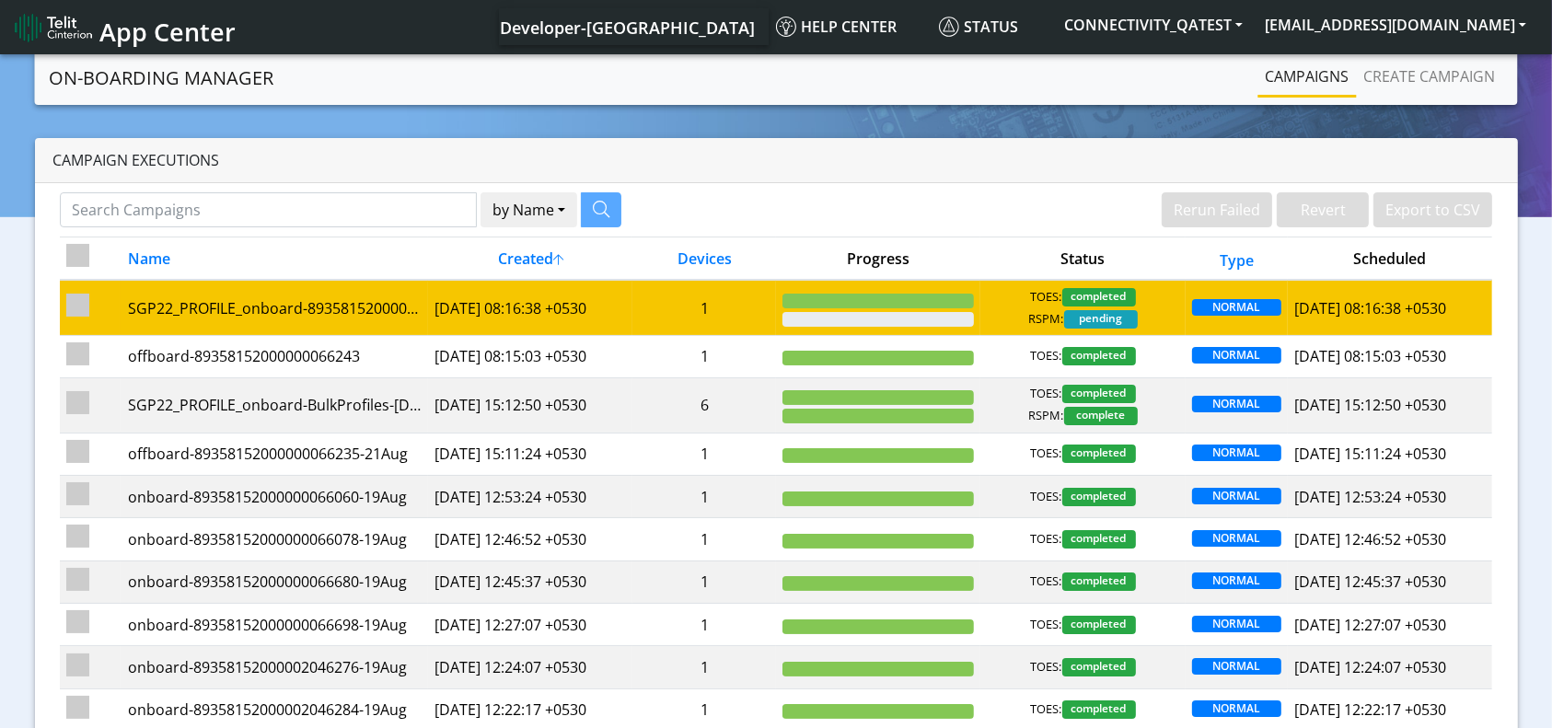
click at [641, 322] on td "1" at bounding box center [704, 307] width 144 height 55
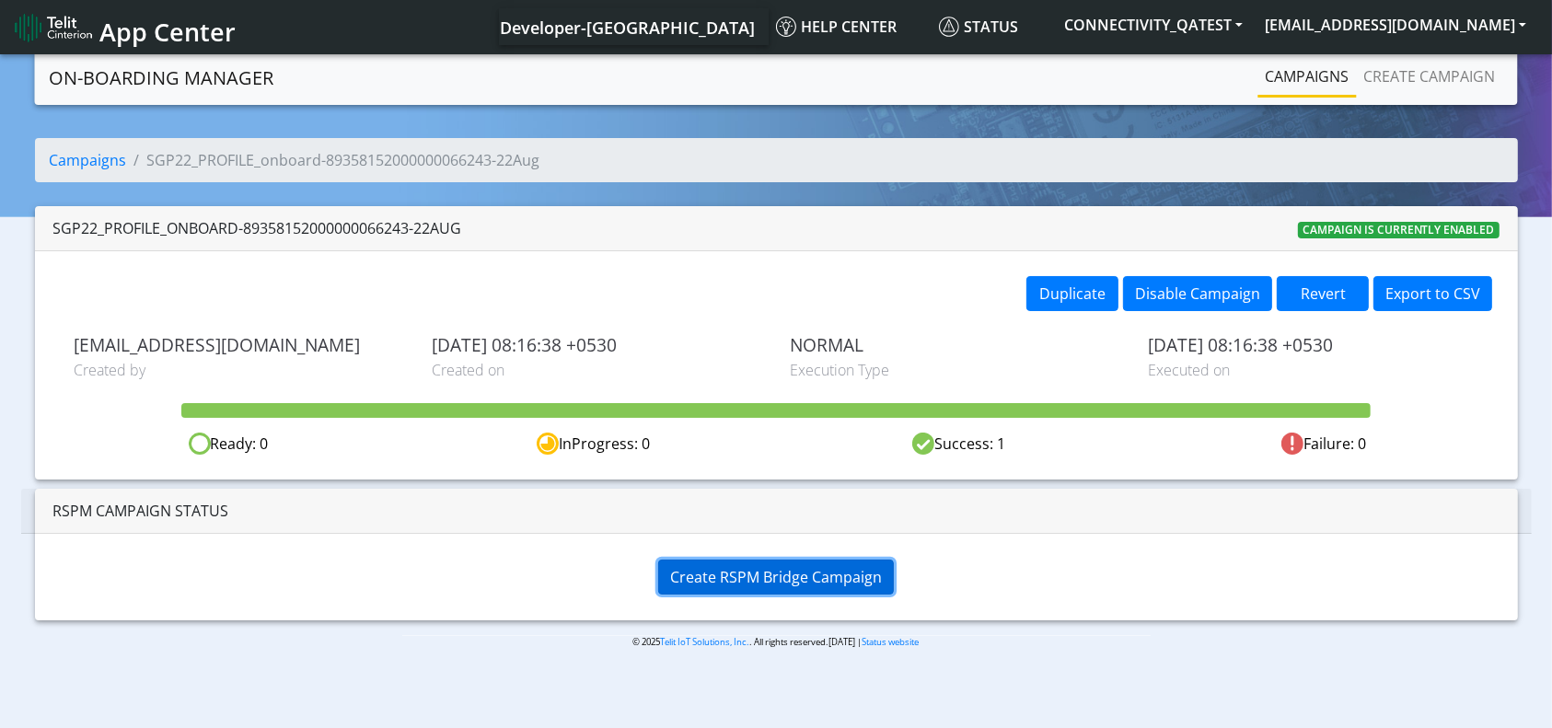
click at [802, 574] on span "Create RSPM Bridge Campaign" at bounding box center [776, 577] width 212 height 20
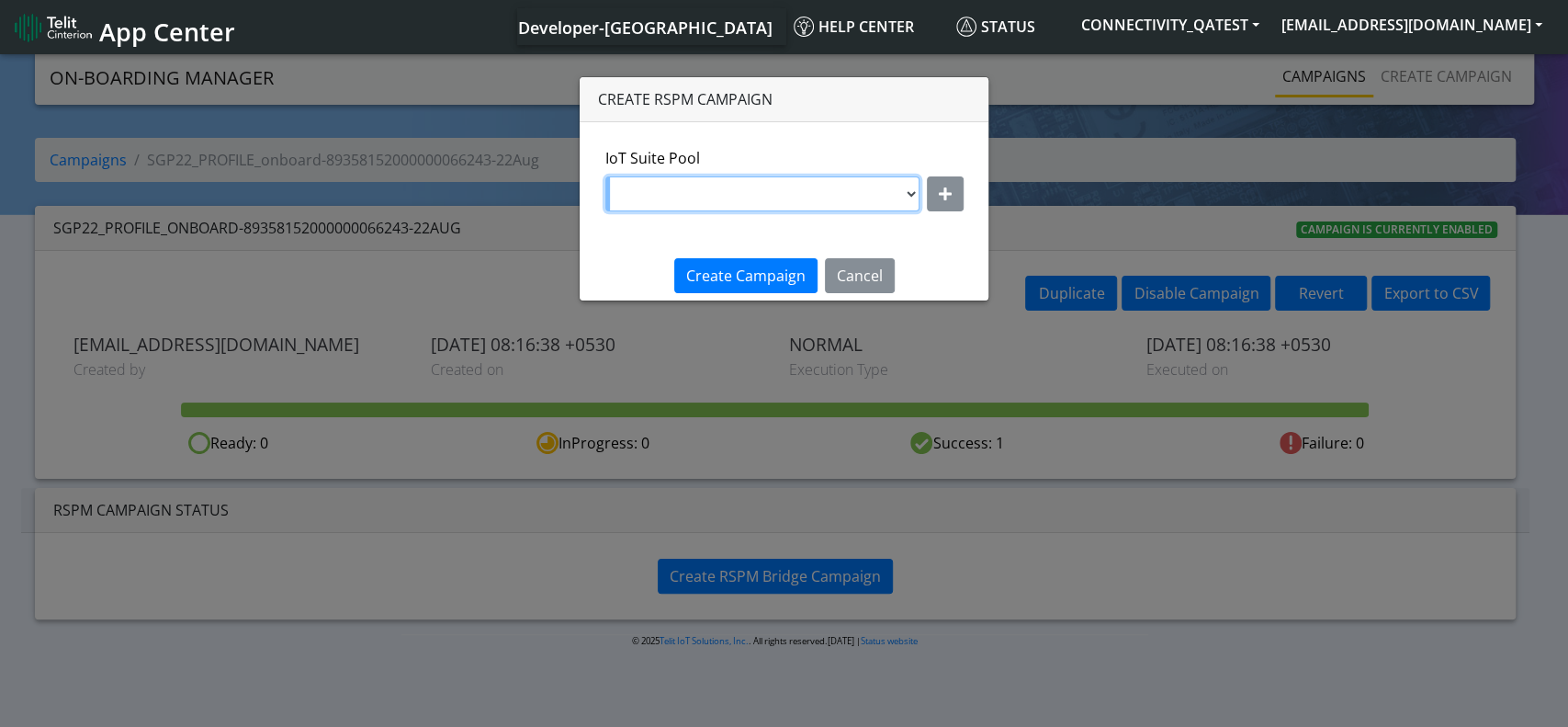
click at [839, 182] on select "DNLD-nxt23.net-[DATE]_DNLD_RASHMI DNLD-nxt23.net-JewelLiveTest DNLD-nxt23.net-o…" at bounding box center [762, 194] width 314 height 35
select select "dd87b2e2-121e-4d00-ae8a-d075df8e0e86"
click at [606, 177] on select "DNLD-nxt23.net-[DATE]_DNLD_RASHMI DNLD-nxt23.net-JewelLiveTest DNLD-nxt23.net-o…" at bounding box center [762, 194] width 314 height 35
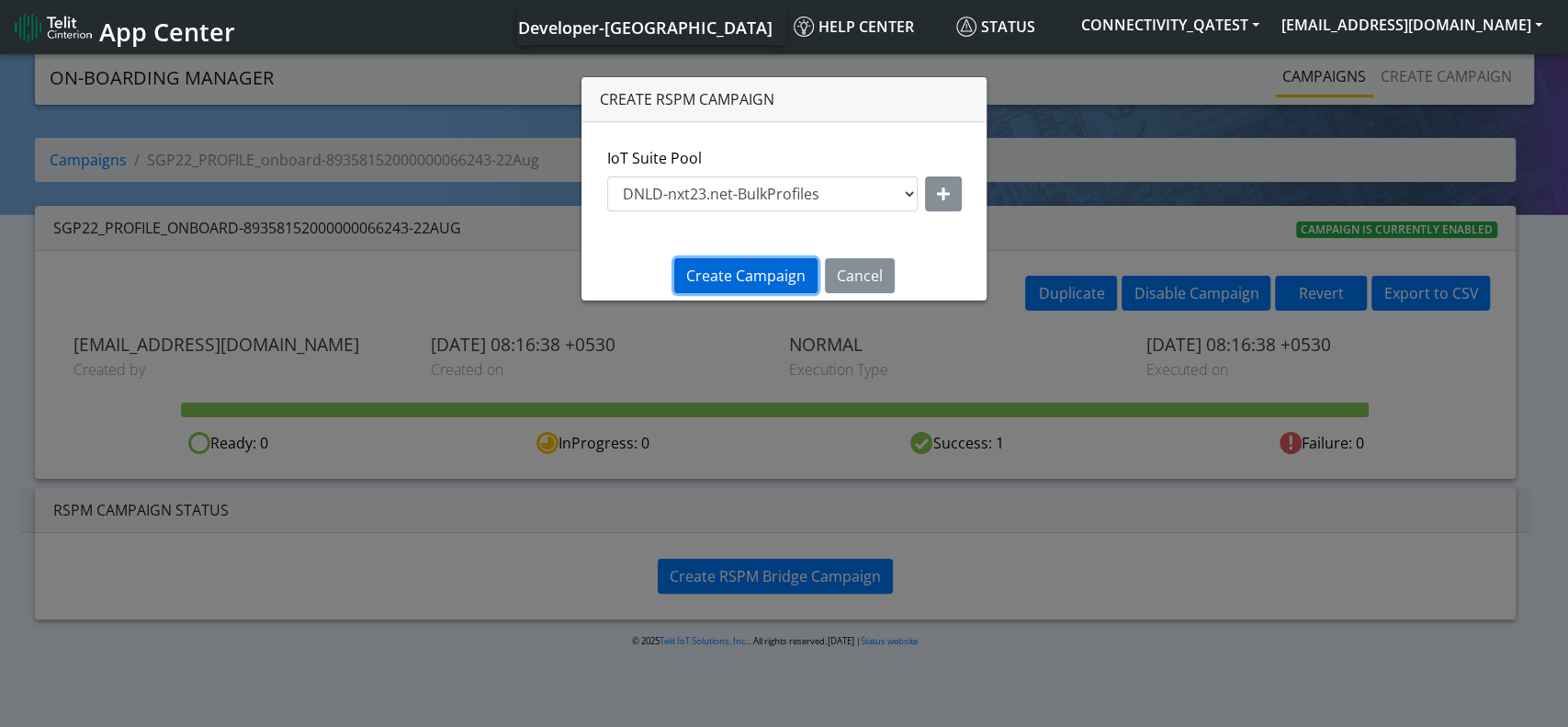
click at [785, 273] on span "Create Campaign" at bounding box center [746, 276] width 120 height 20
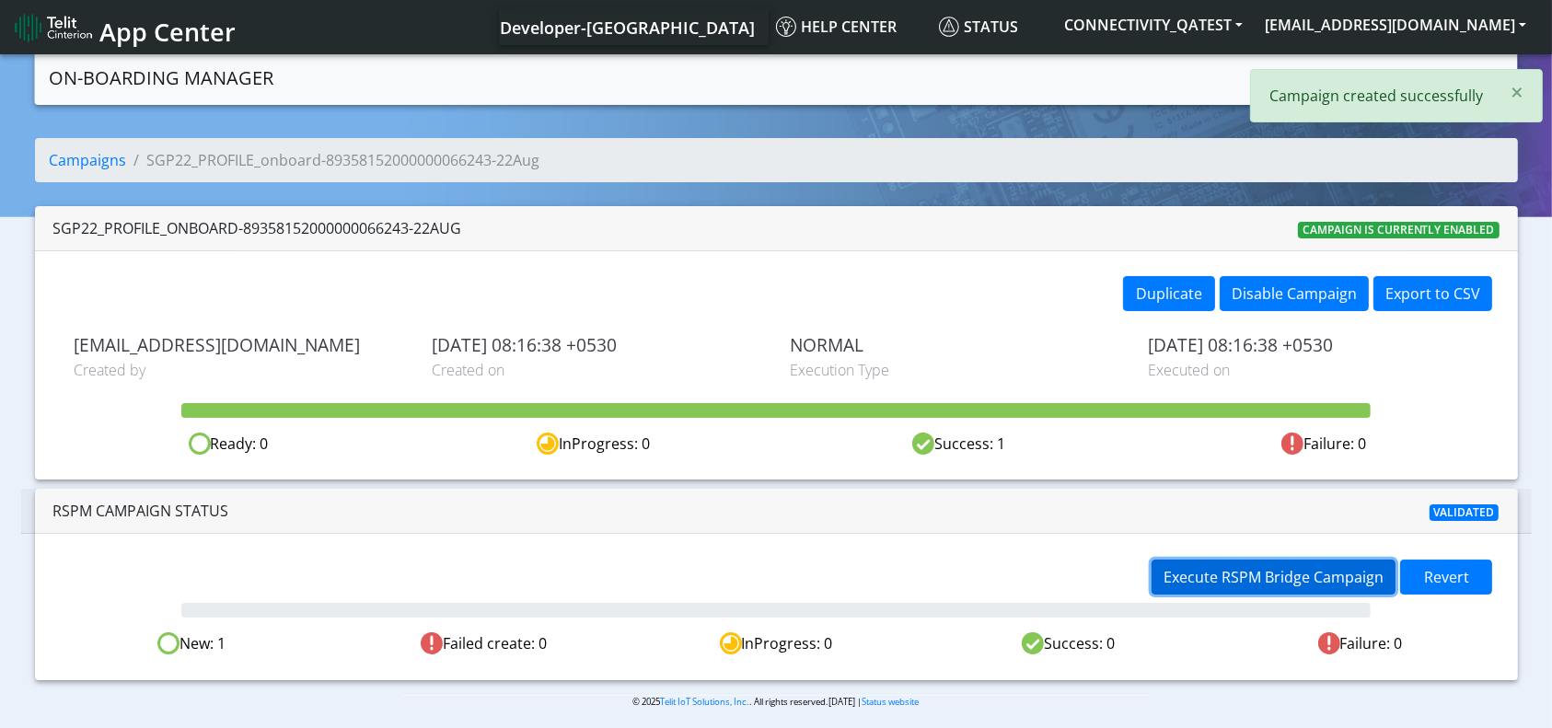
click at [1315, 574] on span "Execute RSPM Bridge Campaign" at bounding box center [1273, 577] width 220 height 20
